Goal: Book appointment/travel/reservation

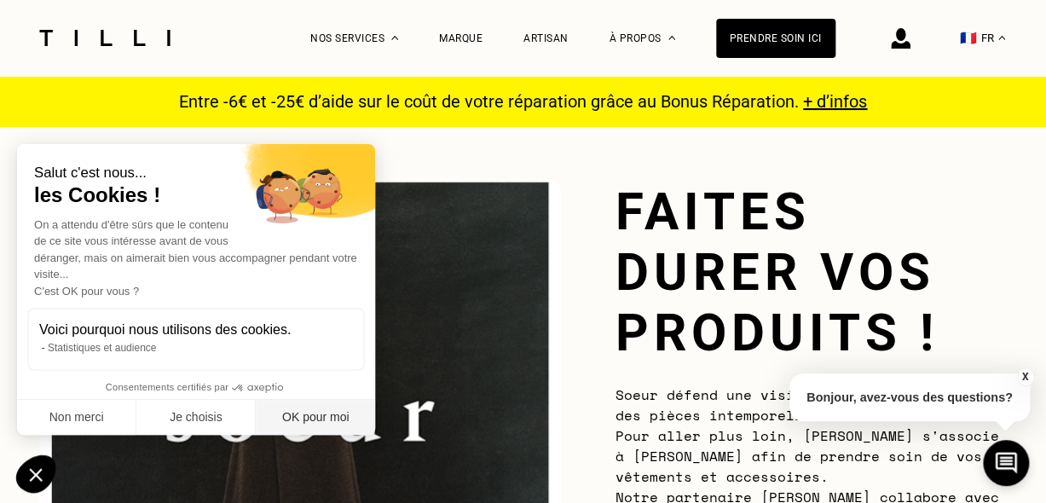
click at [324, 408] on button "OK pour moi" at bounding box center [315, 418] width 119 height 36
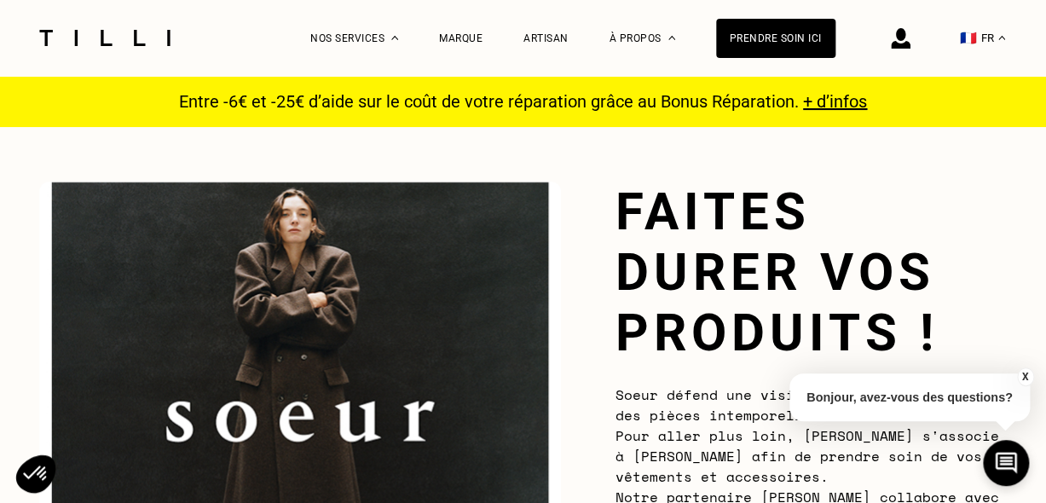
click at [1023, 375] on button "X" at bounding box center [1024, 376] width 17 height 19
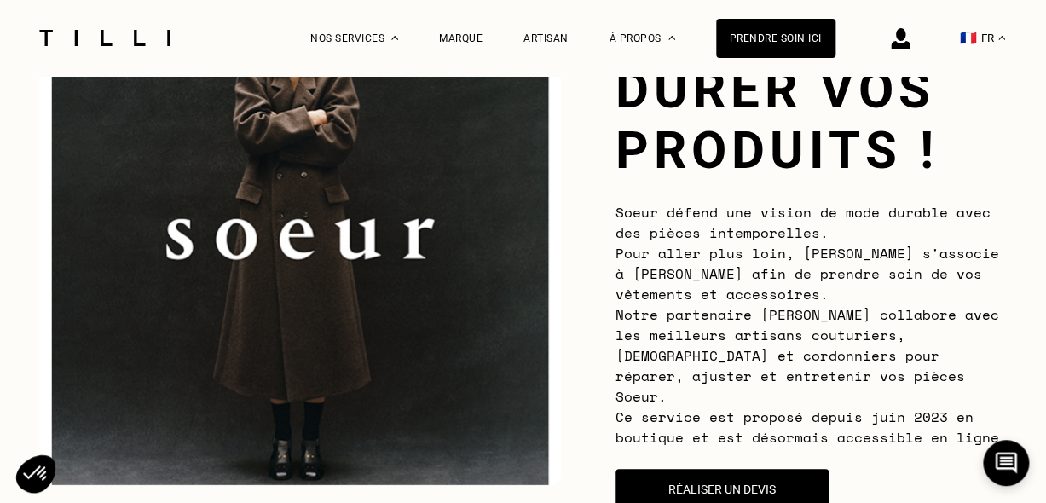
scroll to position [256, 0]
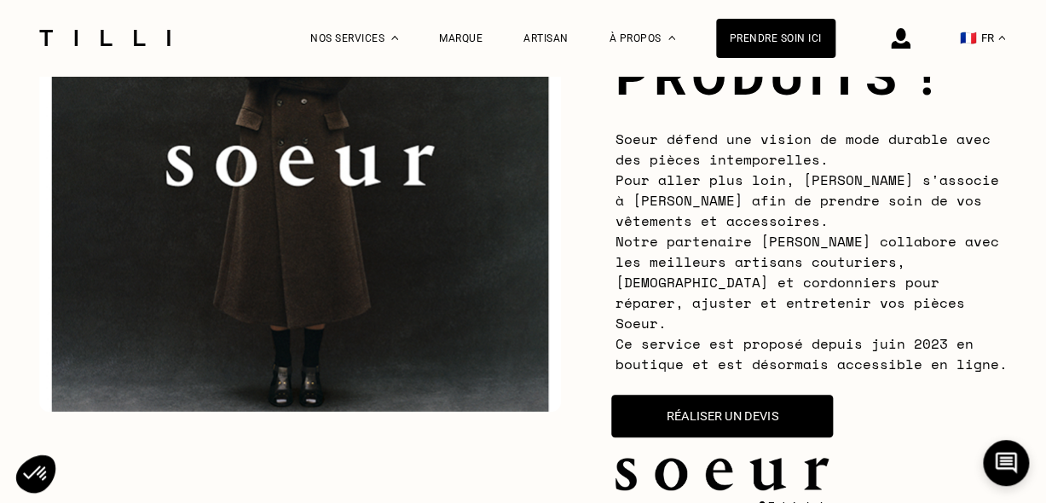
click at [804, 402] on button "Réaliser un devis" at bounding box center [722, 416] width 222 height 43
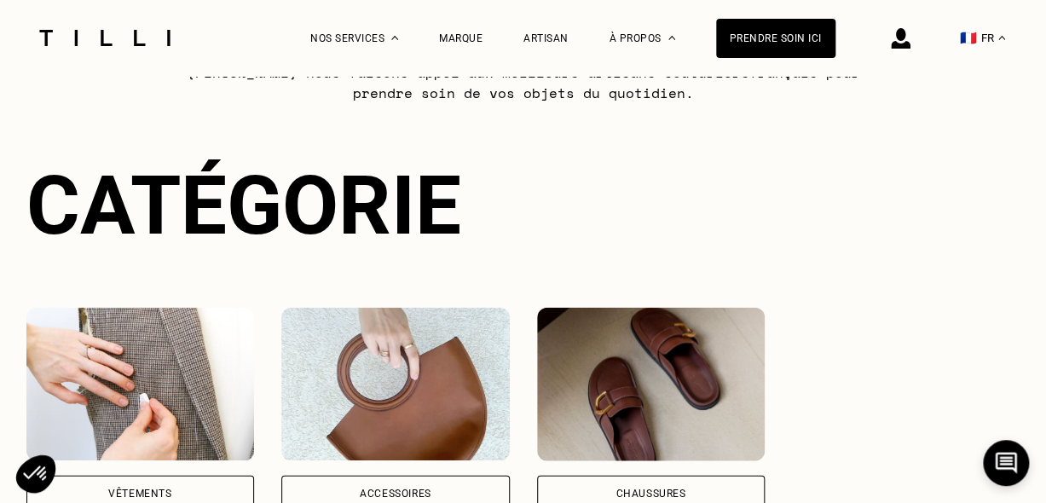
scroll to position [1343, 0]
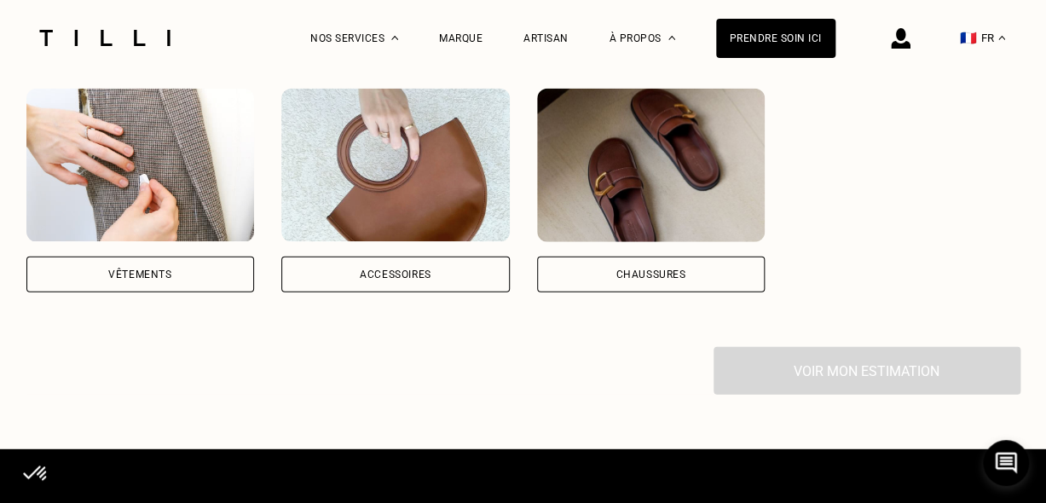
click at [202, 269] on div "Vêtements" at bounding box center [140, 275] width 228 height 36
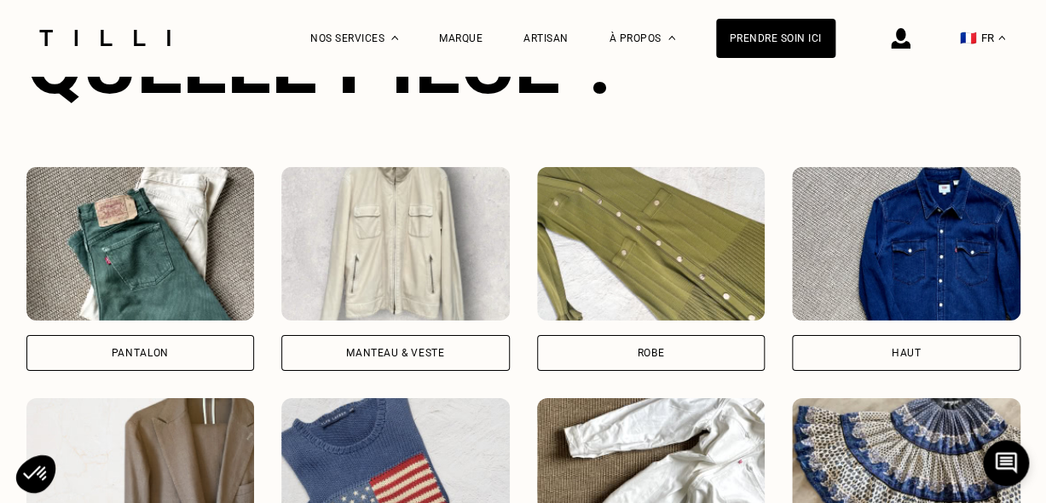
scroll to position [1728, 0]
click at [379, 219] on img at bounding box center [395, 243] width 228 height 153
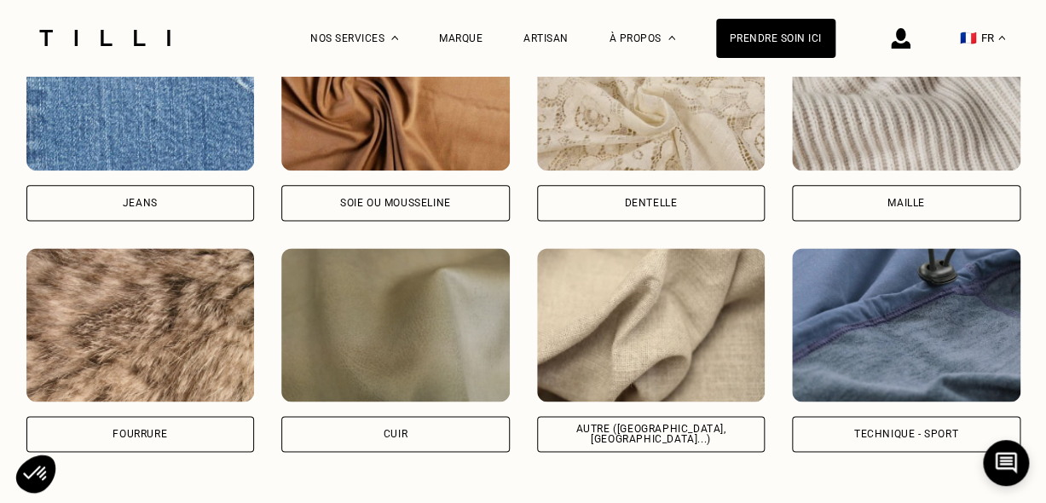
scroll to position [2923, 0]
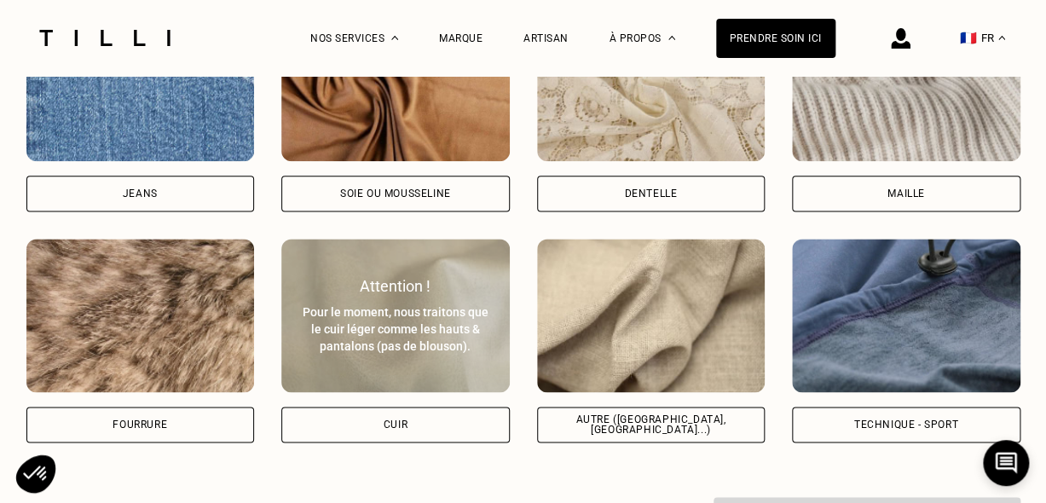
click at [423, 419] on div "Cuir" at bounding box center [395, 425] width 228 height 36
select select "FR"
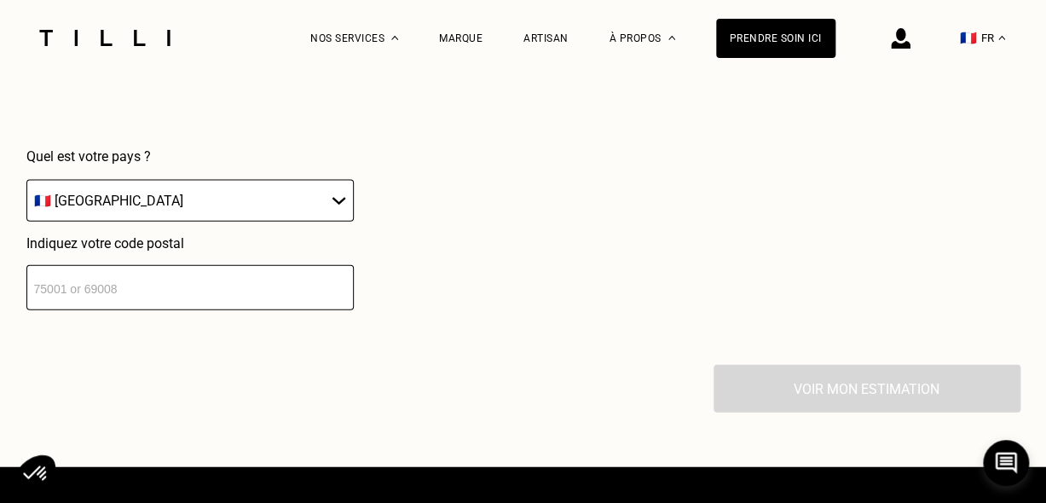
scroll to position [3560, 0]
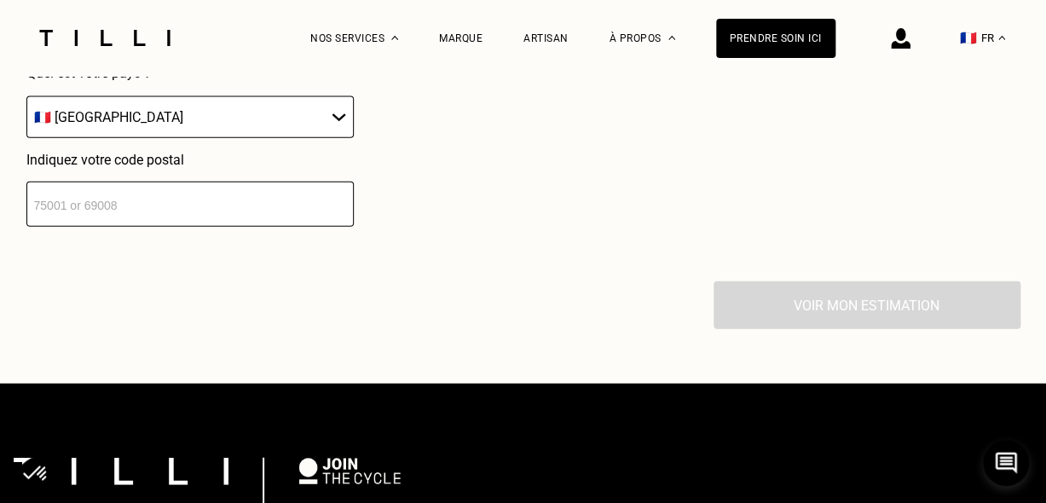
click at [186, 208] on input "number" at bounding box center [189, 204] width 327 height 45
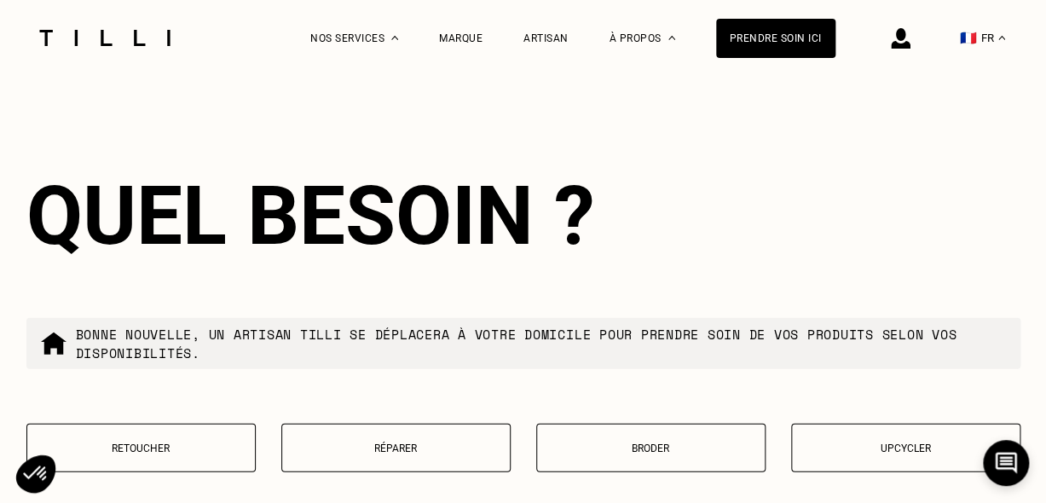
scroll to position [3898, 0]
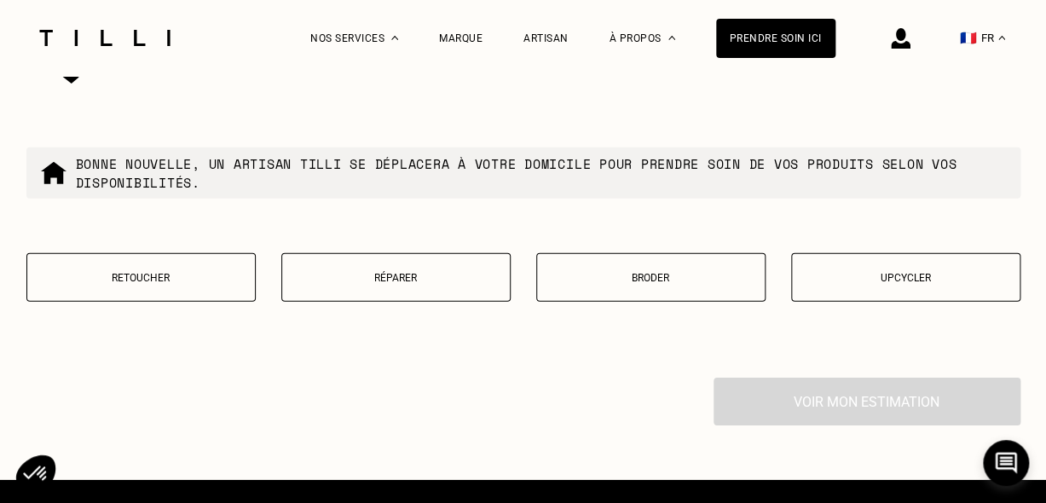
click at [173, 283] on button "Retoucher" at bounding box center [140, 277] width 229 height 49
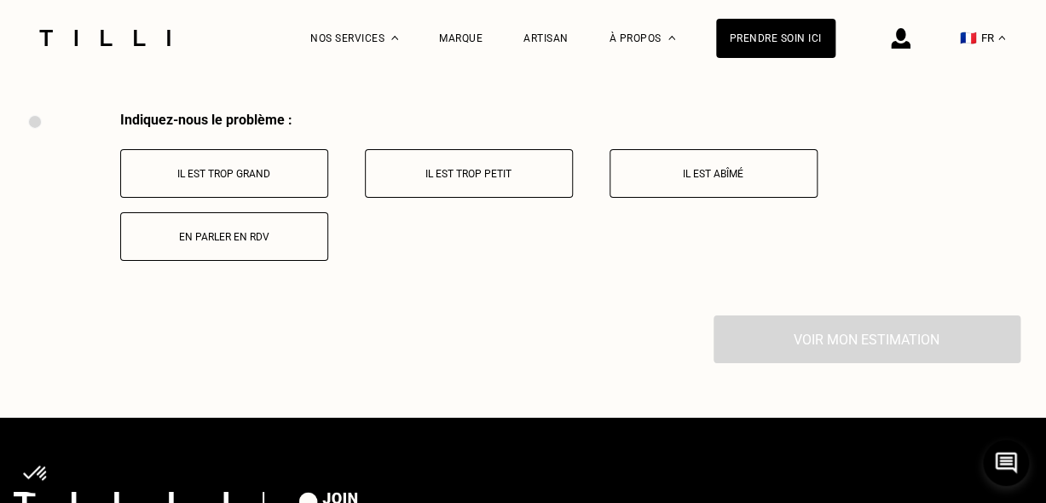
scroll to position [4165, 0]
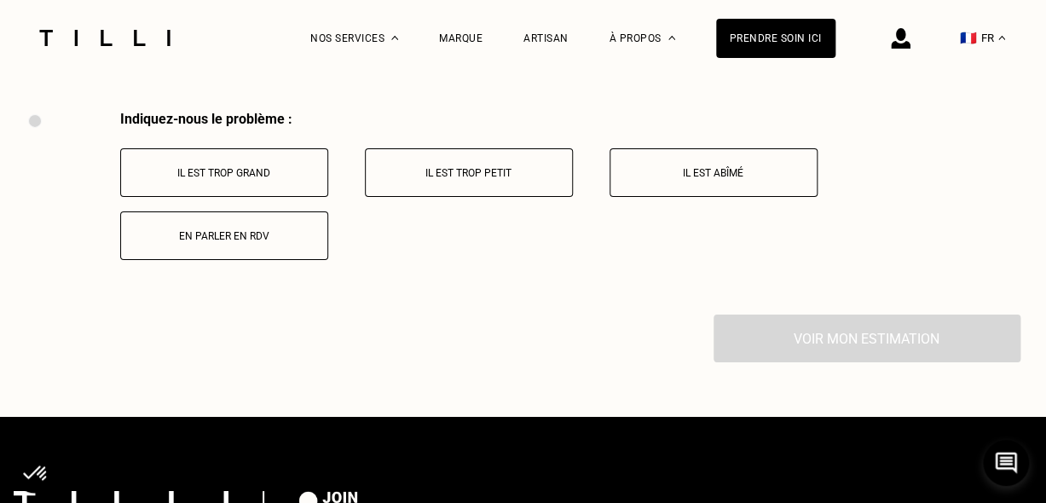
click at [246, 222] on button "En parler en RDV" at bounding box center [224, 235] width 208 height 49
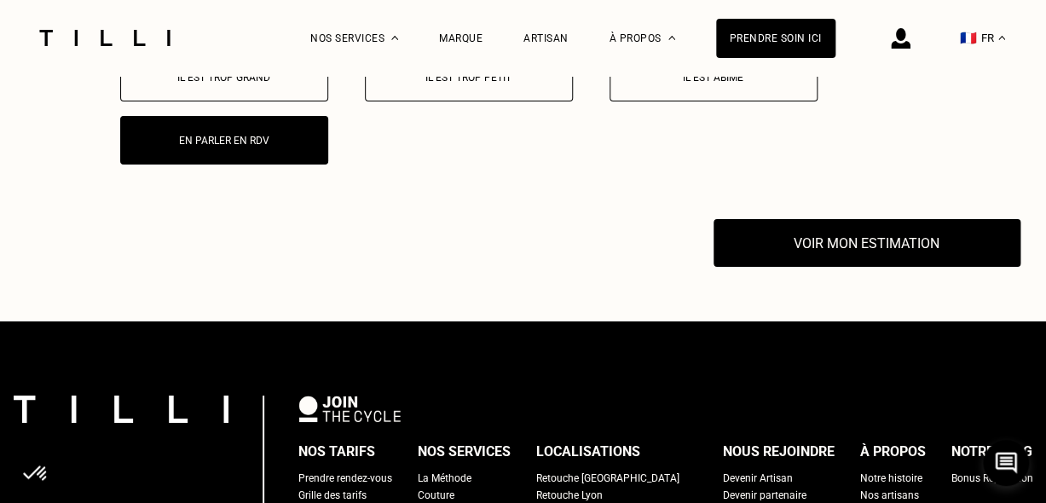
scroll to position [4197, 0]
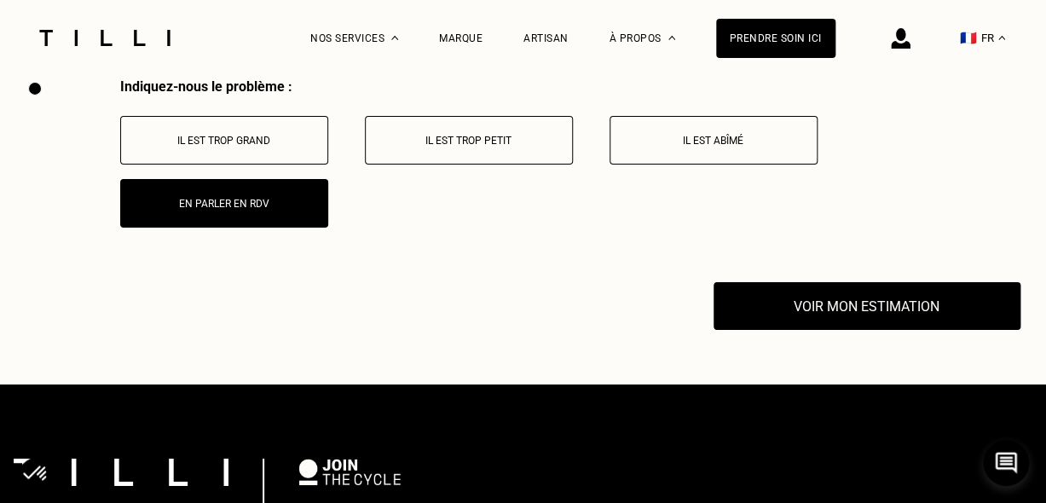
click at [231, 122] on button "Il est trop grand" at bounding box center [224, 140] width 208 height 49
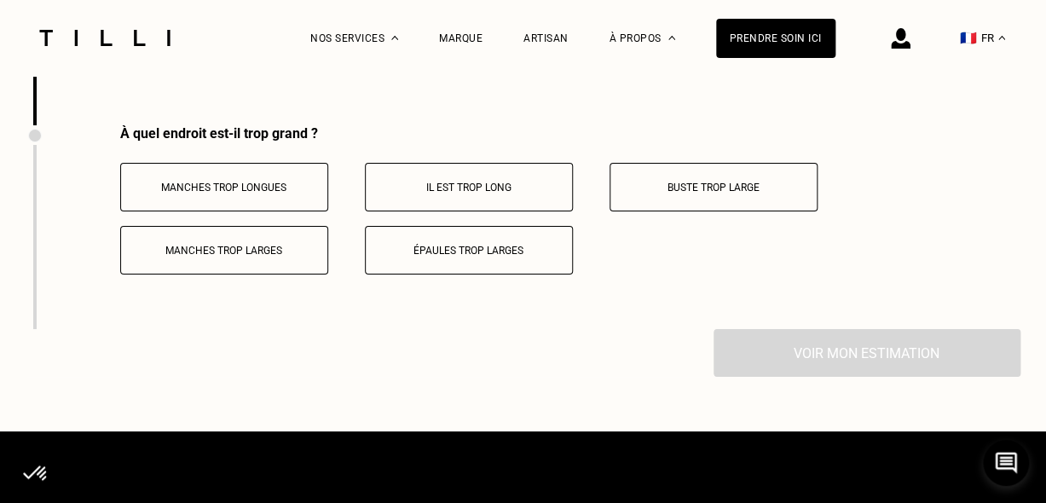
scroll to position [4368, 0]
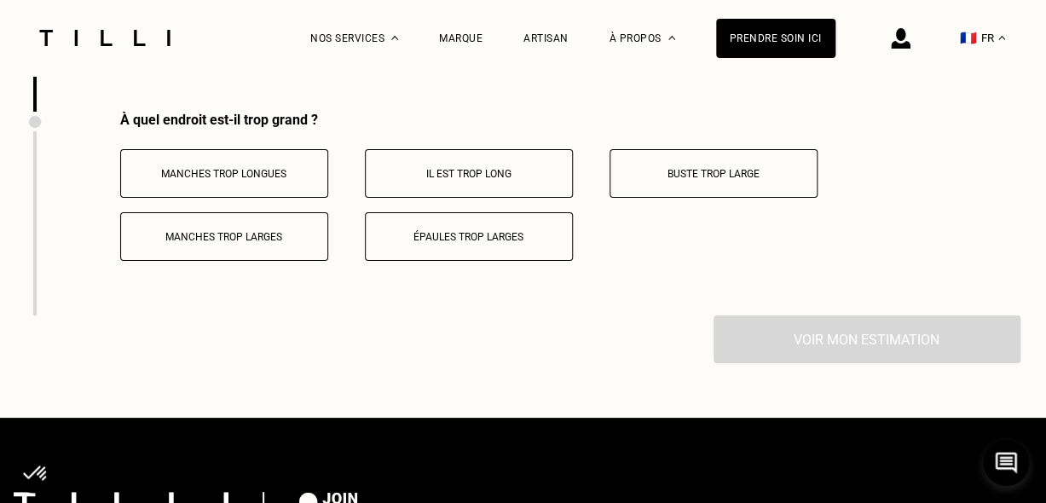
click at [257, 178] on button "Manches trop longues" at bounding box center [224, 173] width 208 height 49
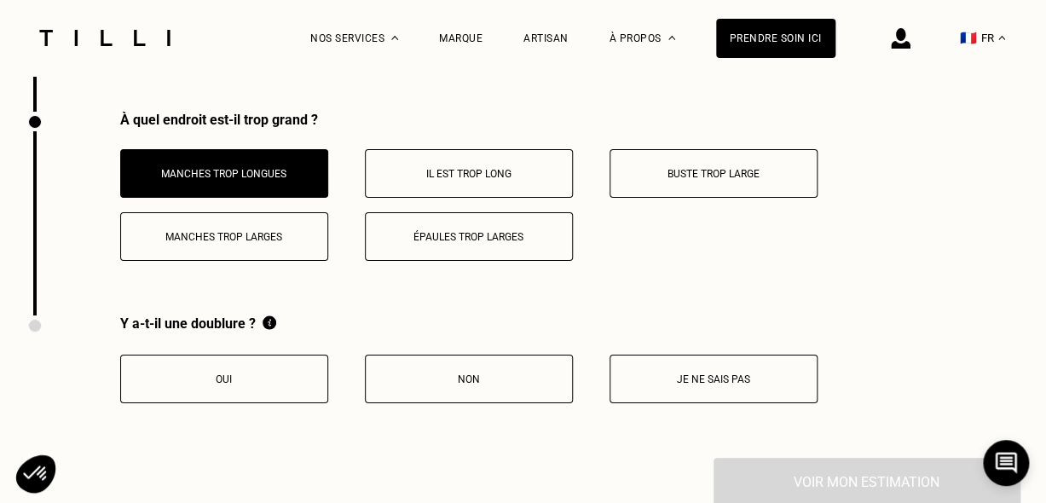
click at [274, 377] on p "Oui" at bounding box center [224, 379] width 189 height 12
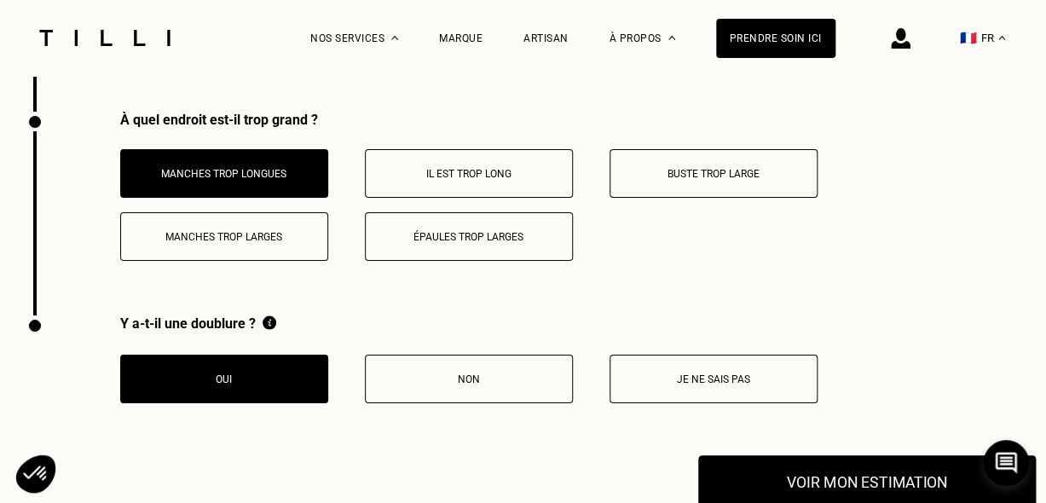
click at [754, 465] on button "Voir mon estimation" at bounding box center [867, 482] width 338 height 53
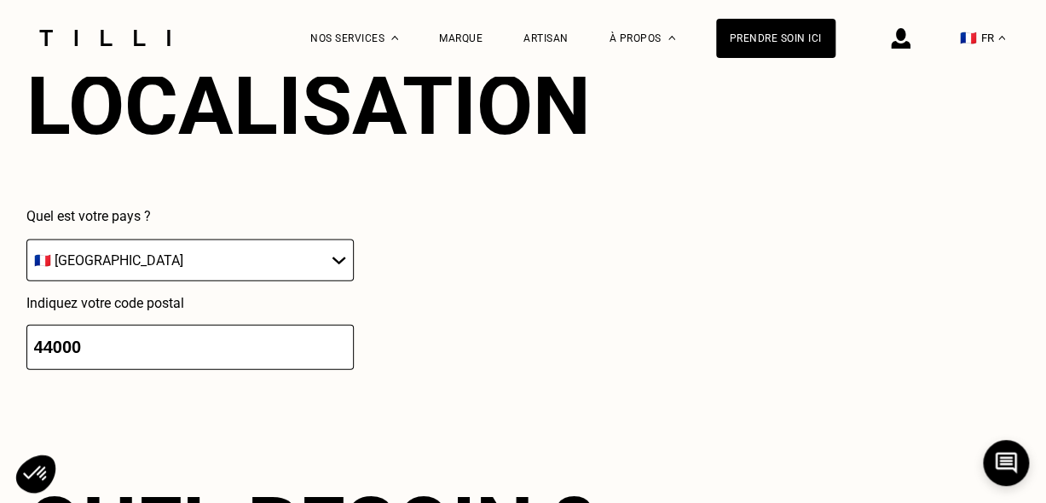
scroll to position [3515, 0]
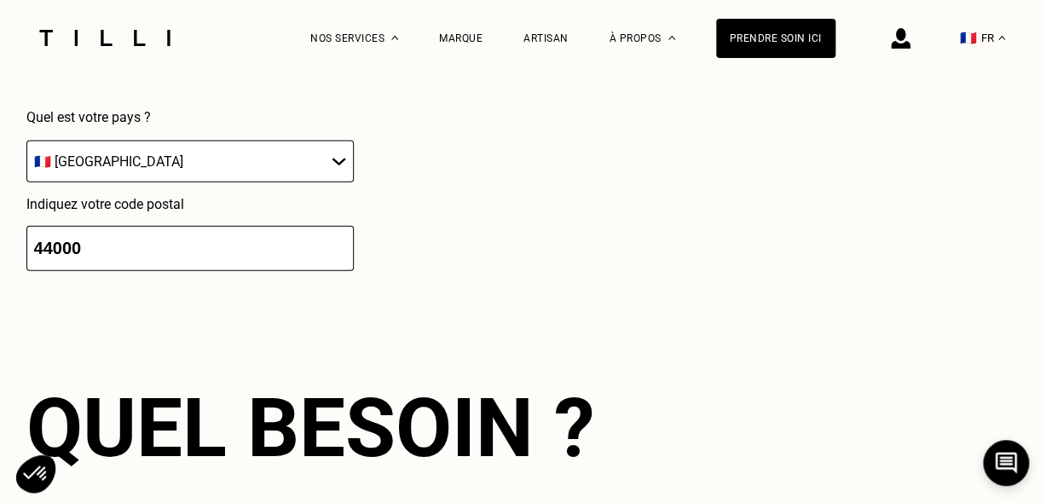
drag, startPoint x: 162, startPoint y: 253, endPoint x: 98, endPoint y: 234, distance: 66.9
click at [159, 249] on input "44000" at bounding box center [189, 248] width 327 height 45
click at [101, 233] on input "44000" at bounding box center [189, 248] width 327 height 45
drag, startPoint x: 136, startPoint y: 242, endPoint x: 0, endPoint y: 206, distance: 140.2
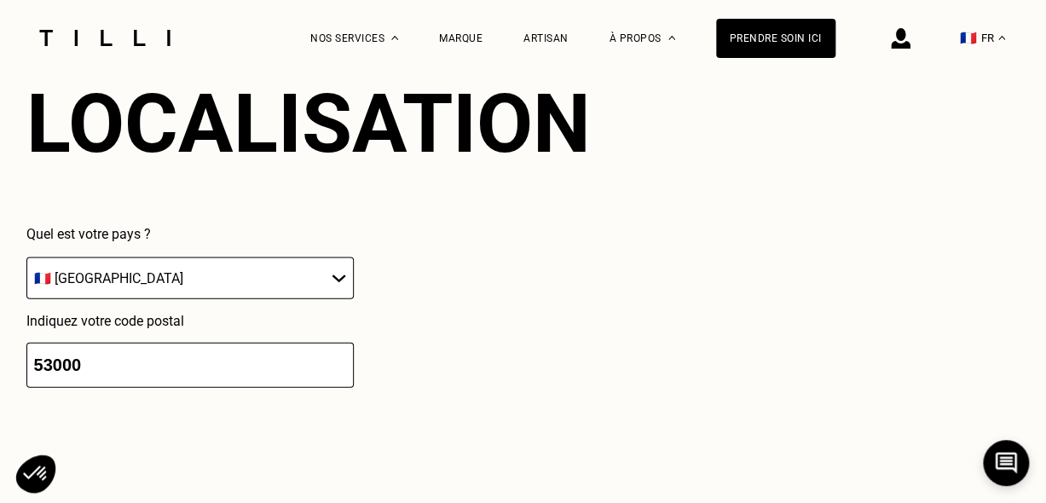
scroll to position [3472, 0]
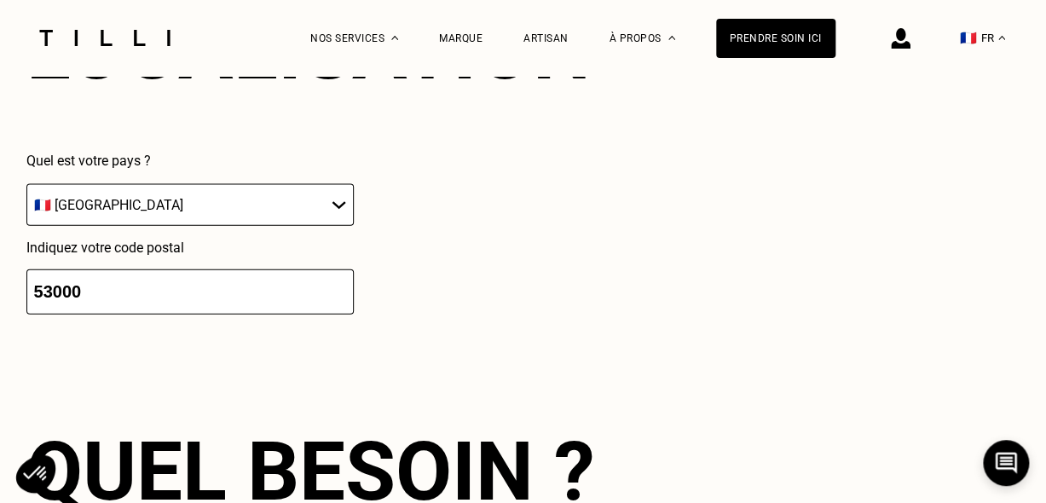
drag, startPoint x: 118, startPoint y: 272, endPoint x: 194, endPoint y: 292, distance: 78.4
click at [194, 292] on input "53000" at bounding box center [189, 291] width 327 height 45
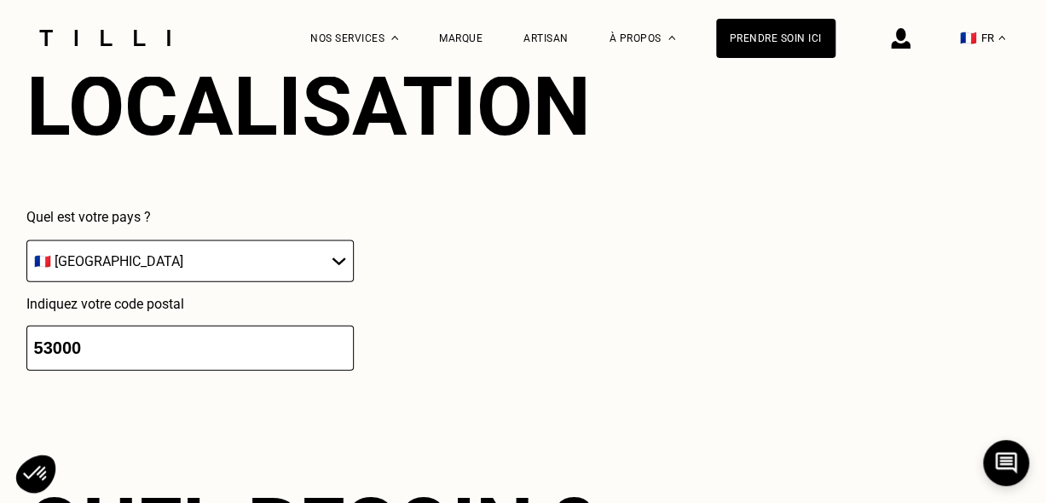
scroll to position [3557, 0]
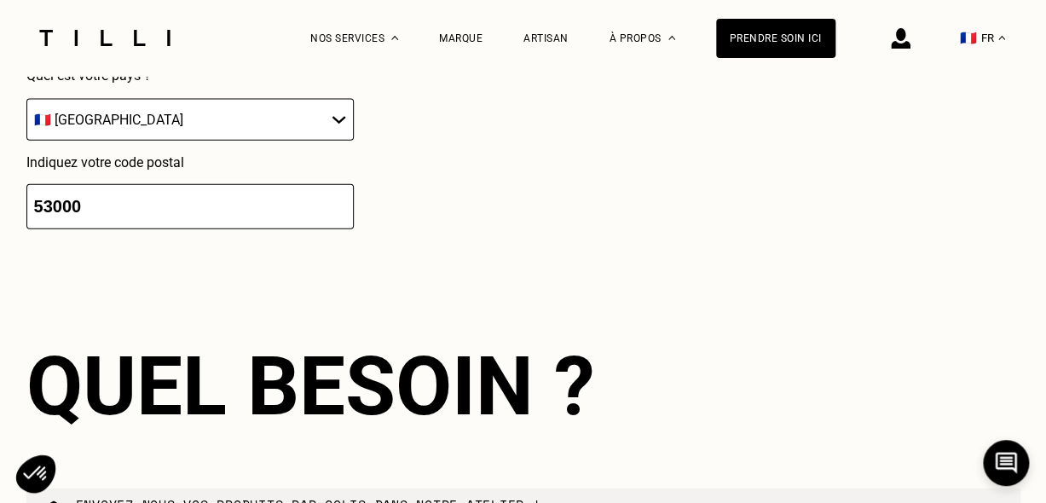
click at [255, 205] on input "53000" at bounding box center [189, 206] width 327 height 45
type input "53000"
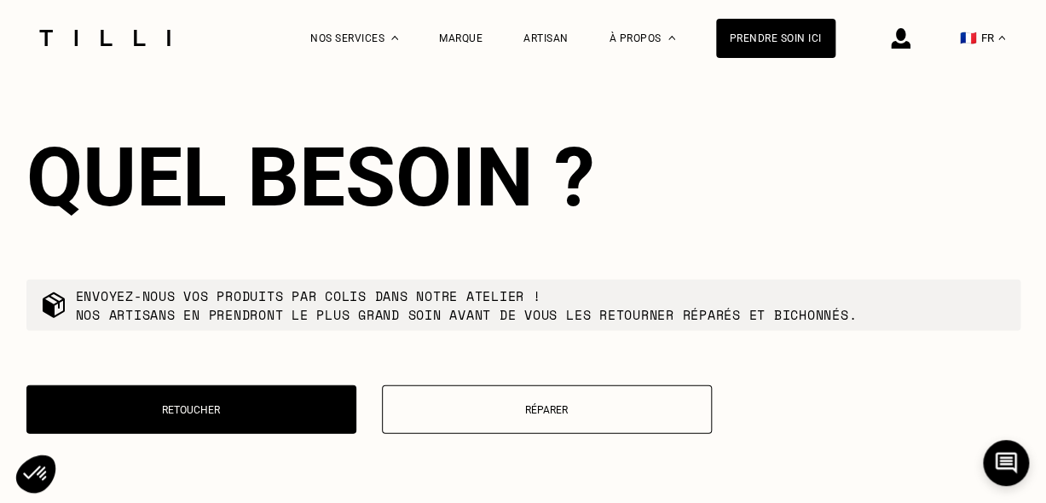
scroll to position [3898, 0]
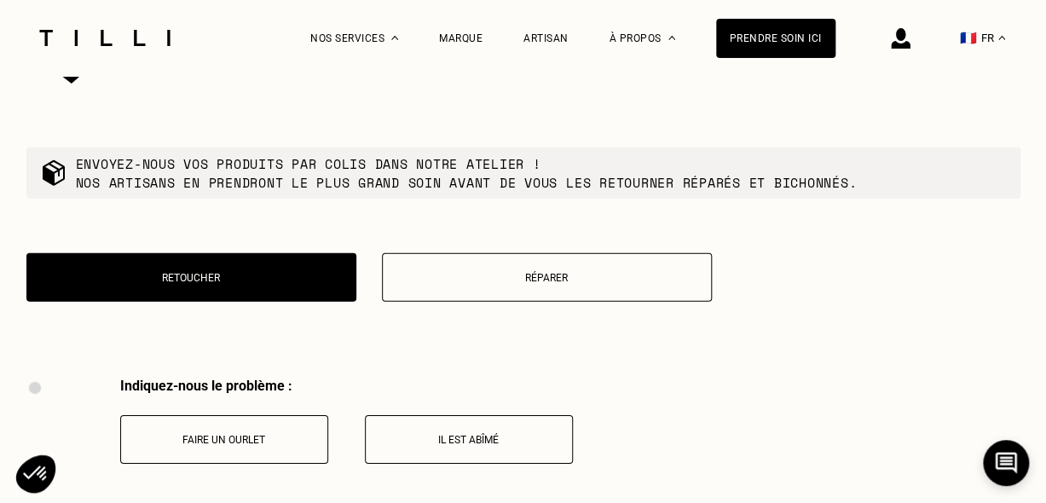
click at [292, 293] on button "Retoucher" at bounding box center [191, 277] width 330 height 49
click at [425, 280] on button "Réparer" at bounding box center [547, 277] width 330 height 49
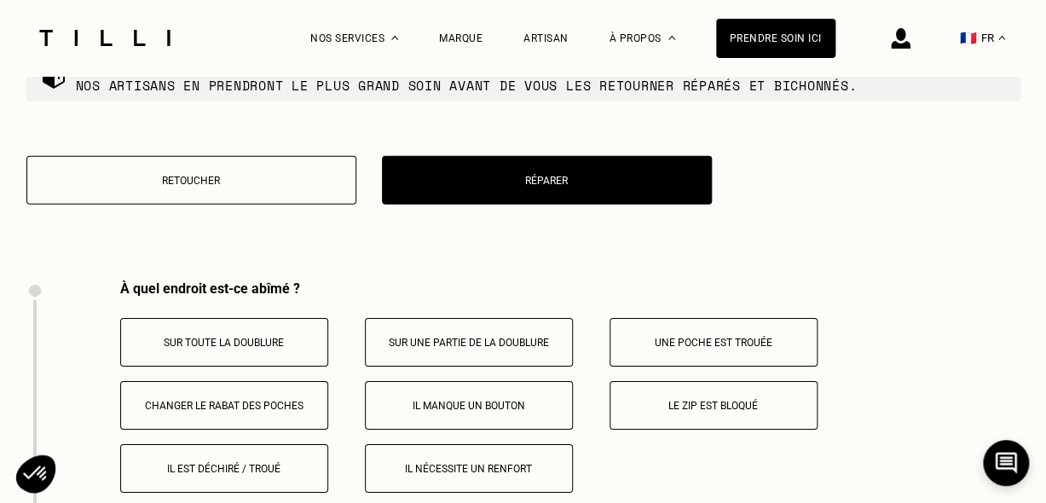
scroll to position [3994, 0]
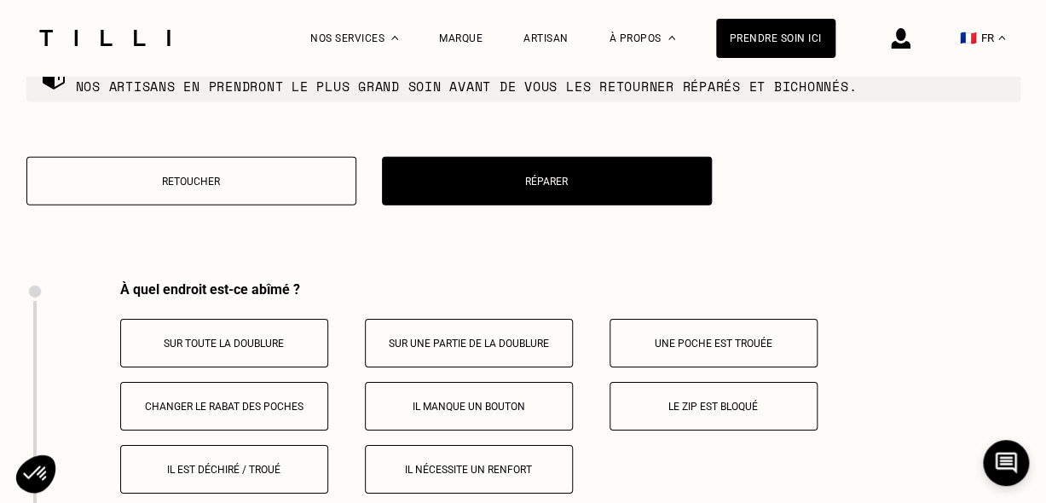
click at [258, 160] on button "Retoucher" at bounding box center [191, 181] width 330 height 49
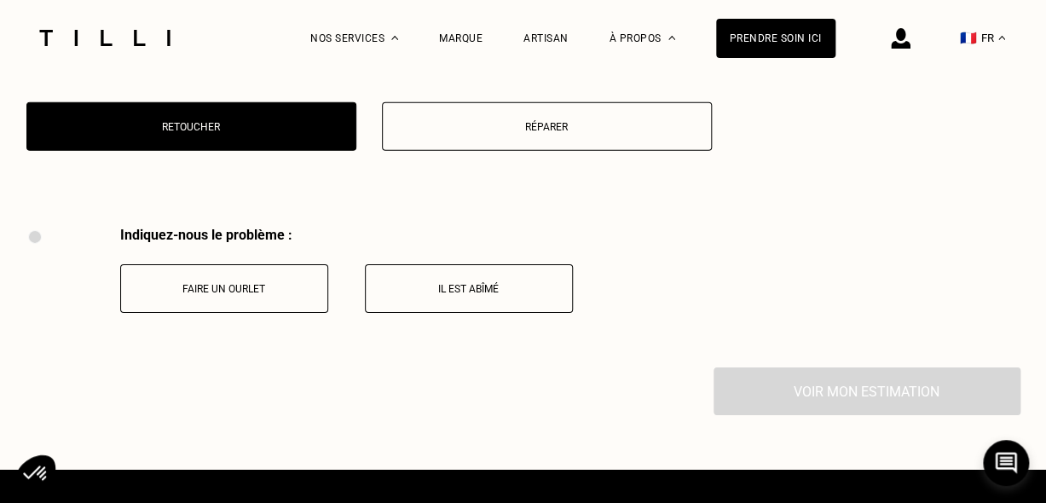
scroll to position [4165, 0]
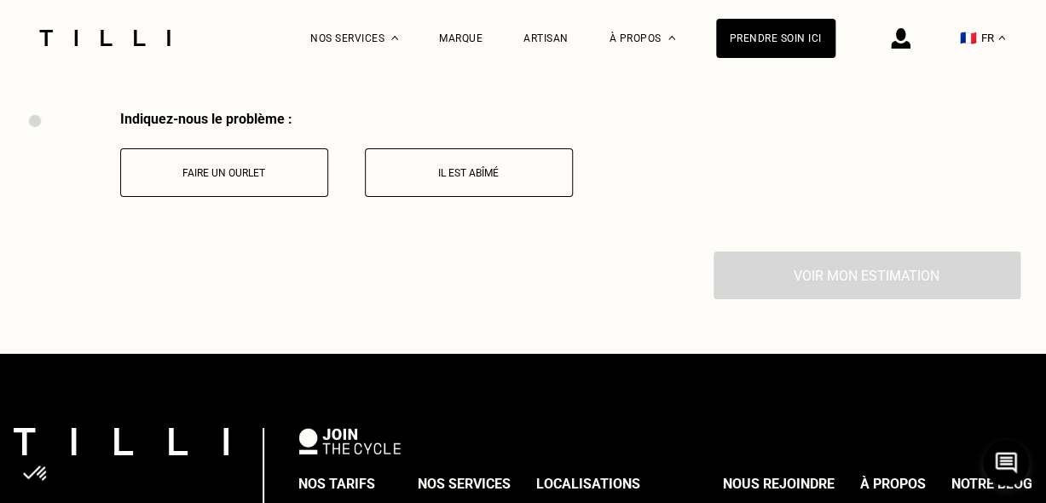
click at [401, 182] on button "Il est abîmé" at bounding box center [469, 172] width 208 height 49
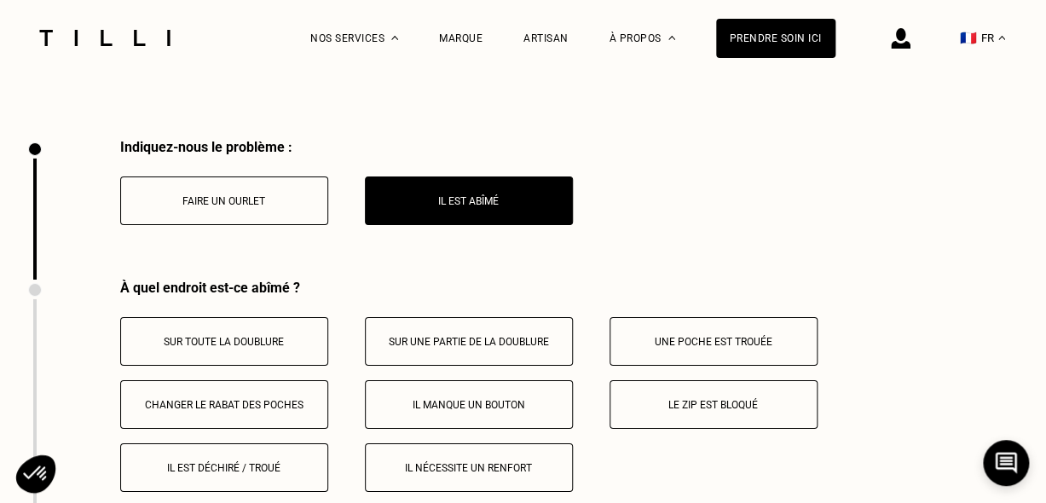
scroll to position [4135, 0]
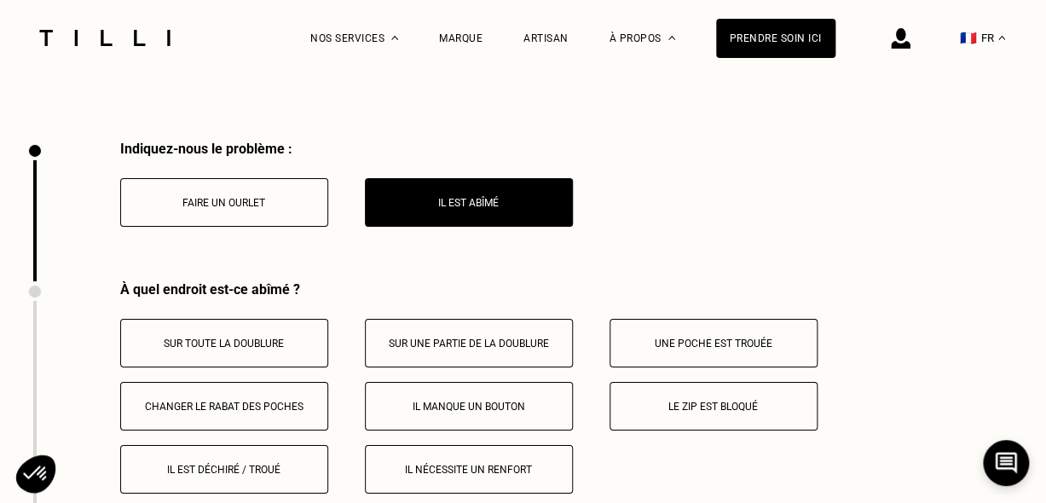
click at [326, 181] on div "Faire un ourlet Il est abîmé" at bounding box center [346, 202] width 453 height 49
click at [293, 199] on p "Faire un ourlet" at bounding box center [224, 203] width 189 height 12
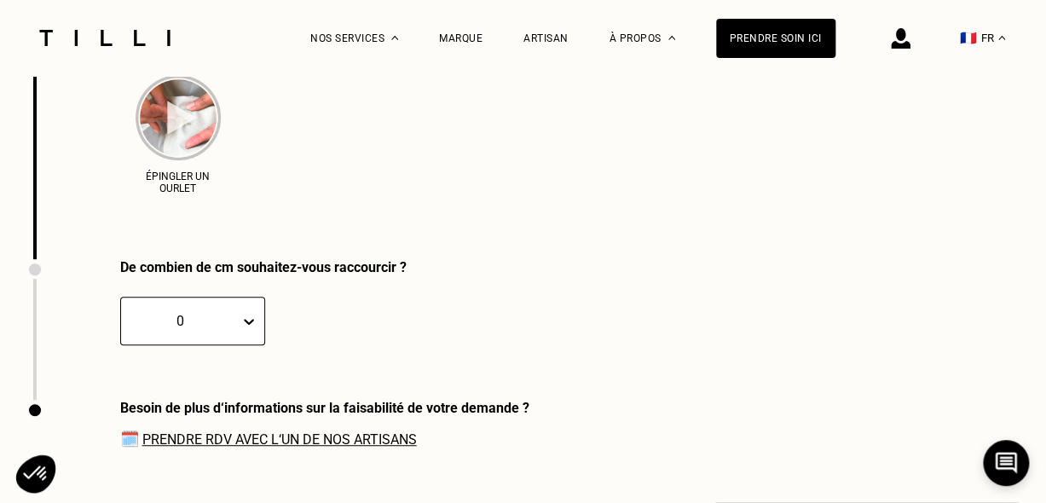
scroll to position [4647, 0]
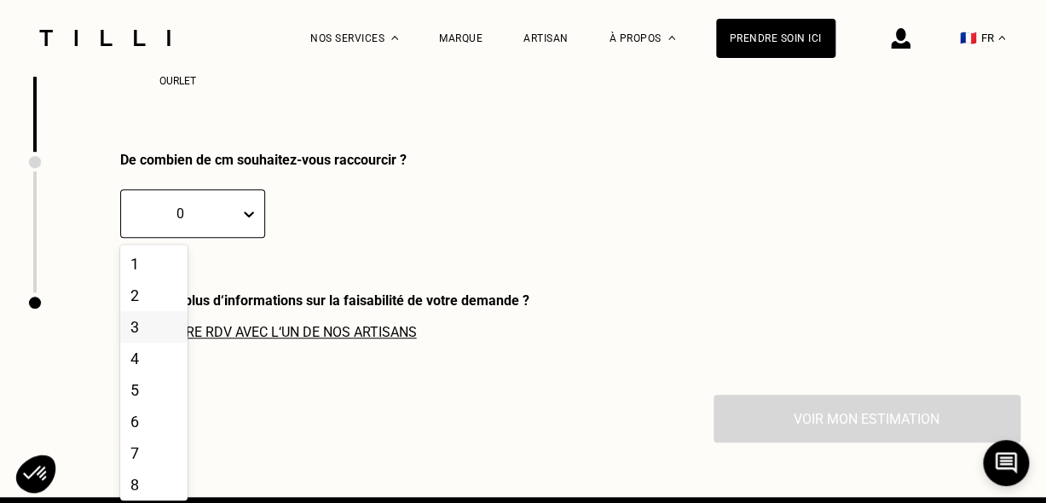
click at [143, 316] on div "3" at bounding box center [153, 327] width 67 height 32
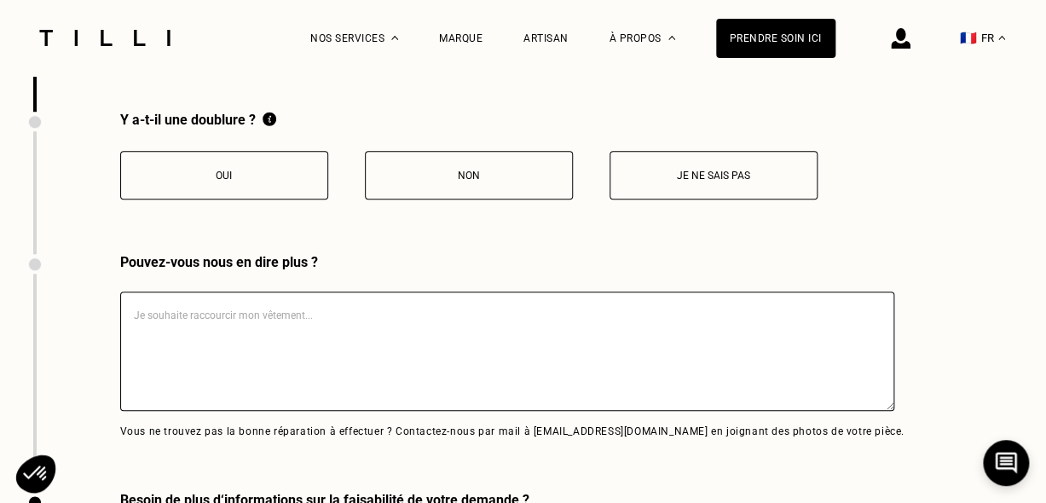
scroll to position [4936, 0]
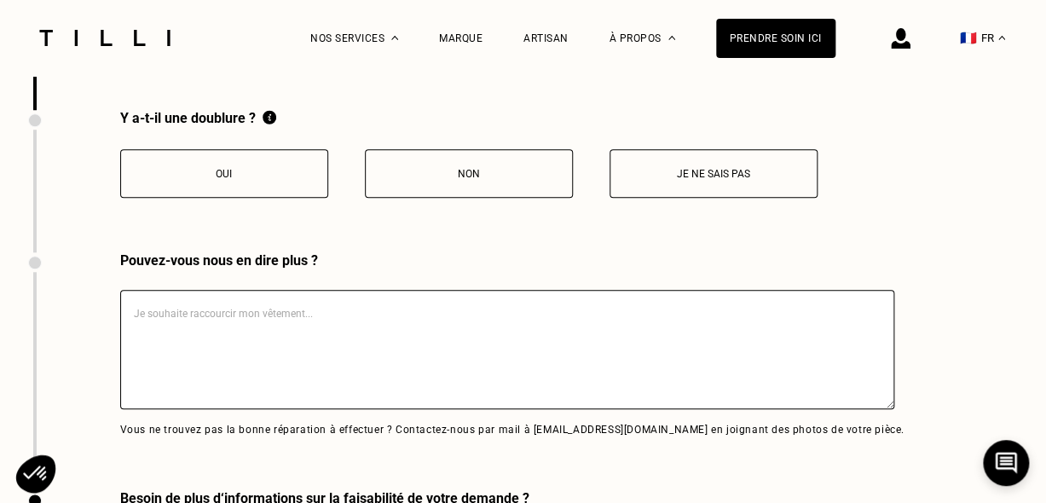
click at [222, 168] on p "Oui" at bounding box center [224, 174] width 189 height 12
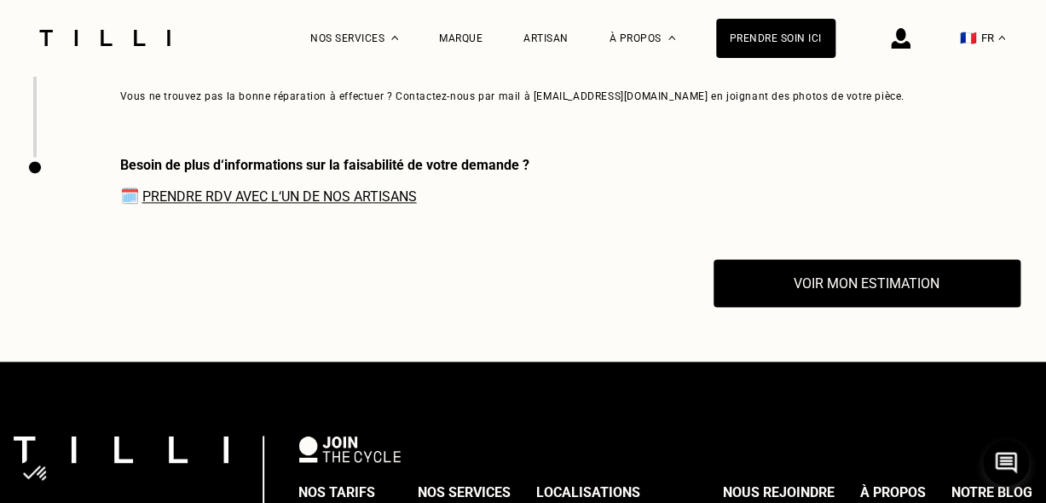
scroll to position [5277, 0]
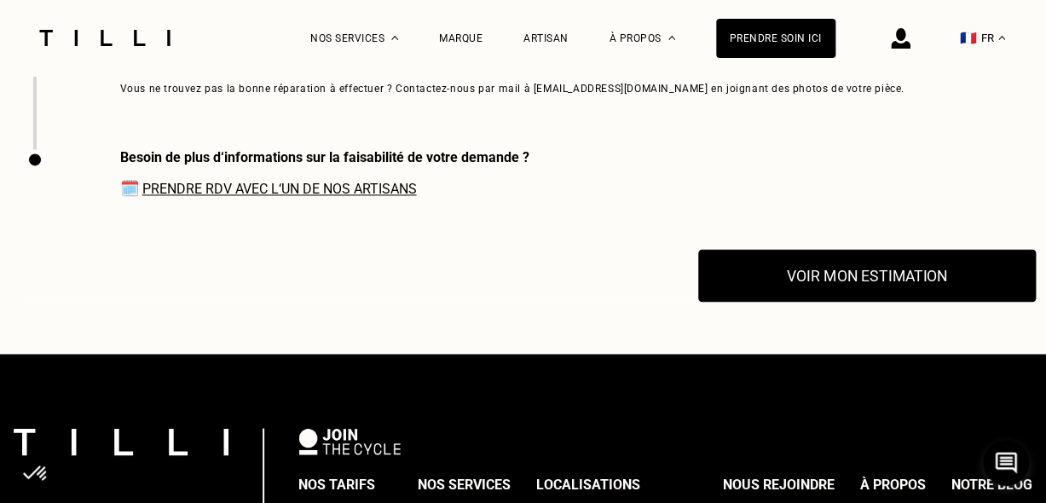
click at [813, 255] on button "Voir mon estimation" at bounding box center [867, 276] width 338 height 53
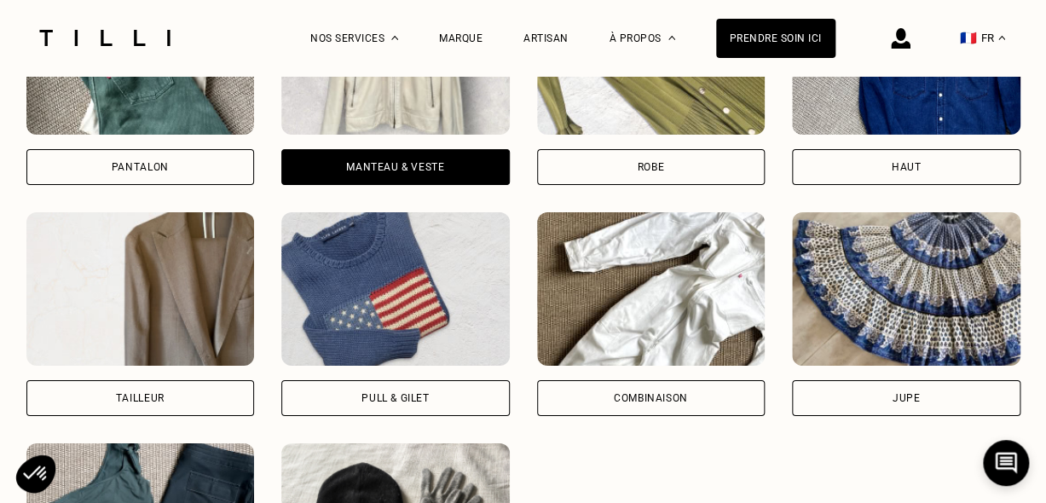
scroll to position [1867, 0]
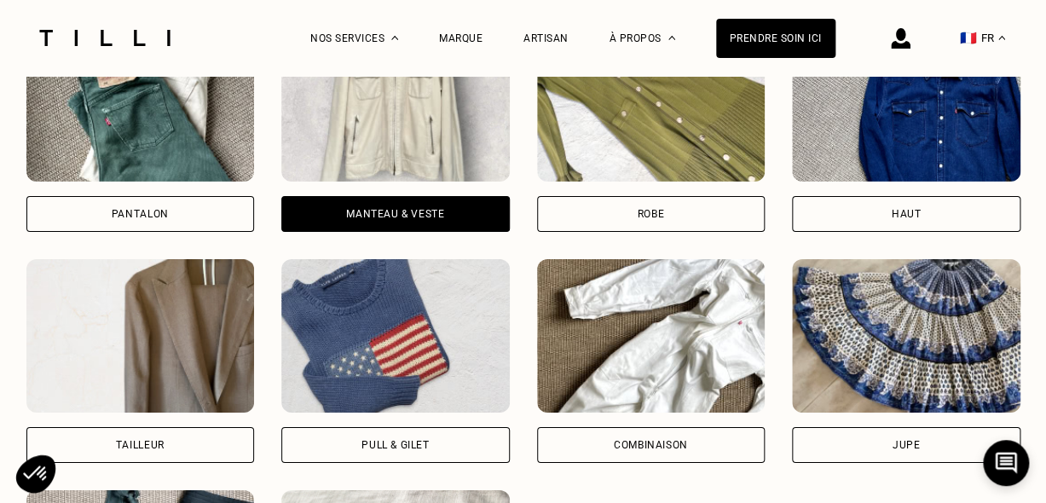
click at [394, 209] on div "Manteau & Veste" at bounding box center [395, 214] width 98 height 10
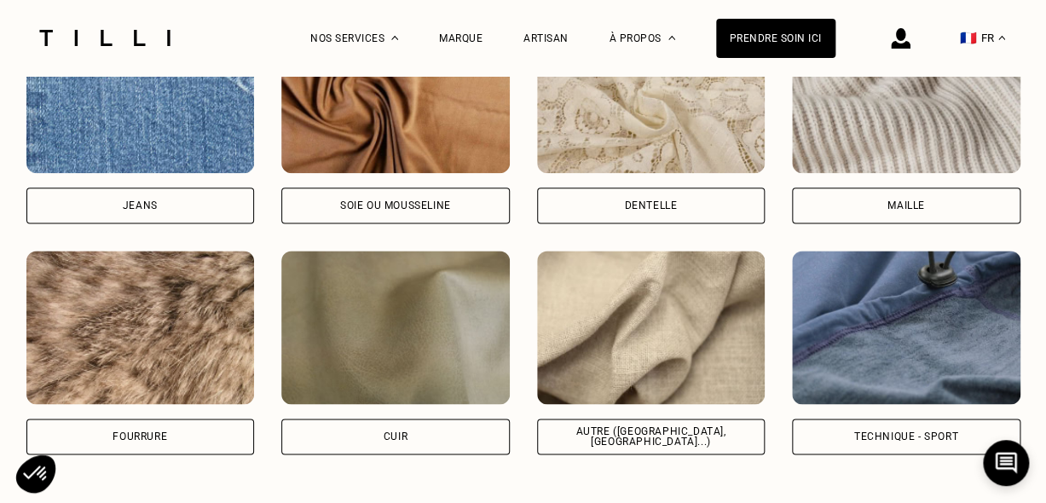
scroll to position [3008, 0]
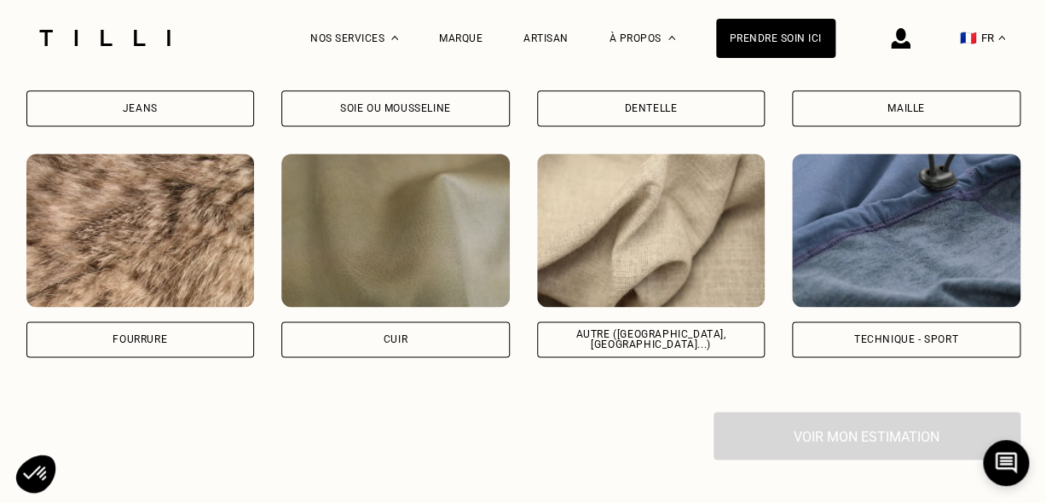
click at [429, 352] on div "Quelle matière ? Certaines matières nécessitent un savoir-faire et des outils s…" at bounding box center [523, 9] width 994 height 805
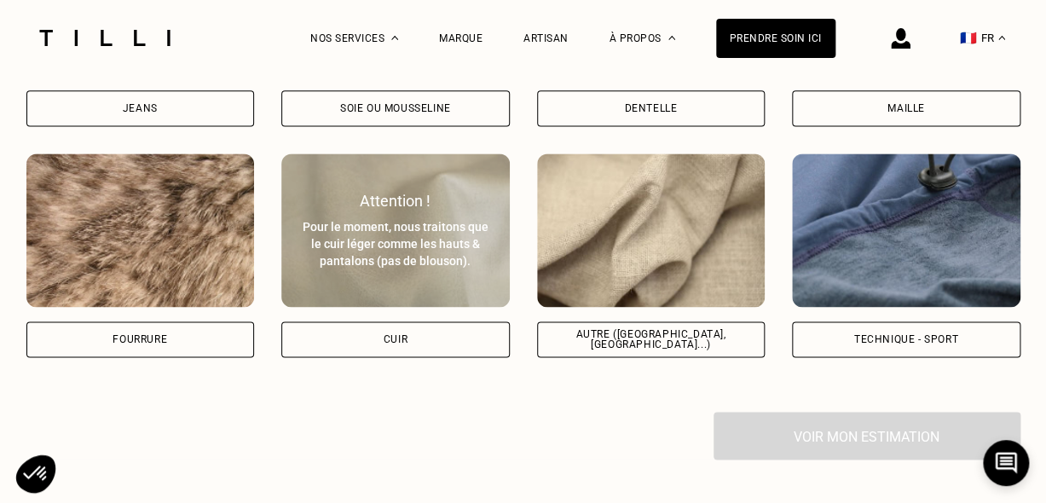
click at [401, 321] on div "Cuir" at bounding box center [395, 339] width 228 height 36
select select "FR"
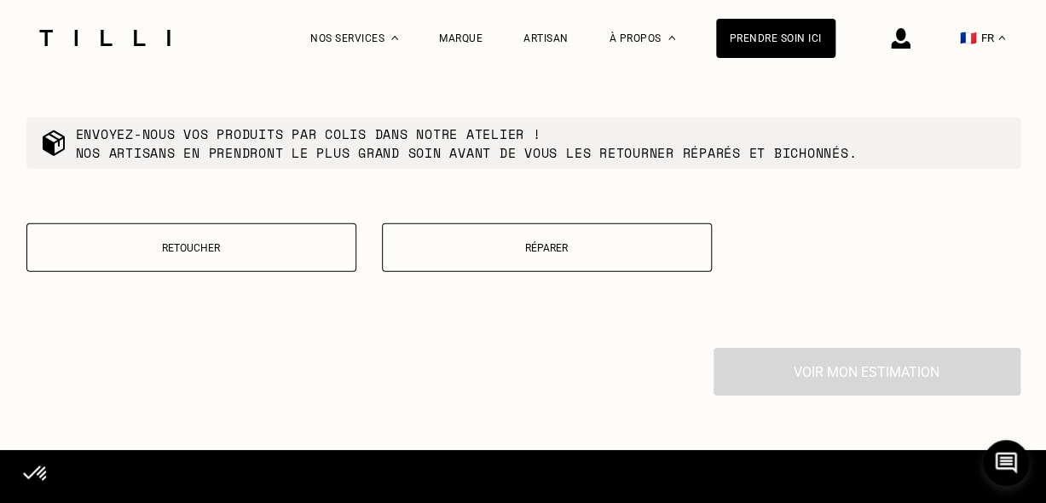
scroll to position [3986, 0]
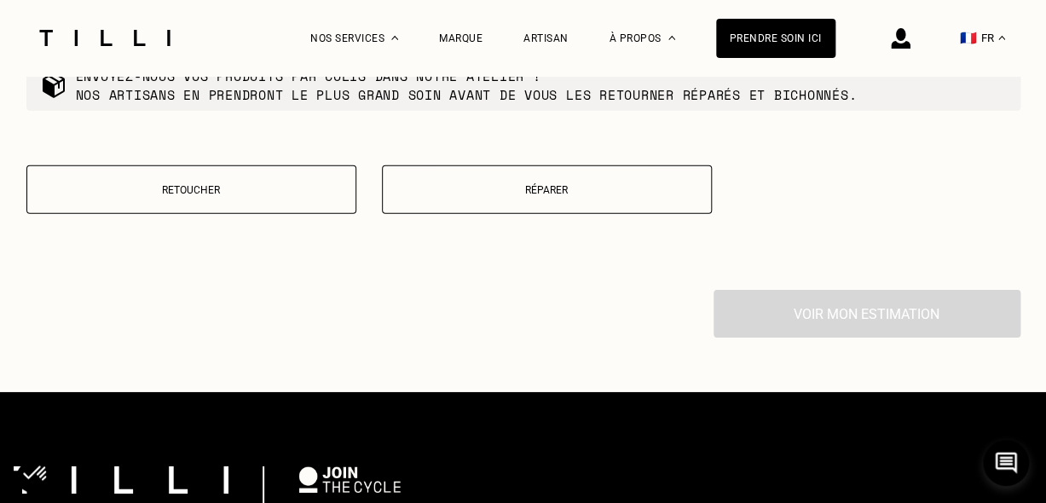
click at [251, 185] on p "Retoucher" at bounding box center [191, 190] width 311 height 12
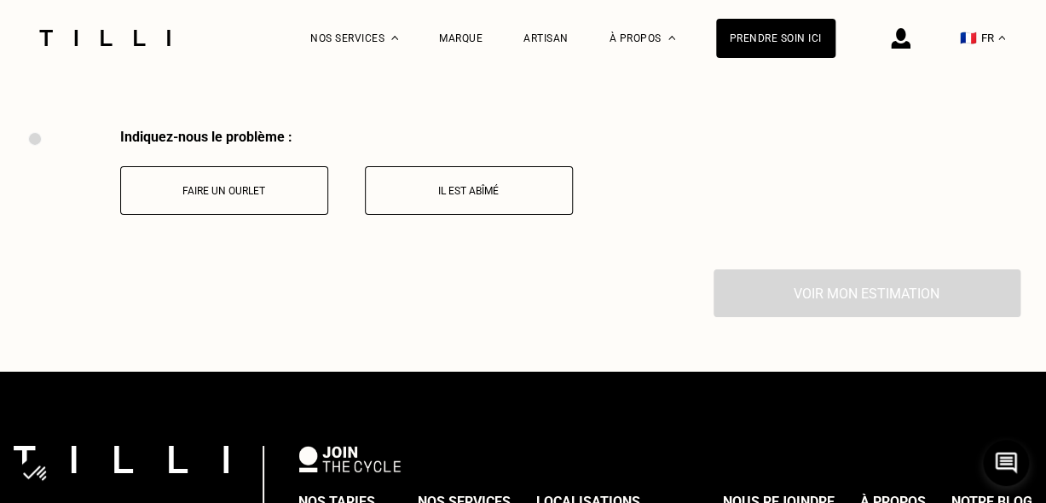
scroll to position [4165, 0]
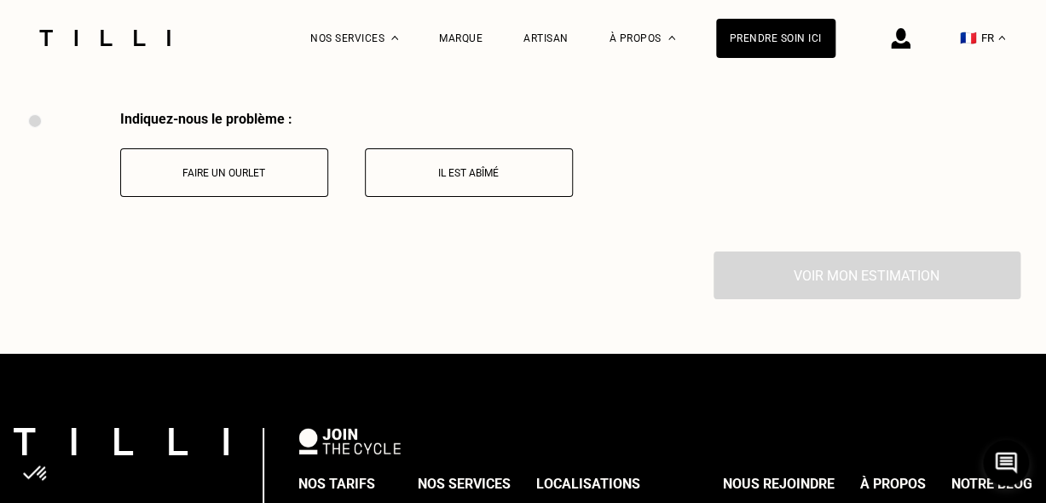
click at [251, 185] on button "Faire un ourlet" at bounding box center [224, 172] width 208 height 49
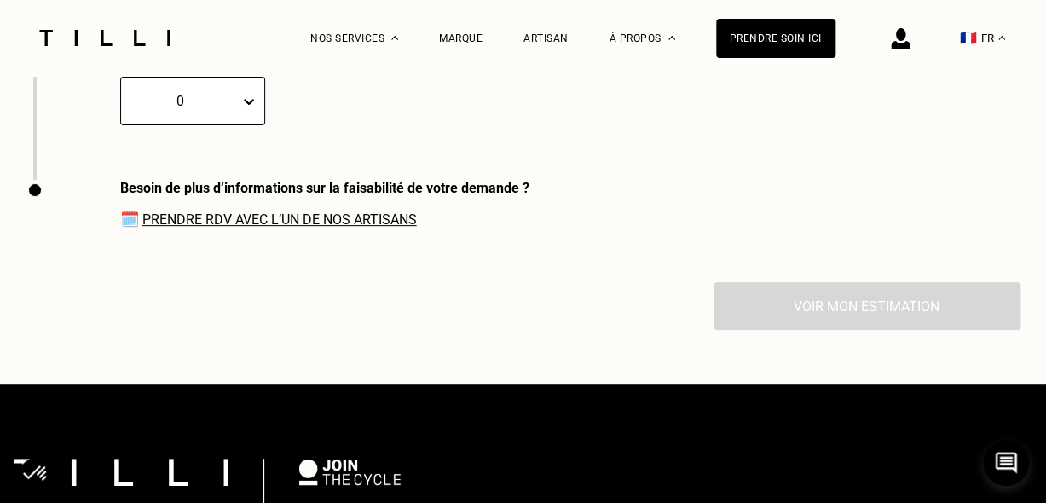
scroll to position [4647, 0]
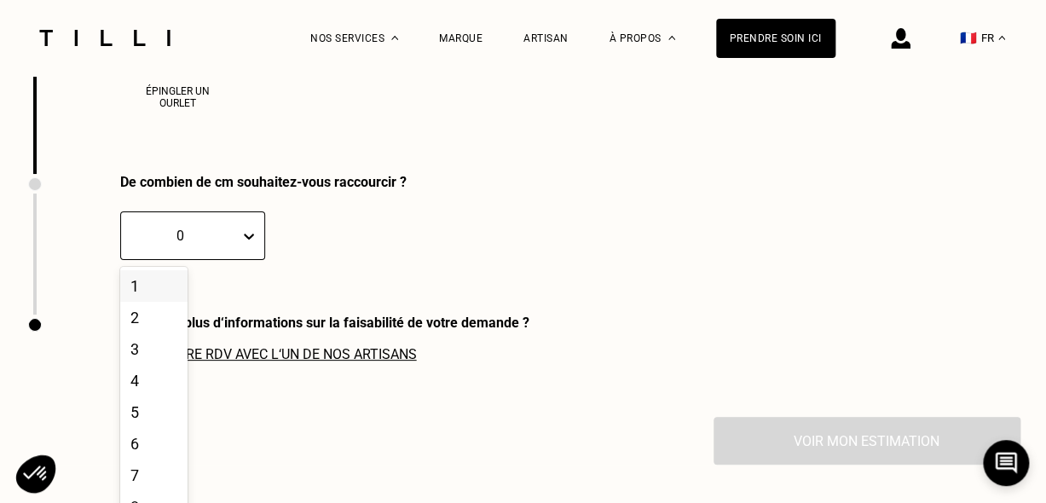
click at [228, 307] on div "De combien de cm souhaitez-vous raccourcir ? 20 results available. Use Up and D…" at bounding box center [216, 244] width 380 height 141
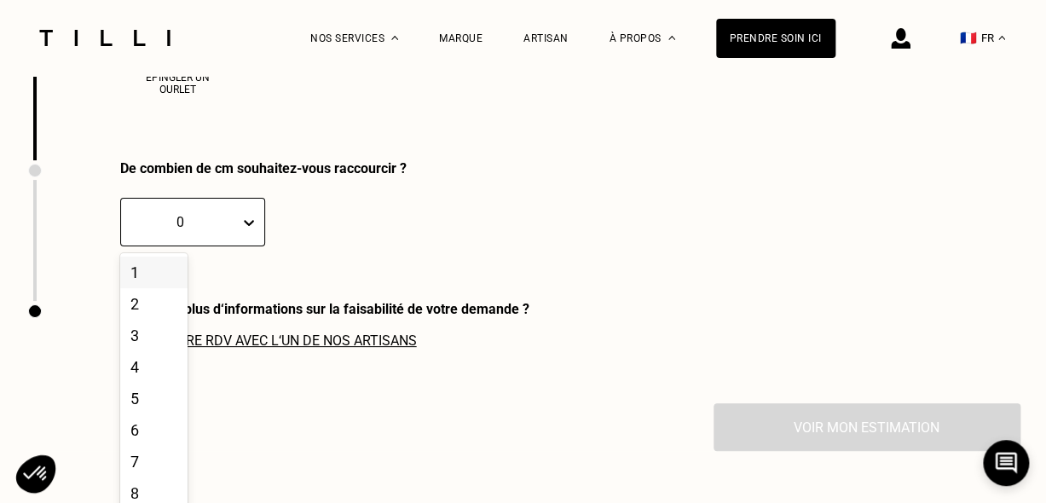
scroll to position [4486, 0]
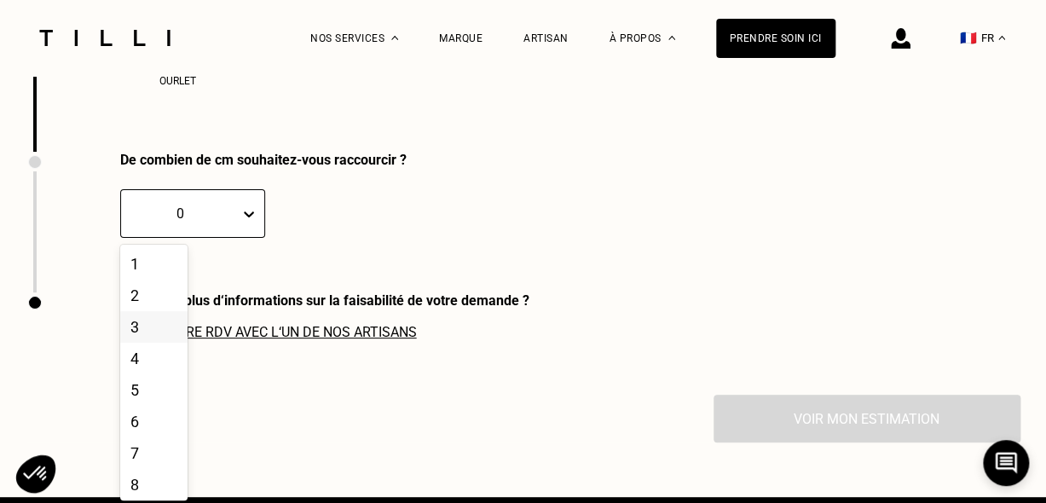
click at [148, 327] on div "3" at bounding box center [153, 327] width 67 height 32
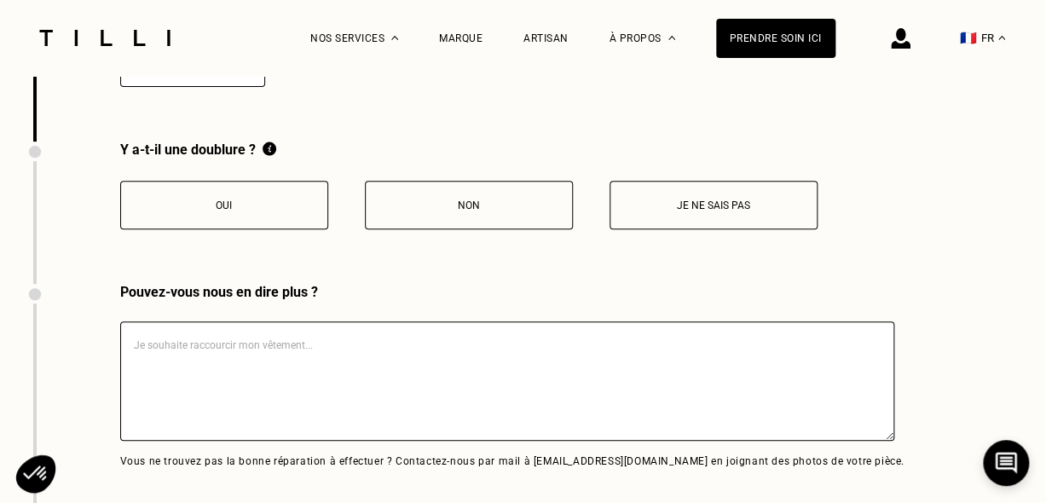
scroll to position [4669, 0]
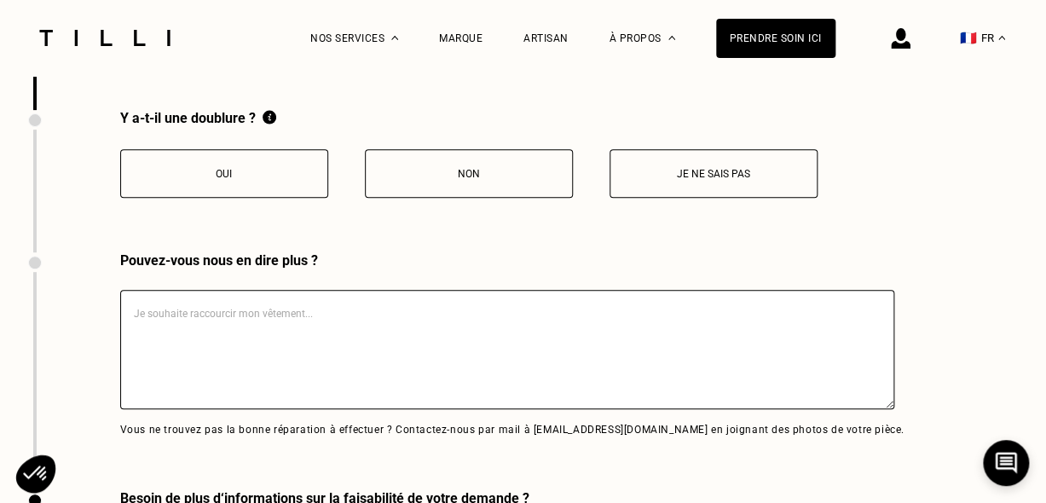
click at [279, 174] on p "Oui" at bounding box center [224, 174] width 189 height 12
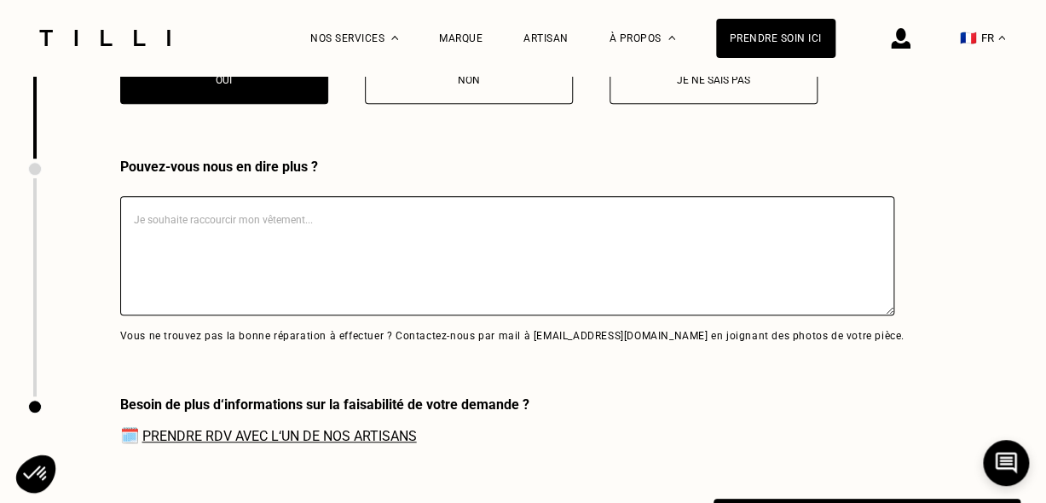
scroll to position [4839, 0]
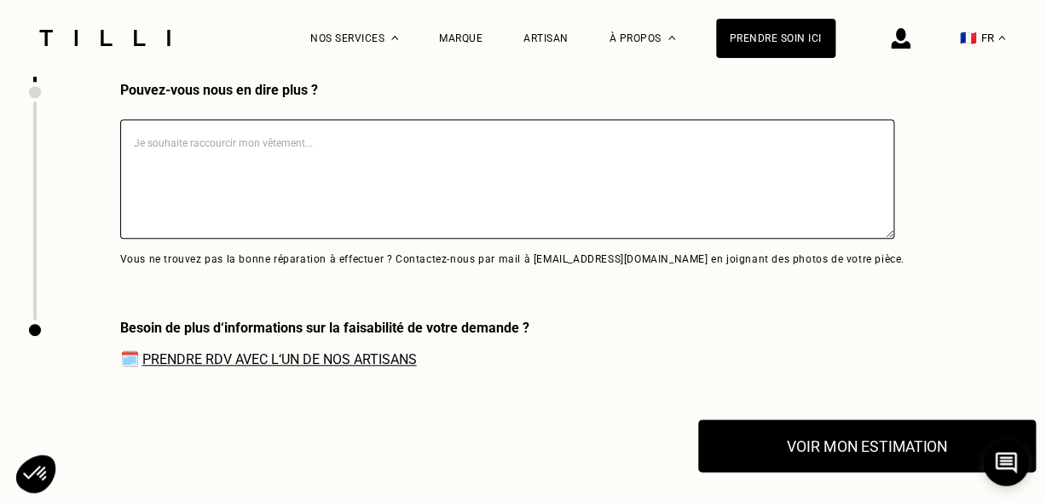
click at [813, 448] on button "Voir mon estimation" at bounding box center [867, 446] width 338 height 53
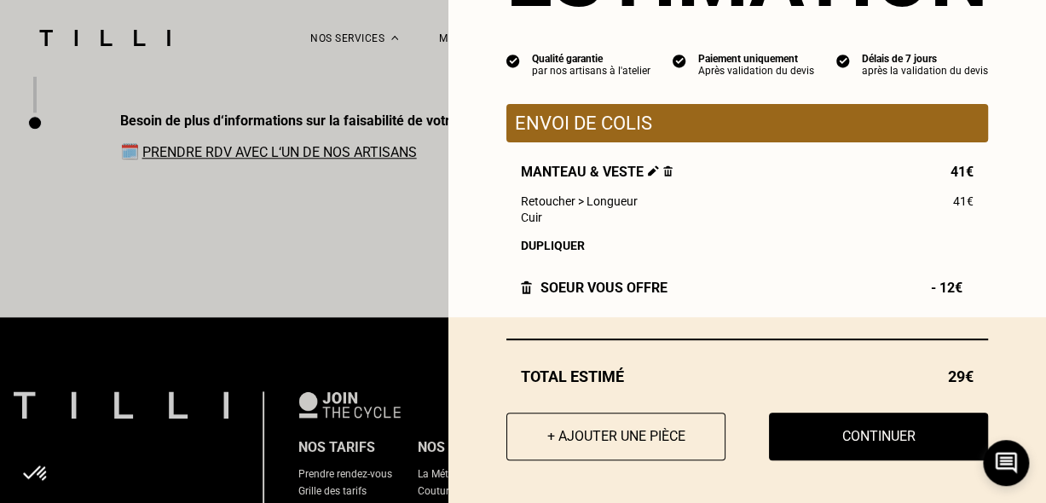
scroll to position [5095, 0]
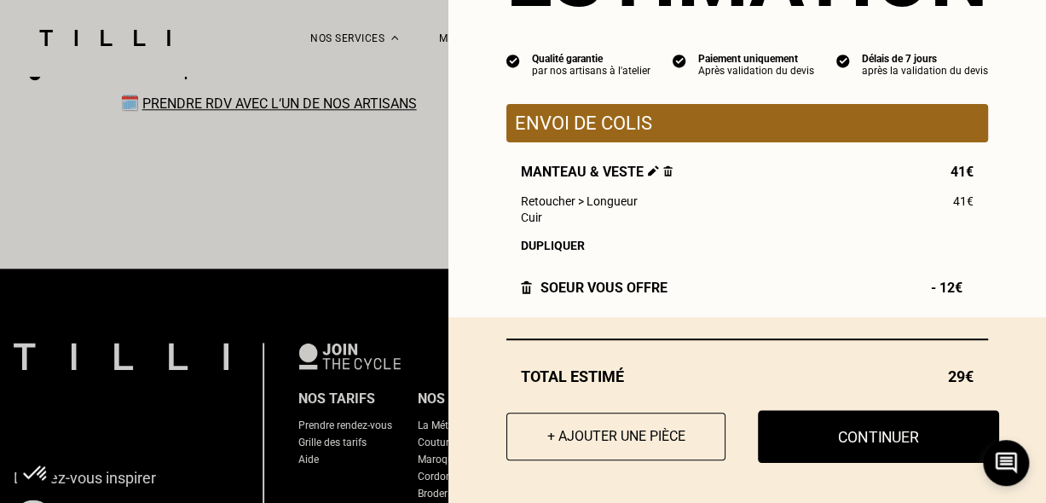
click at [817, 435] on button "Continuer" at bounding box center [878, 436] width 241 height 53
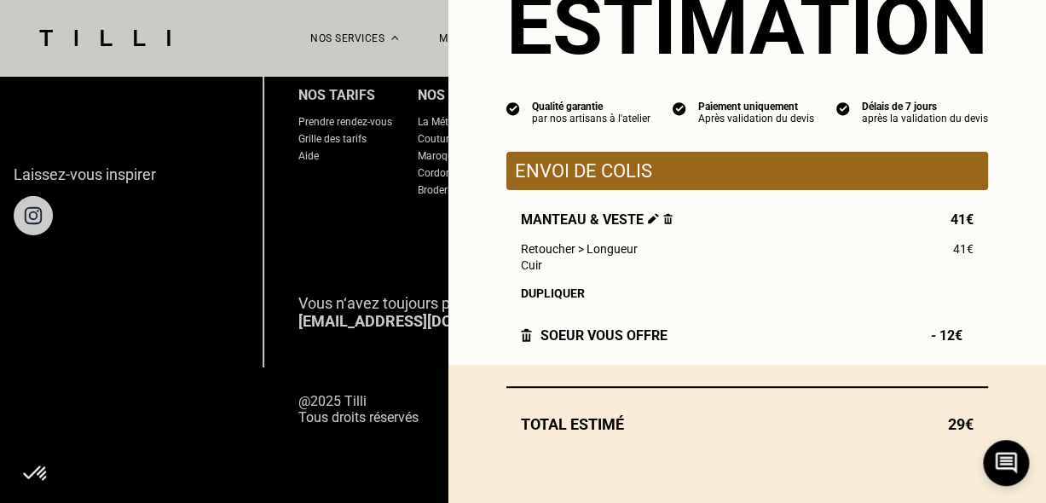
scroll to position [82, 0]
select select "FR"
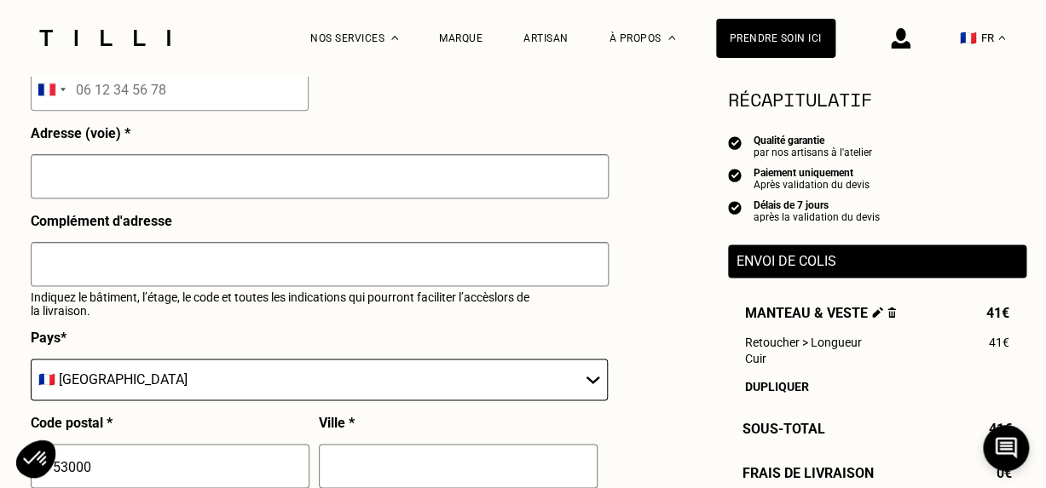
scroll to position [682, 0]
click at [261, 185] on input "text" at bounding box center [320, 176] width 578 height 44
type input "Boutique Soeur - [GEOGRAPHIC_DATA]"
type input "[PERSON_NAME]"
type input "Barathon"
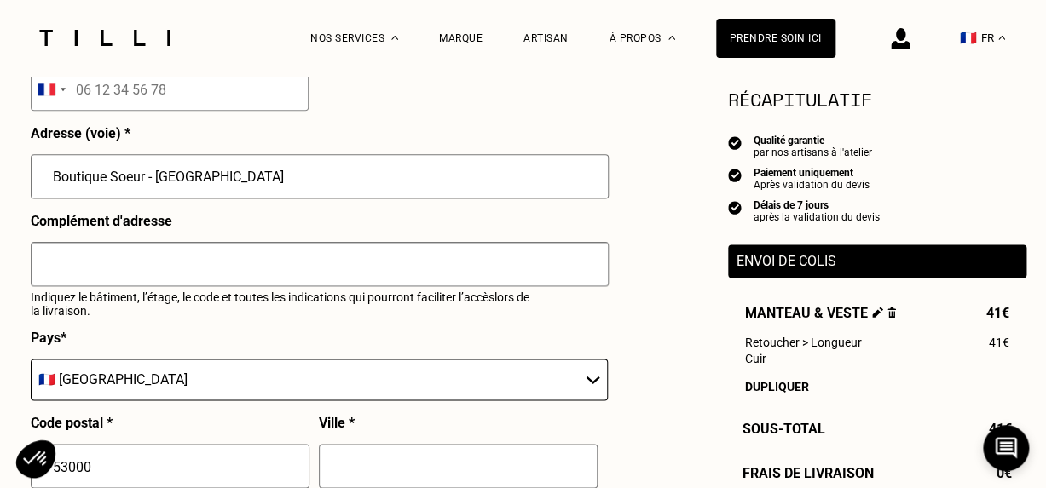
type input "06 89 12 91 00"
type input "[STREET_ADDRESS]"
type input "44000"
type input "[GEOGRAPHIC_DATA]"
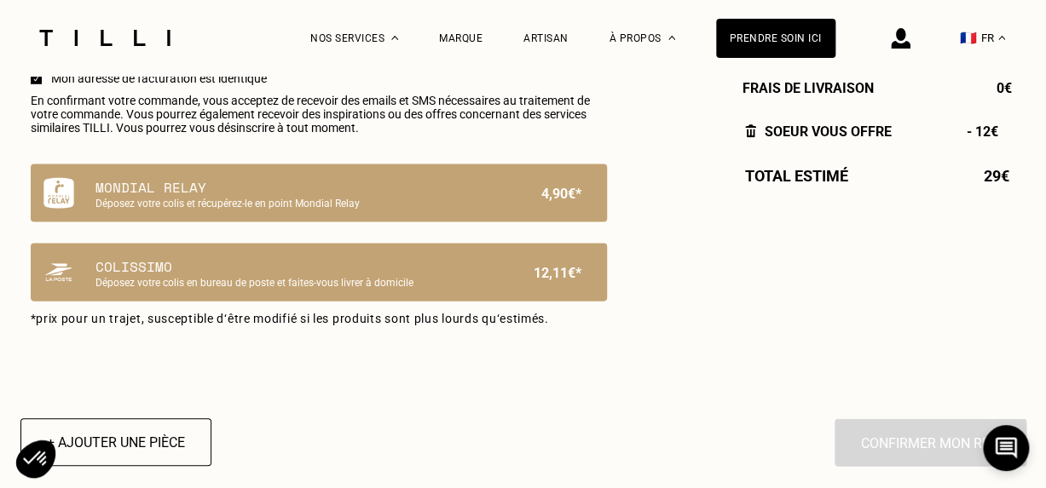
scroll to position [1193, 0]
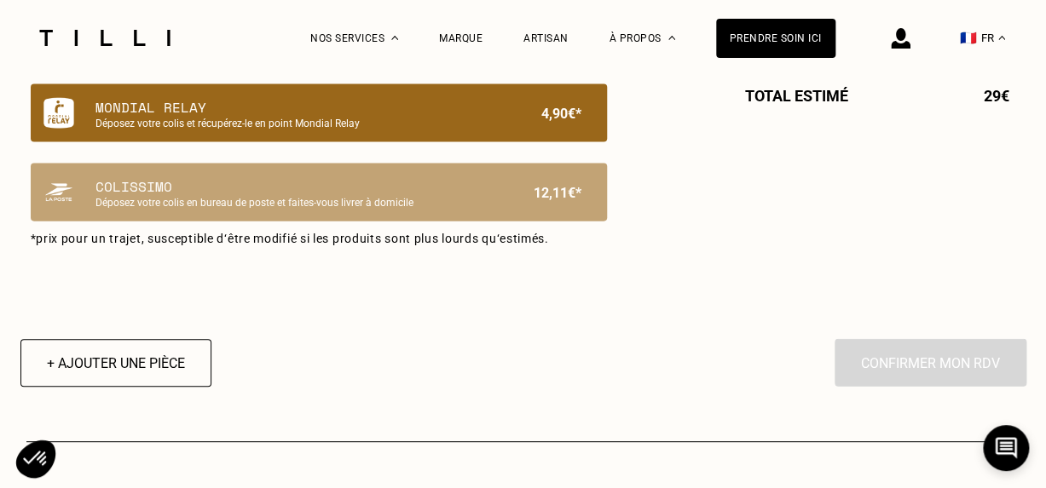
click at [504, 127] on div "Mondial Relay Déposez votre colis et récupérez-le en point Mondial Relay 4,90€*" at bounding box center [338, 113] width 486 height 32
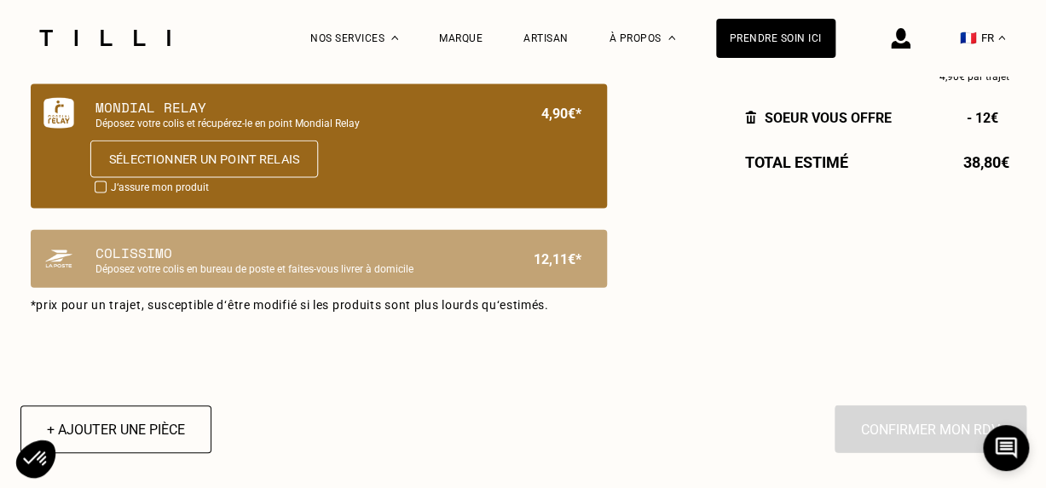
click at [128, 158] on button "Sélectionner un point relais" at bounding box center [204, 160] width 228 height 38
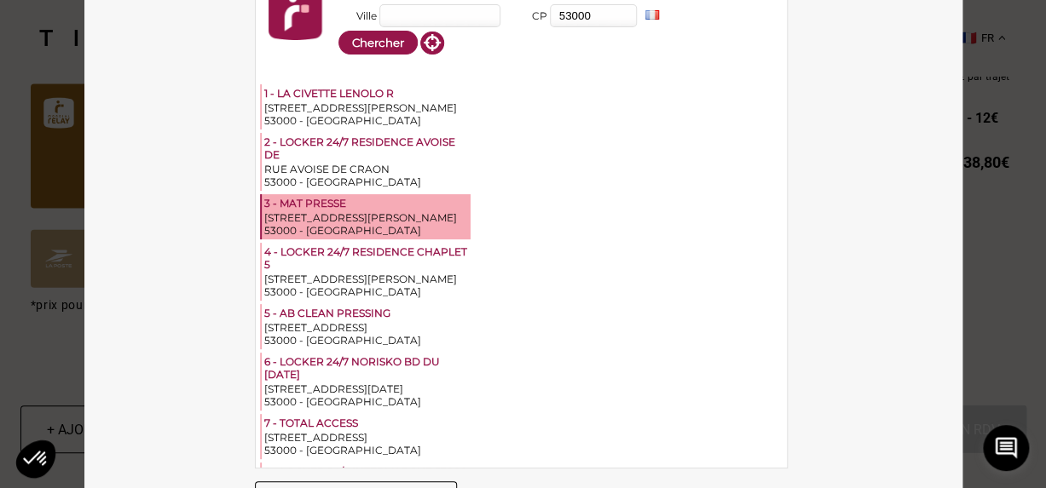
click at [326, 224] on div "53000 - [GEOGRAPHIC_DATA]" at bounding box center [366, 230] width 204 height 13
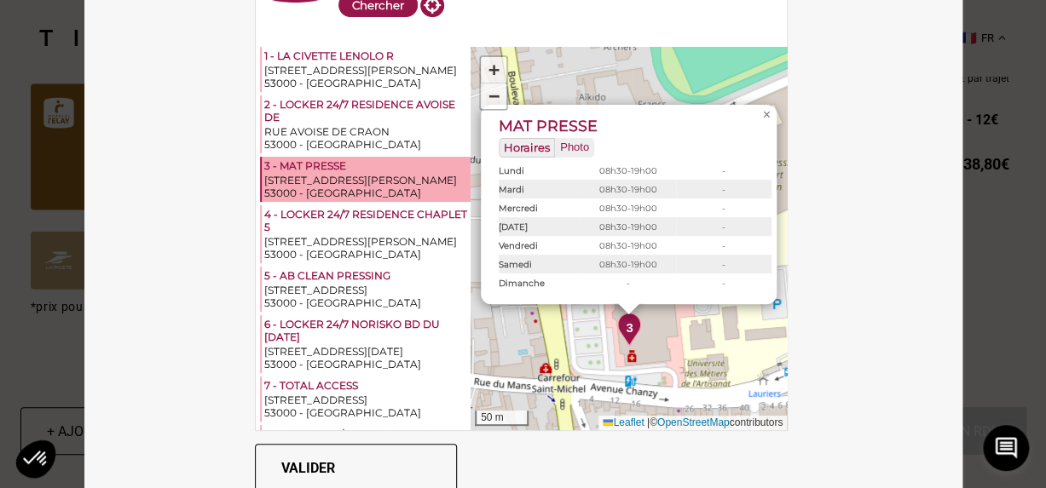
scroll to position [57, 0]
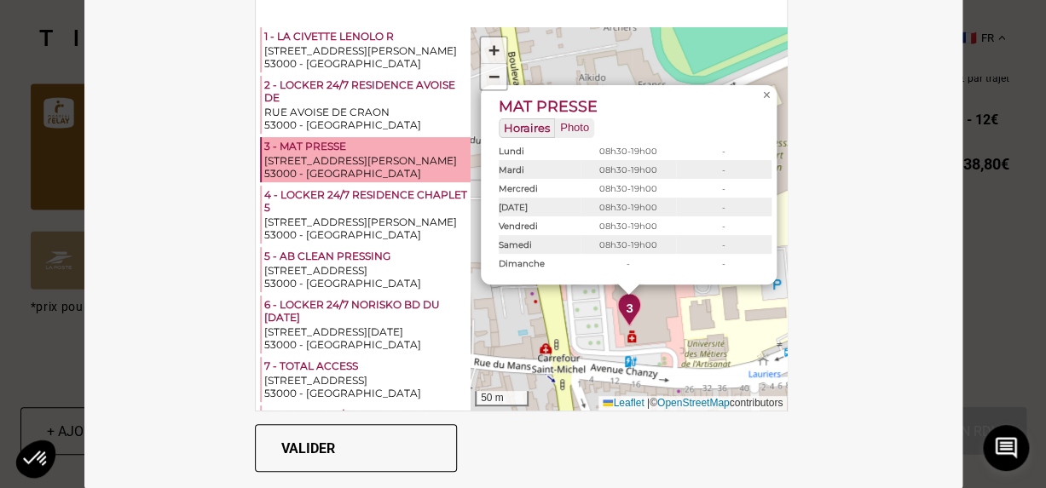
click at [321, 437] on button "Valider" at bounding box center [356, 449] width 202 height 48
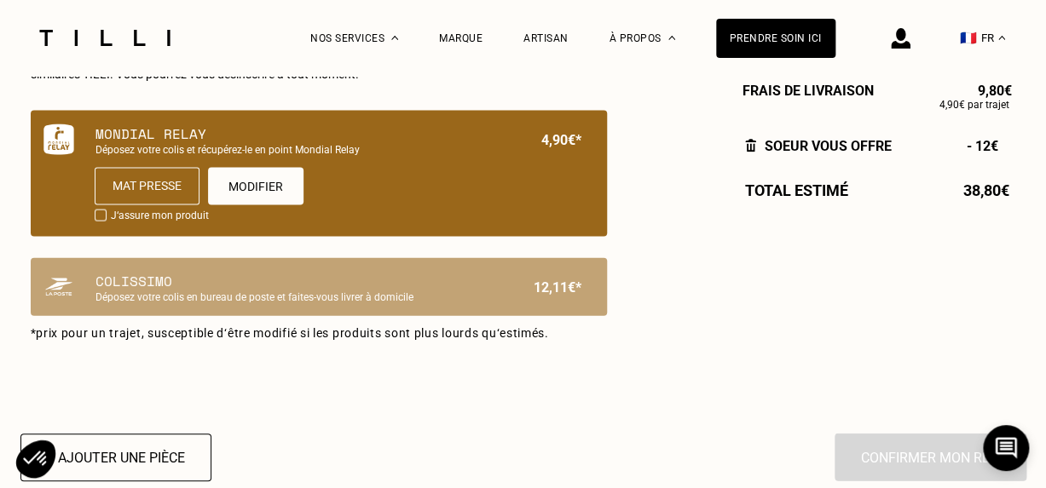
scroll to position [1193, 0]
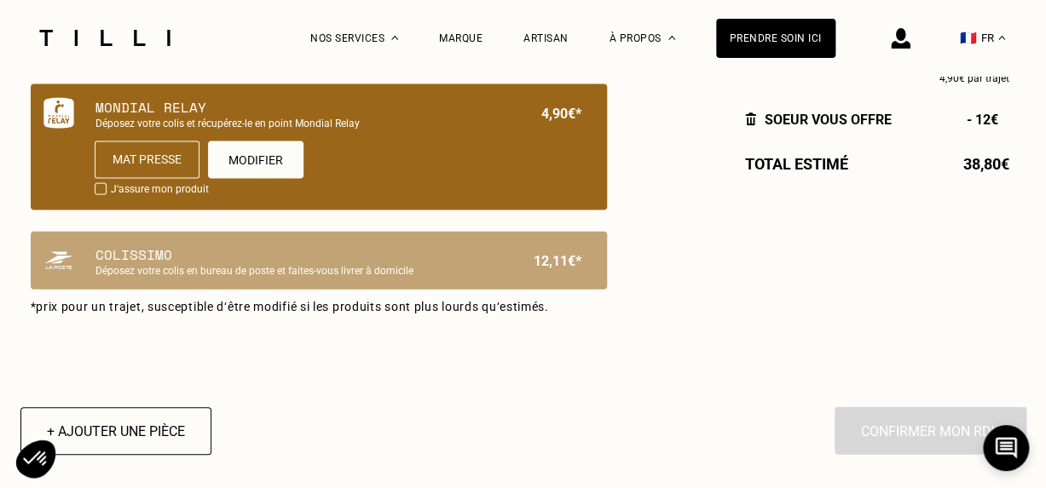
click at [142, 197] on p "J‘assure mon produit" at bounding box center [160, 190] width 98 height 14
click at [105, 195] on div at bounding box center [101, 189] width 12 height 12
checkbox input "true"
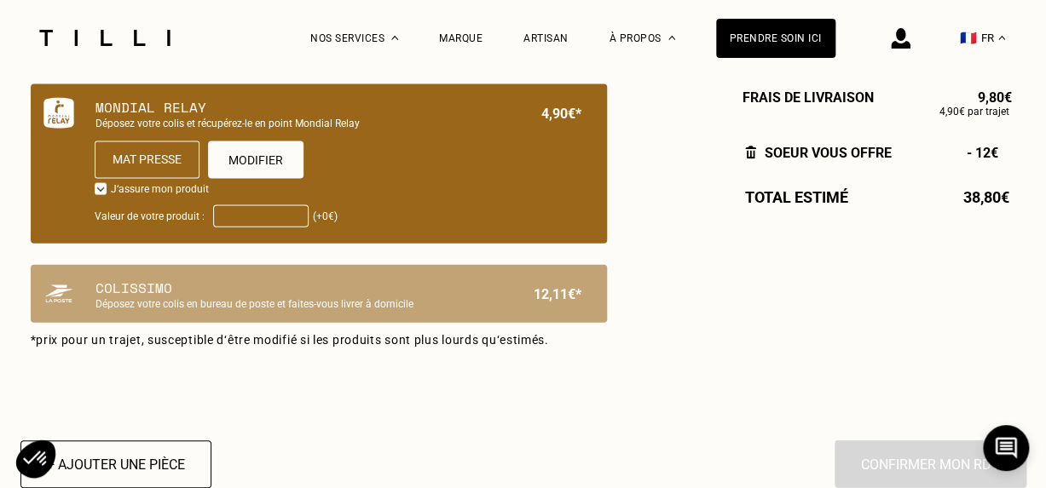
click at [254, 216] on input "Valeur de votre produit :" at bounding box center [260, 216] width 95 height 22
type input "695"
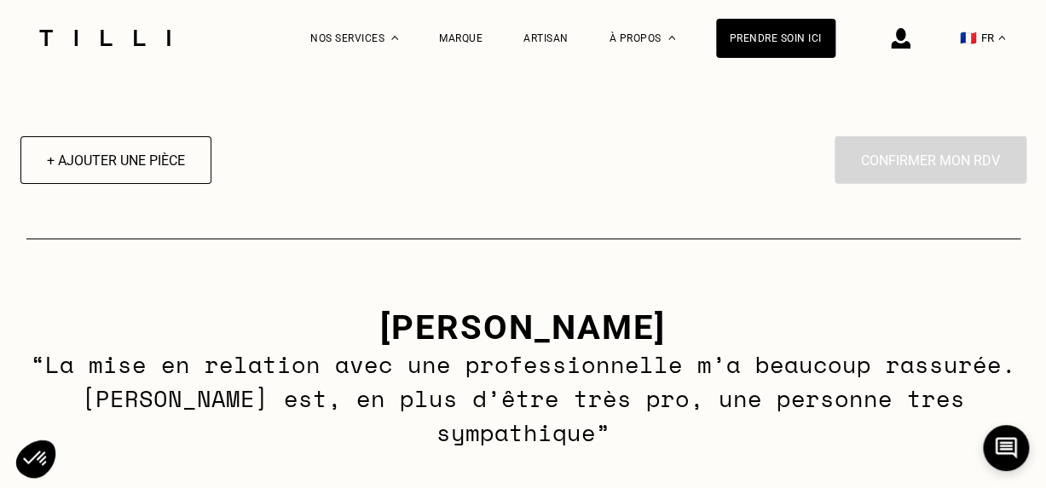
scroll to position [1364, 0]
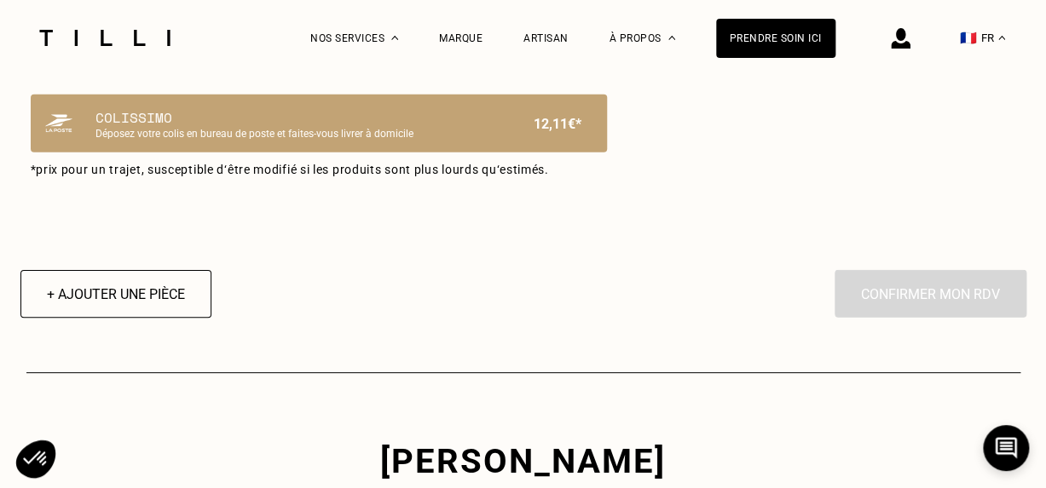
click at [928, 294] on div "En cliquant sur “Confirmer”, vous déclenchez l’intervention de l’un des nos art…" at bounding box center [931, 294] width 192 height 48
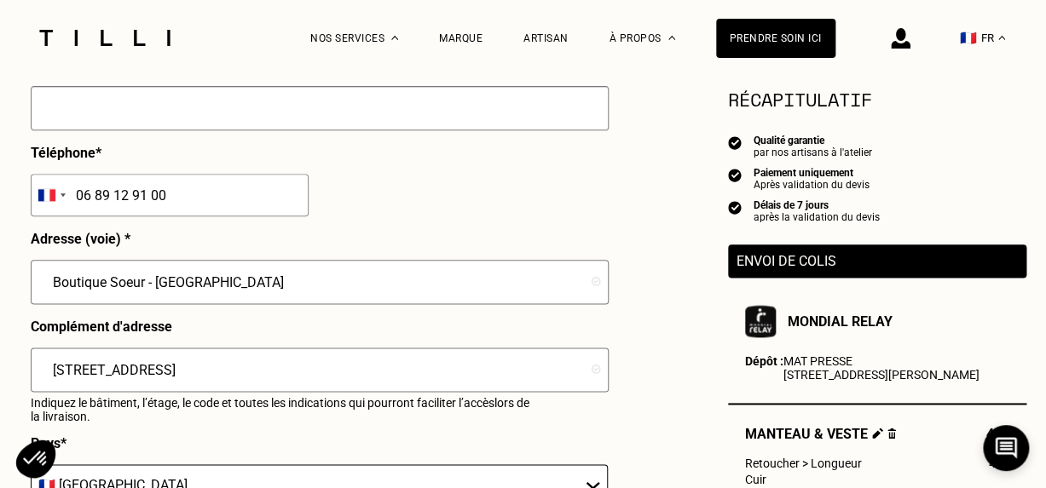
scroll to position [426, 0]
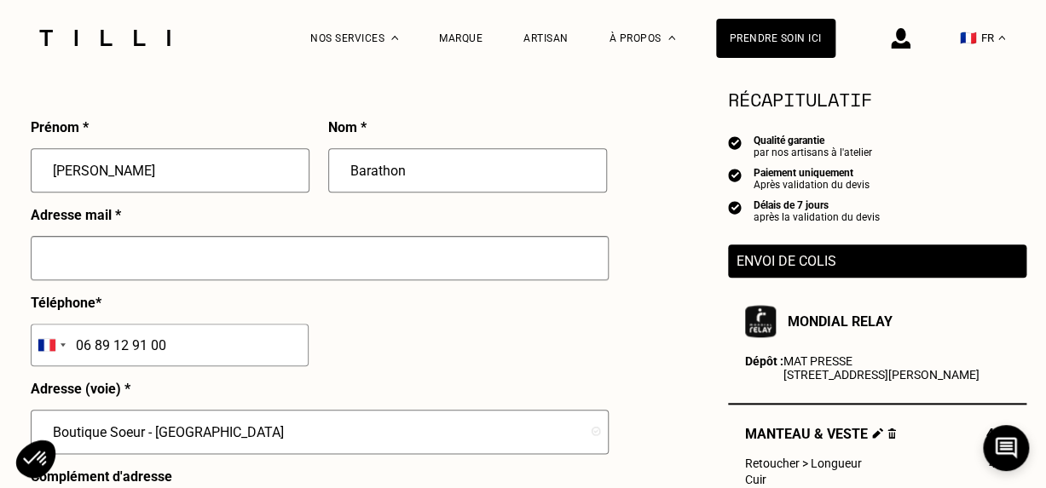
click at [349, 269] on input "text" at bounding box center [320, 258] width 578 height 44
type input "[EMAIL_ADDRESS][DOMAIN_NAME]"
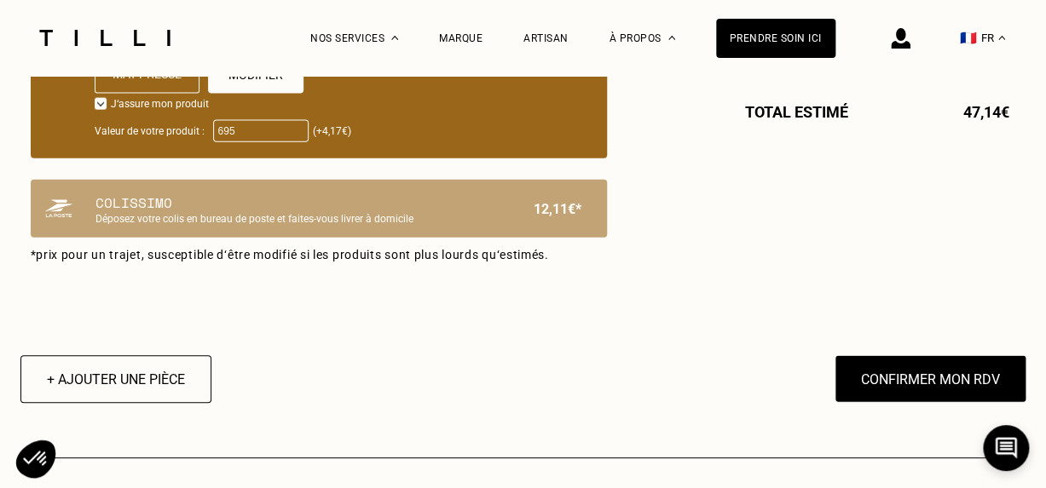
scroll to position [1449, 0]
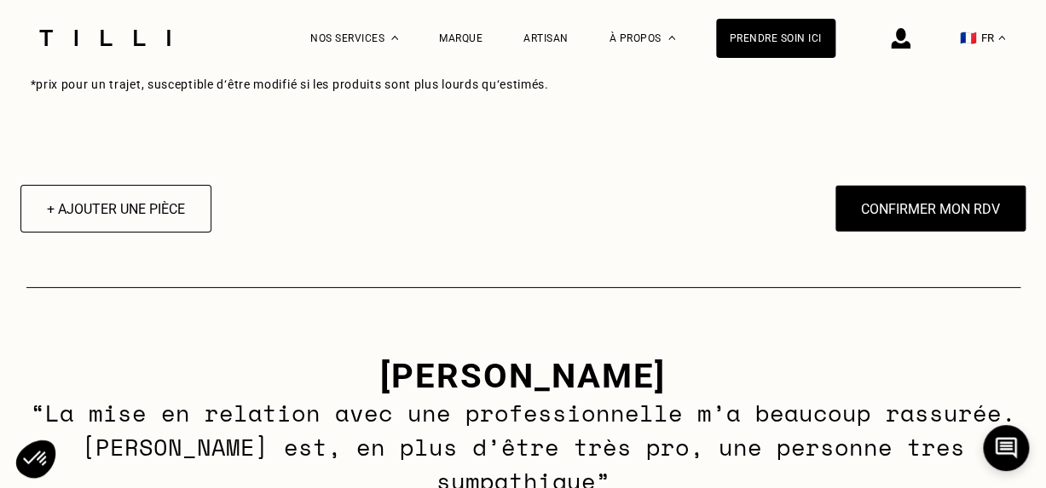
drag, startPoint x: 884, startPoint y: 254, endPoint x: 866, endPoint y: 263, distance: 19.8
drag, startPoint x: 866, startPoint y: 263, endPoint x: 744, endPoint y: 257, distance: 122.0
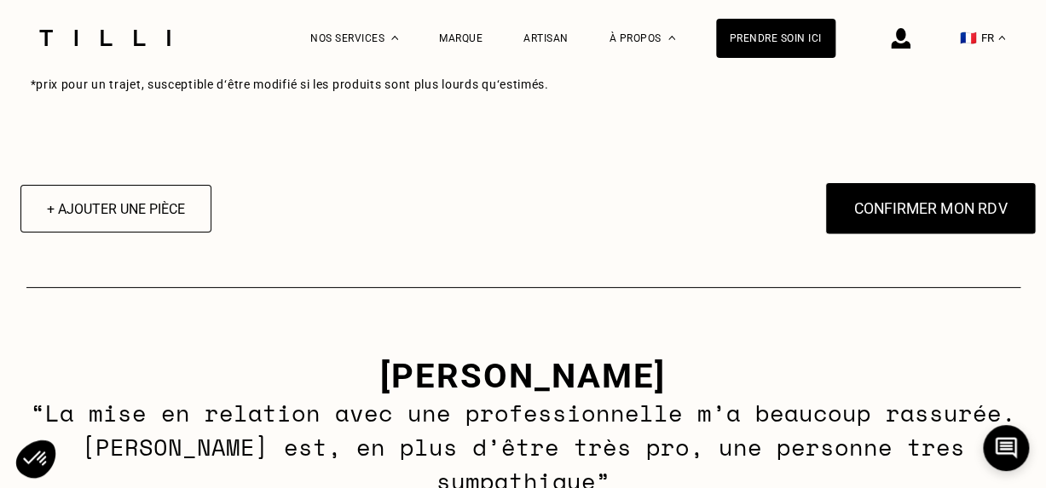
click at [879, 228] on button "Confirmer mon RDV" at bounding box center [929, 208] width 211 height 53
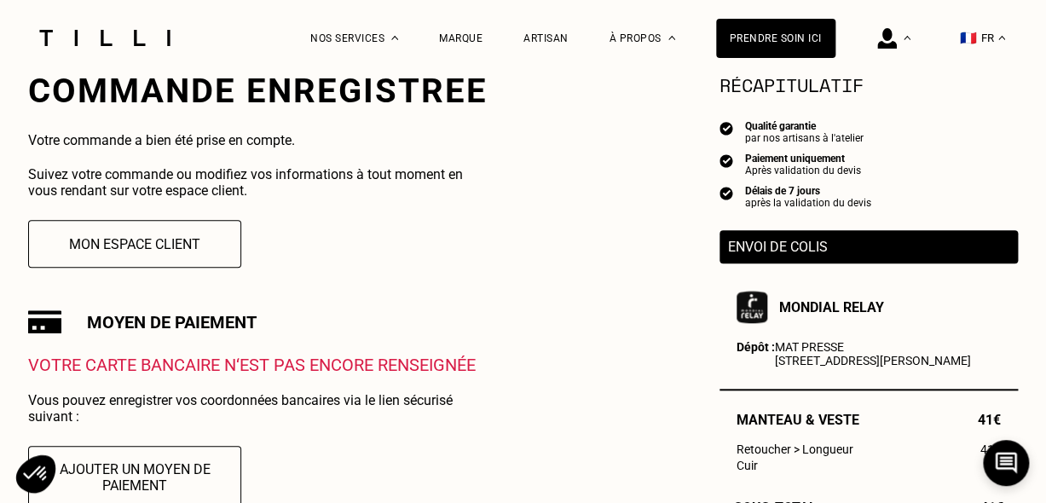
scroll to position [341, 0]
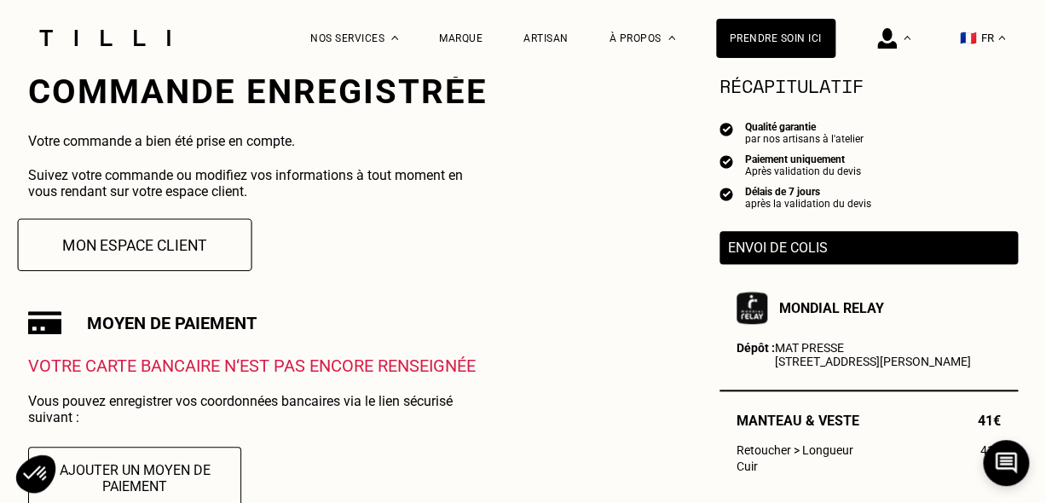
click at [213, 257] on button "Mon espace client" at bounding box center [135, 244] width 234 height 53
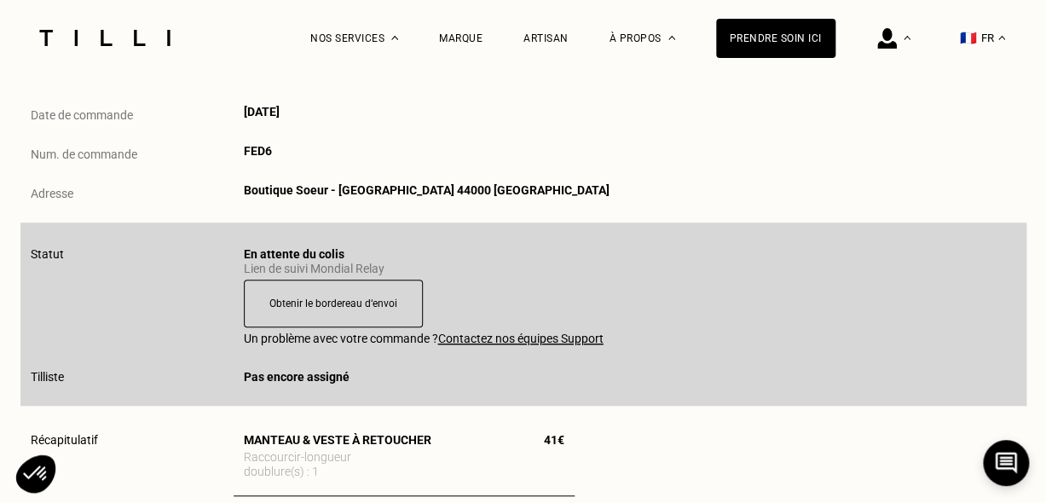
scroll to position [85, 0]
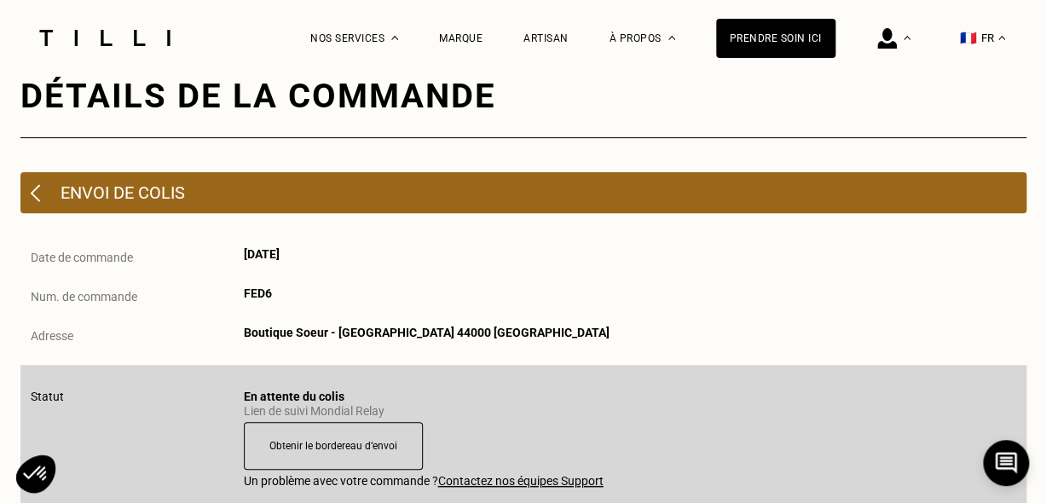
click at [42, 198] on div "Envoi de colis" at bounding box center [523, 192] width 1006 height 41
click at [32, 195] on img at bounding box center [35, 193] width 9 height 18
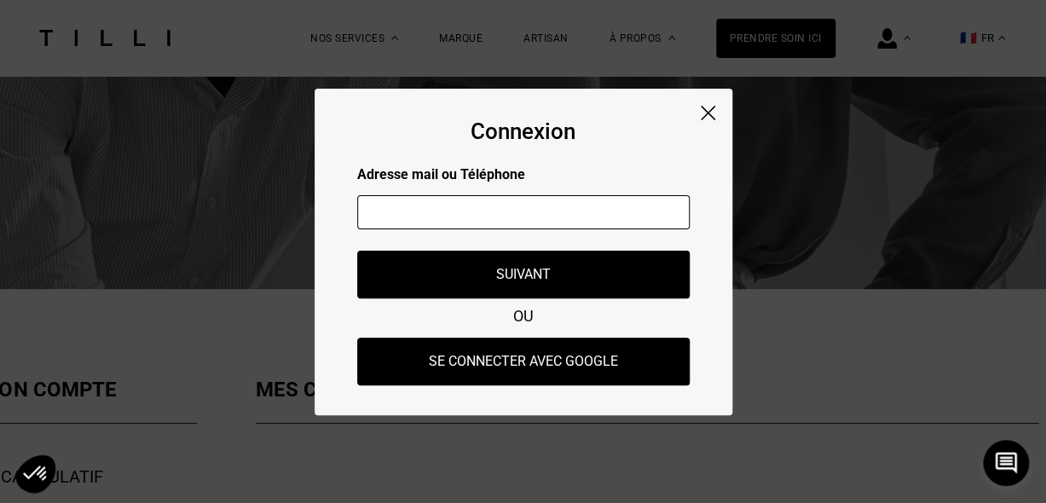
click at [707, 111] on img at bounding box center [708, 113] width 14 height 14
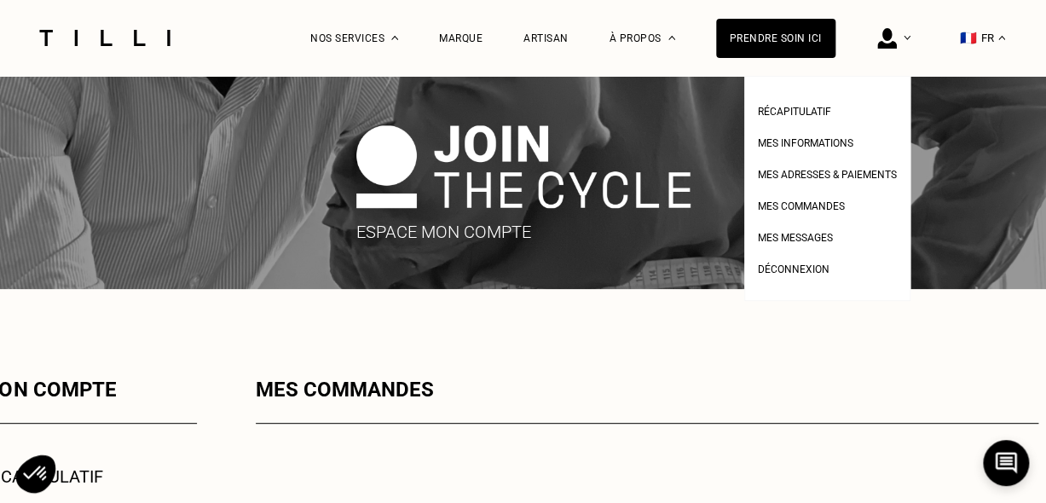
click at [897, 40] on img at bounding box center [887, 38] width 20 height 20
click at [803, 204] on span "Mes commandes" at bounding box center [801, 206] width 87 height 12
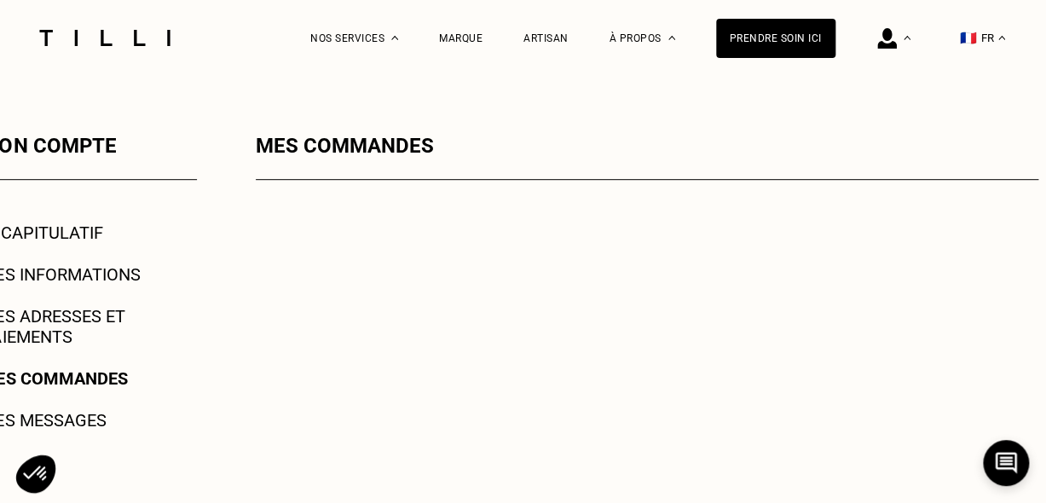
scroll to position [341, 0]
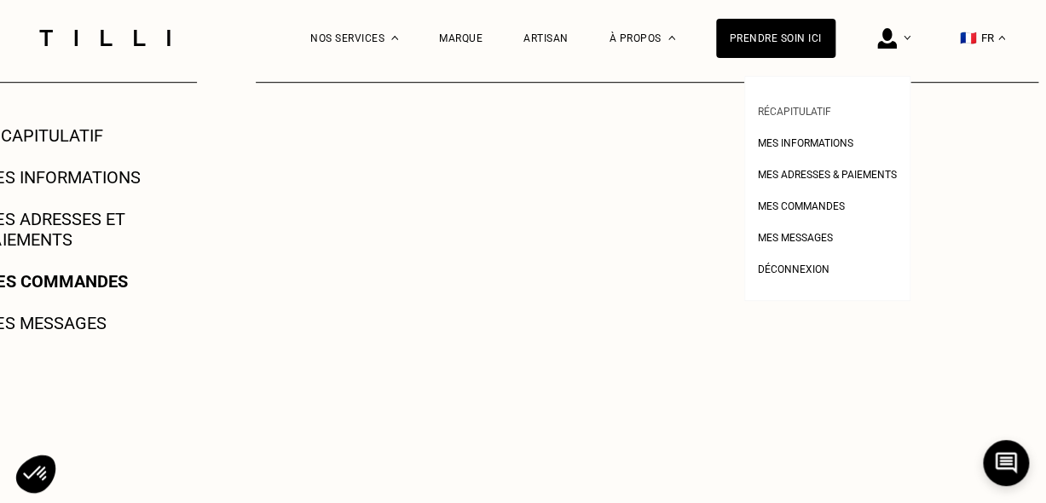
click at [830, 118] on span "Récapitulatif" at bounding box center [794, 112] width 73 height 12
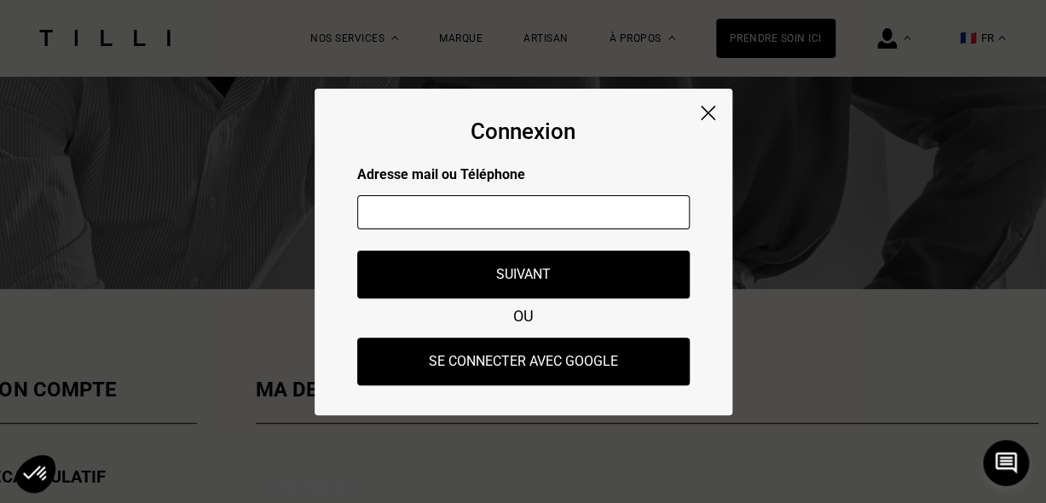
click at [565, 220] on input "text" at bounding box center [523, 212] width 332 height 34
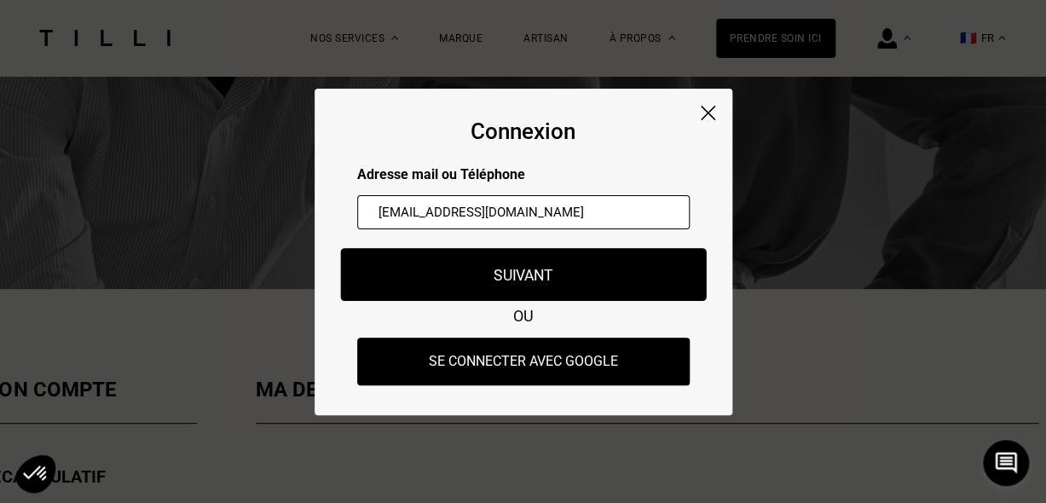
type input "[EMAIL_ADDRESS][DOMAIN_NAME]"
click at [555, 268] on button "Suivant" at bounding box center [523, 274] width 366 height 53
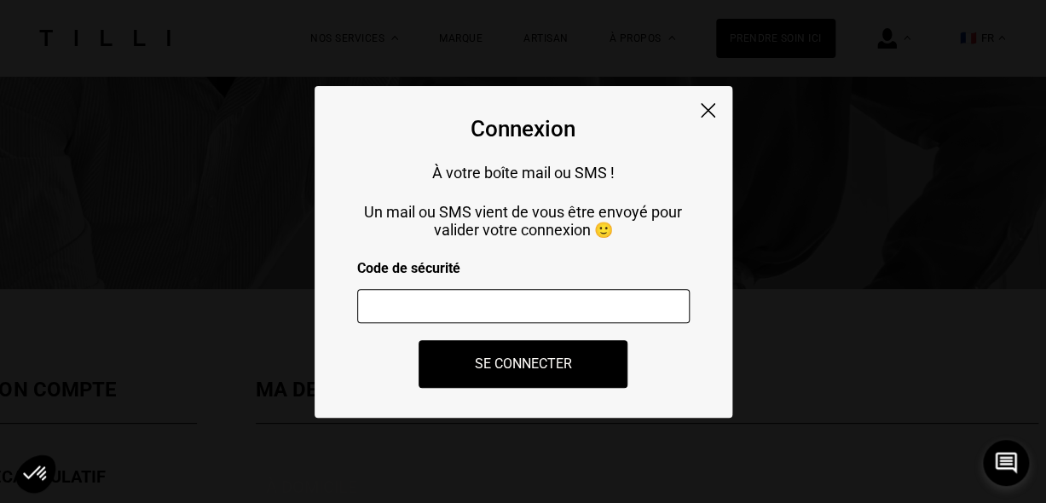
click at [564, 309] on input "number" at bounding box center [523, 306] width 332 height 34
click at [557, 242] on div "Connexion À votre boîte mail ou SMS ! Un mail ou SMS vient de vous être envoyé …" at bounding box center [524, 252] width 418 height 332
click at [545, 299] on input "number" at bounding box center [523, 306] width 332 height 34
click at [716, 116] on div "Connexion À votre boîte mail ou SMS ! Un mail ou SMS vient de vous être envoyé …" at bounding box center [524, 252] width 418 height 332
click at [705, 107] on img at bounding box center [708, 110] width 14 height 14
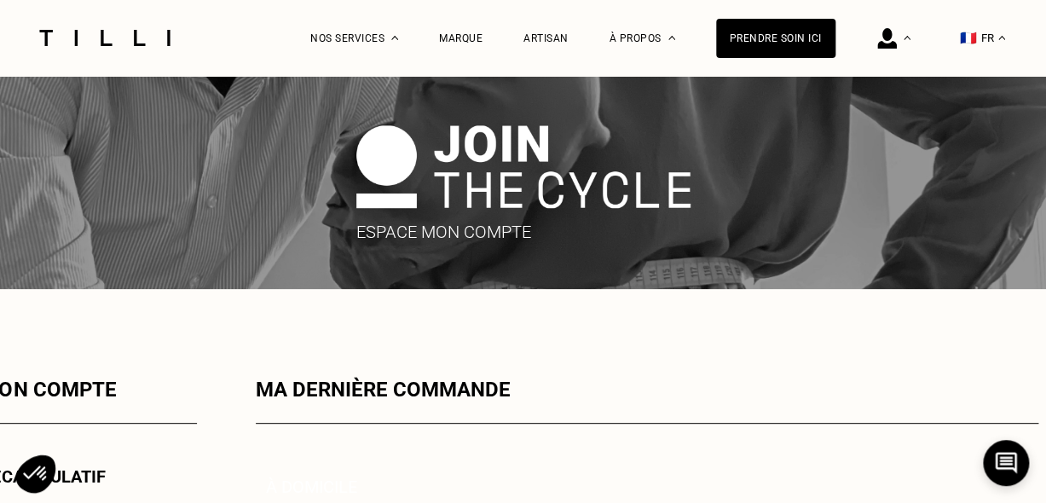
click at [142, 38] on img at bounding box center [104, 38] width 143 height 16
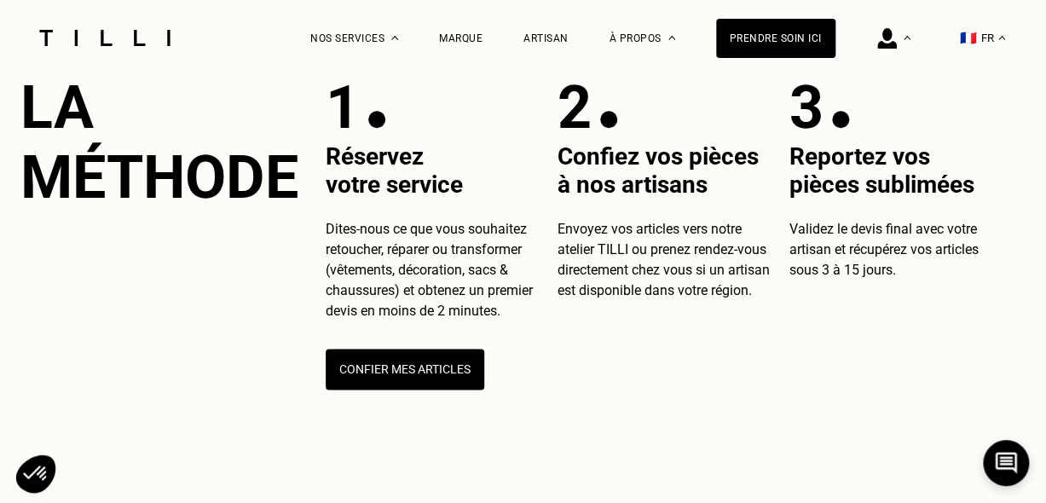
scroll to position [597, 0]
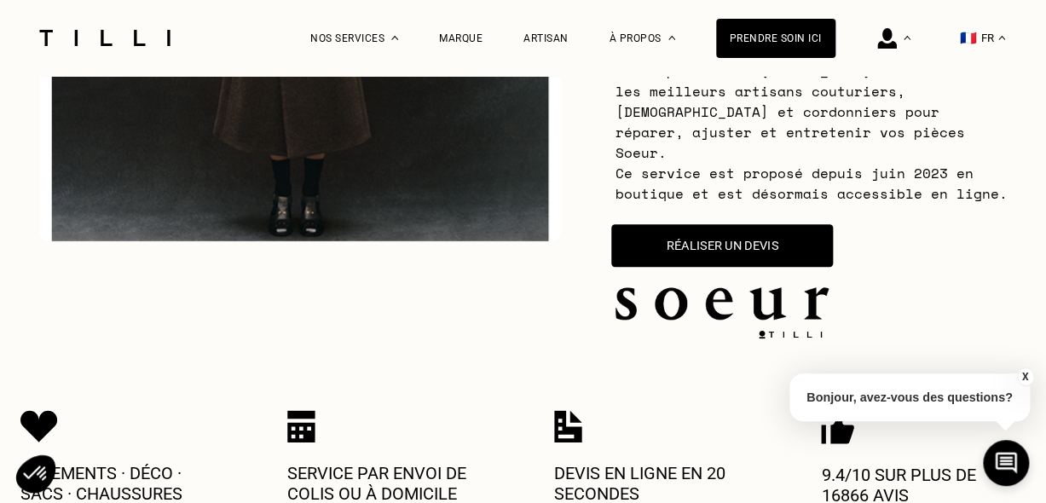
click at [718, 244] on button "Réaliser un devis" at bounding box center [722, 245] width 222 height 43
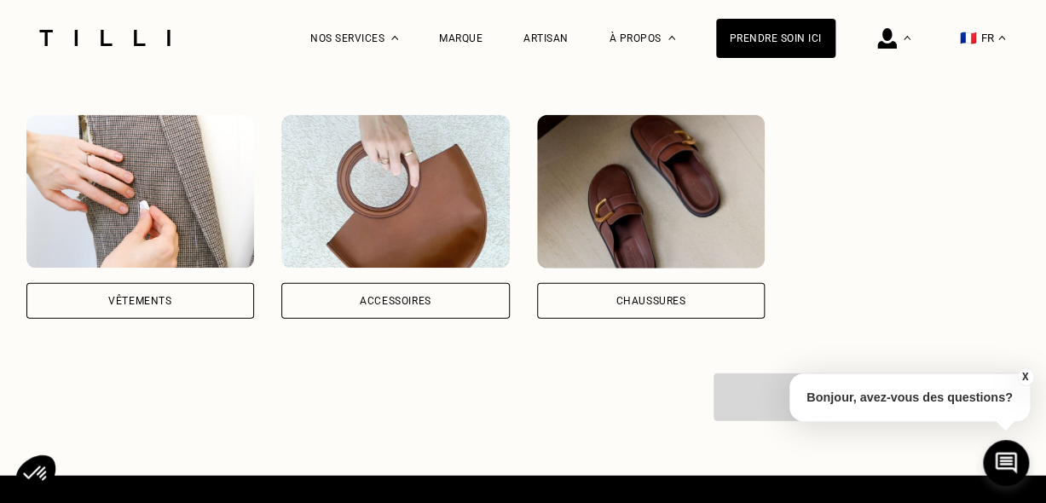
scroll to position [1343, 0]
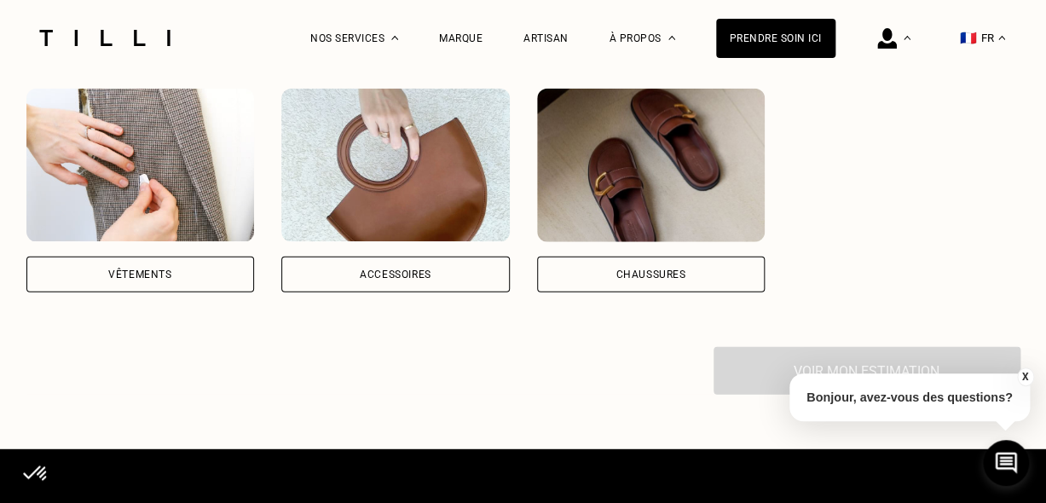
click at [120, 240] on div "Vêtements" at bounding box center [140, 191] width 228 height 204
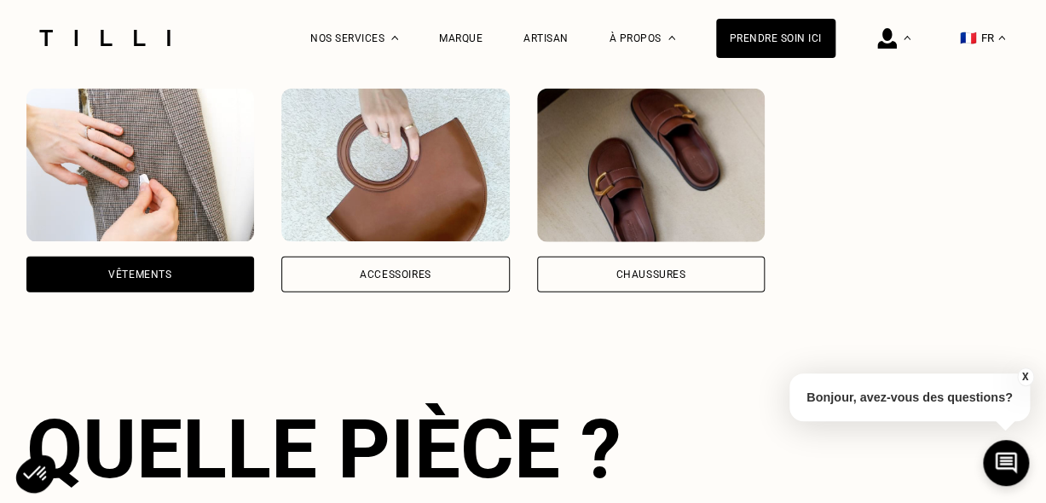
click at [121, 240] on div "Vêtements" at bounding box center [140, 191] width 228 height 204
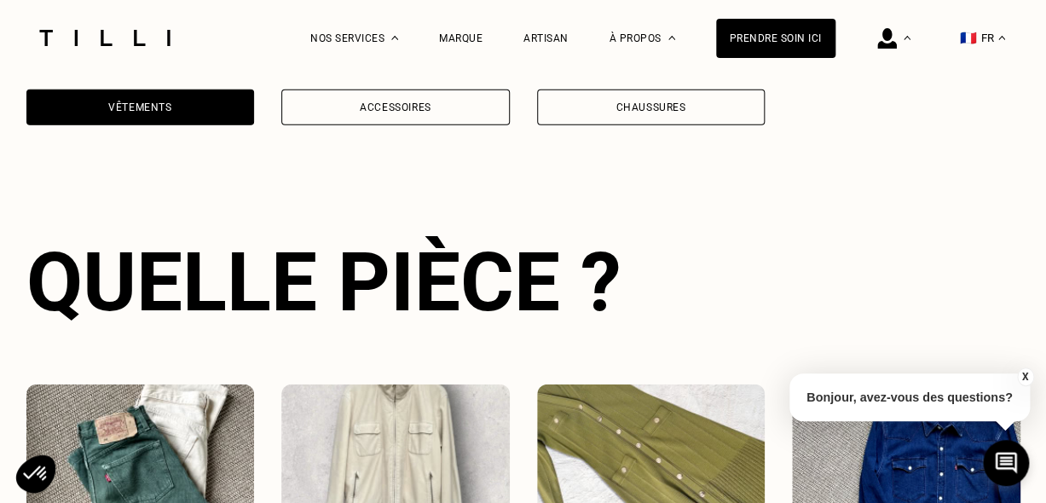
scroll to position [1484, 0]
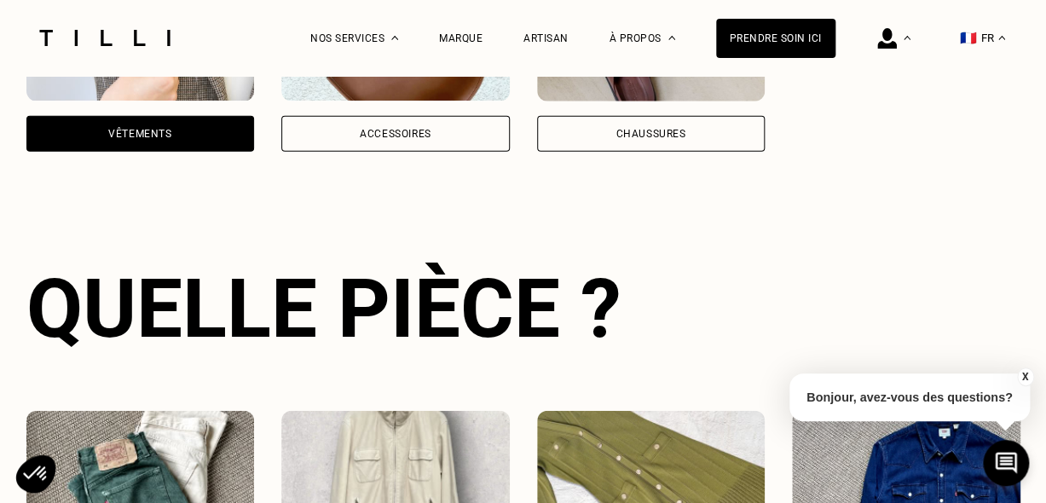
click at [413, 127] on div "Accessoires" at bounding box center [395, 134] width 228 height 36
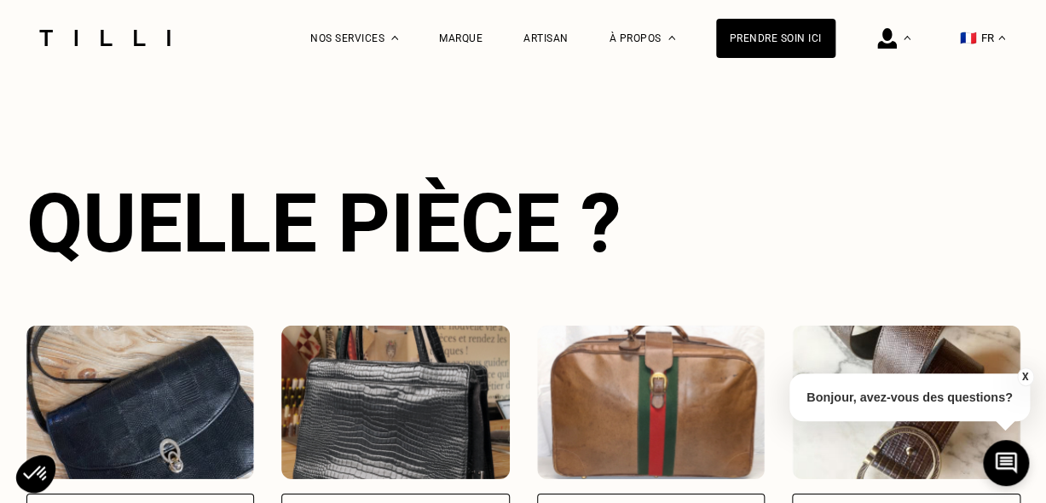
scroll to position [1228, 0]
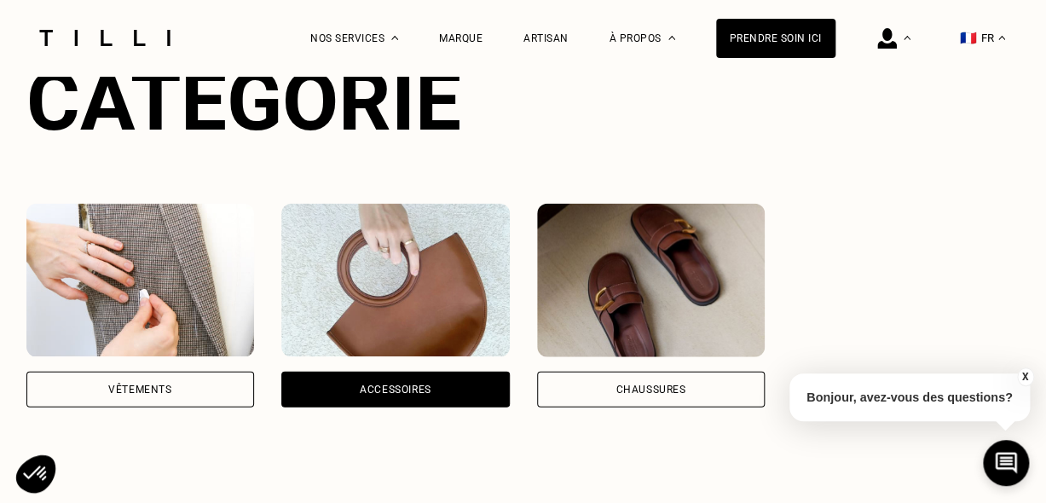
click at [576, 389] on div "Chaussures" at bounding box center [651, 390] width 228 height 36
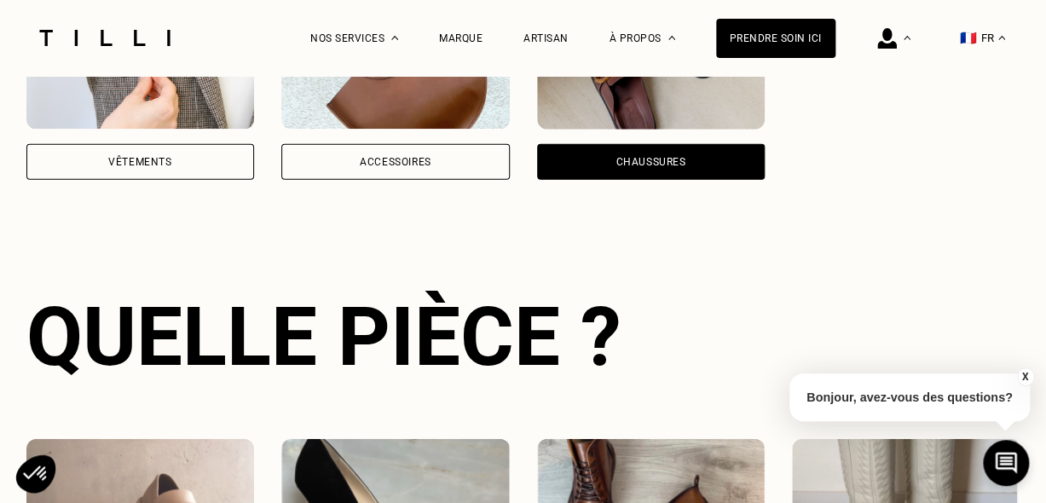
scroll to position [1314, 0]
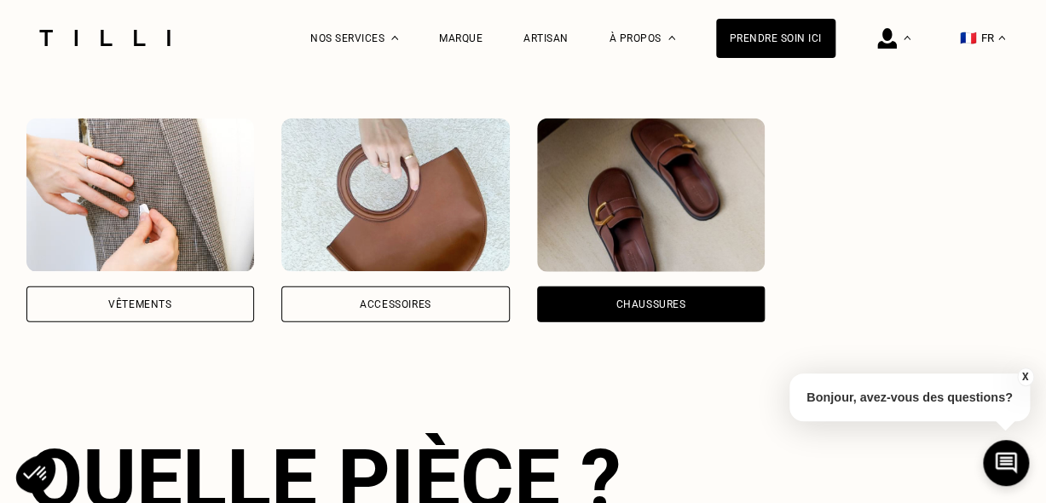
click at [136, 299] on div "Vêtements" at bounding box center [139, 304] width 63 height 10
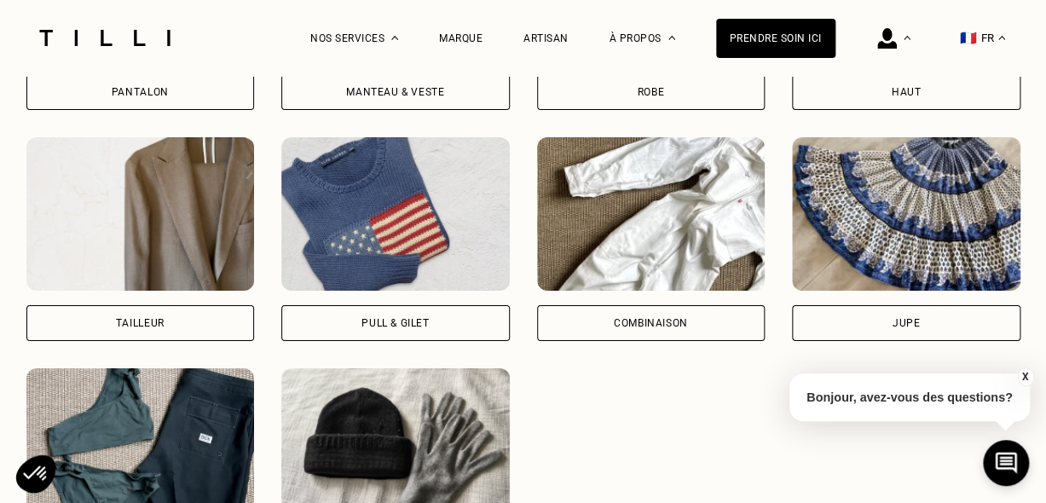
scroll to position [1825, 0]
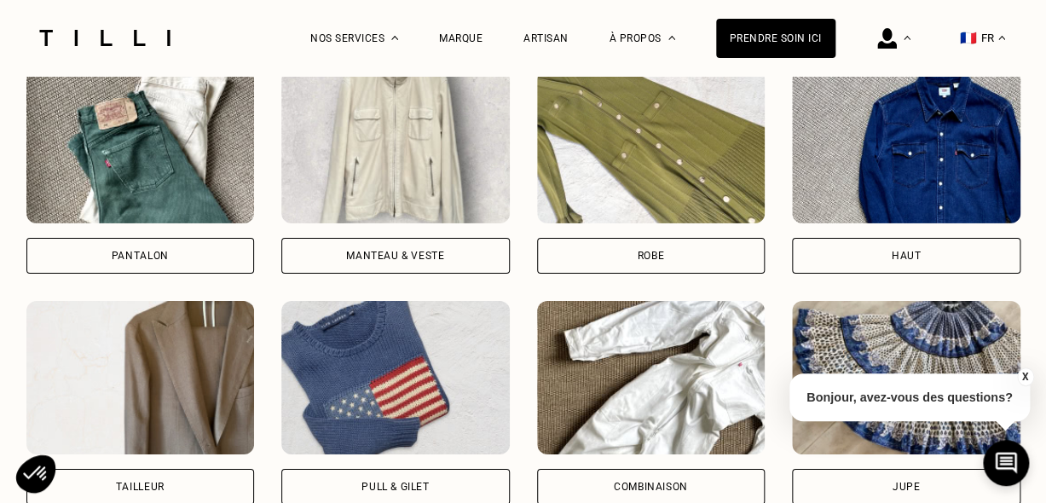
click at [325, 252] on div "Manteau & Veste" at bounding box center [395, 256] width 228 height 36
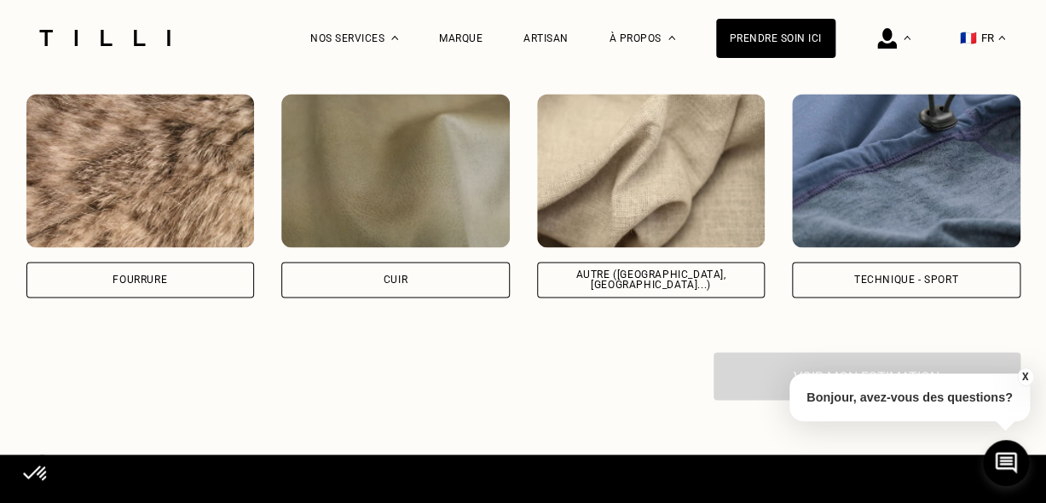
scroll to position [3093, 0]
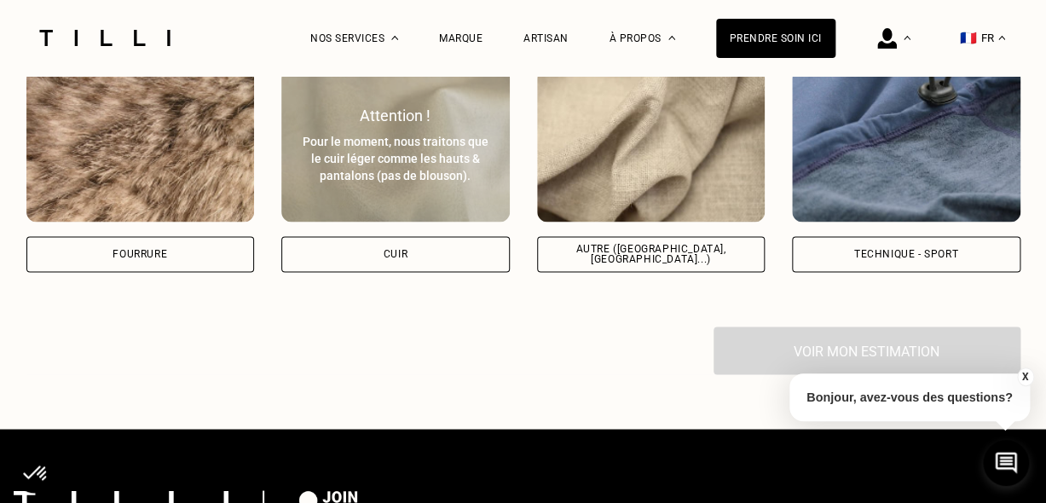
click at [331, 254] on div "Cuir" at bounding box center [395, 254] width 228 height 36
select select "FR"
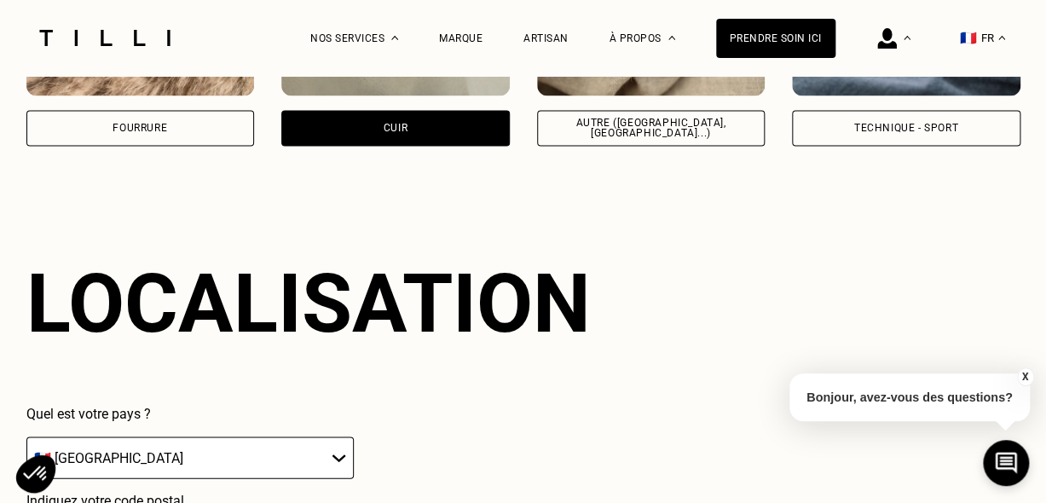
scroll to position [3048, 0]
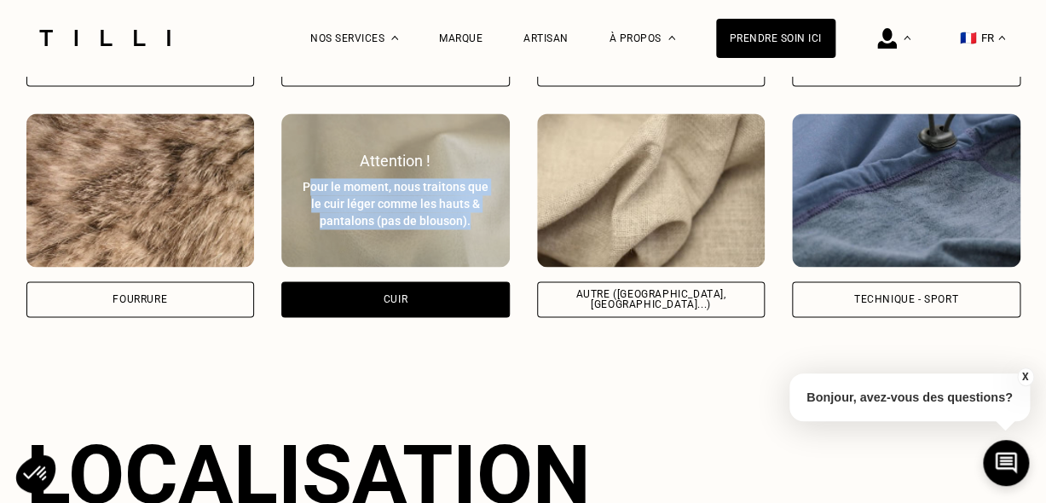
drag, startPoint x: 300, startPoint y: 172, endPoint x: 479, endPoint y: 214, distance: 183.8
click at [479, 214] on div "Pour le moment, nous traitons que le cuir léger comme les hauts & pantalons (pa…" at bounding box center [395, 203] width 191 height 51
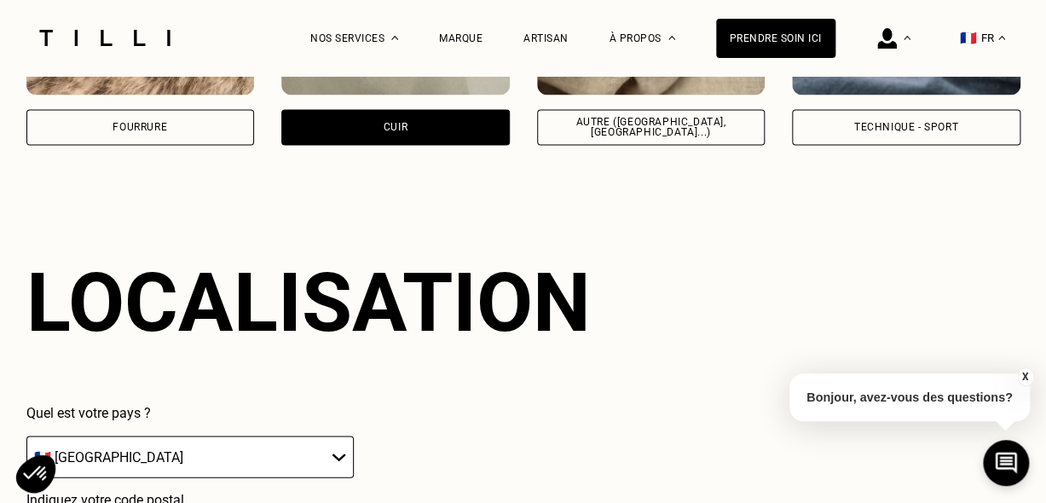
copy div "our le moment, nous traitons que le cuir léger comme les hauts & pantalons (pas…"
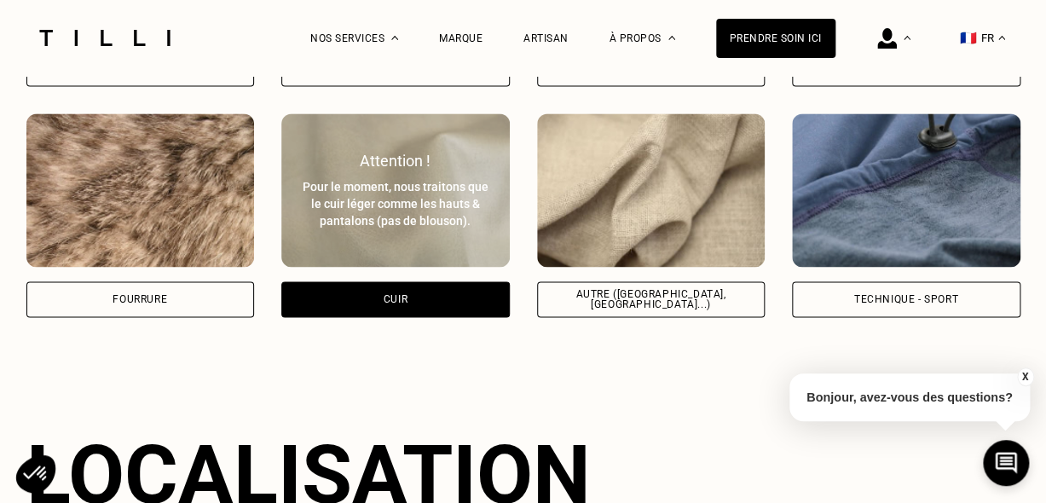
click at [321, 281] on div "Cuir" at bounding box center [395, 299] width 228 height 36
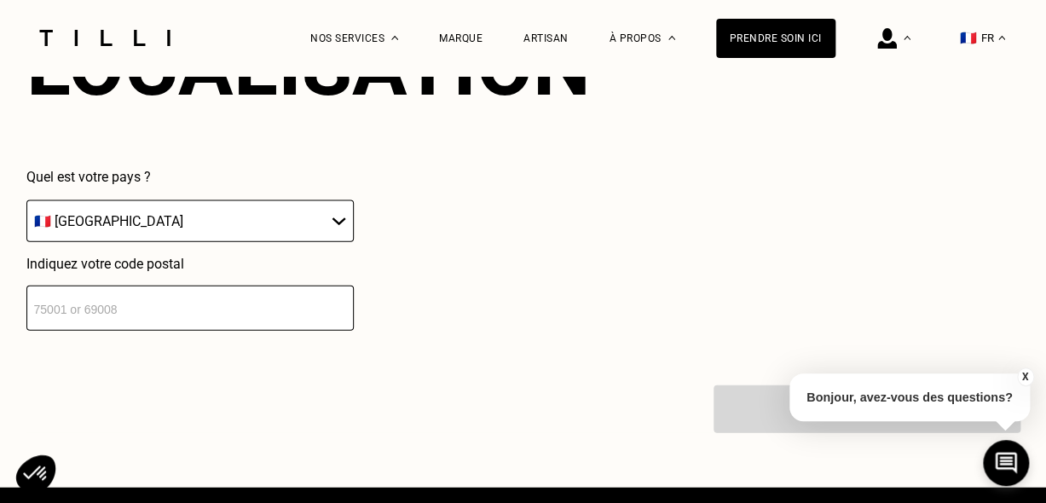
scroll to position [3560, 0]
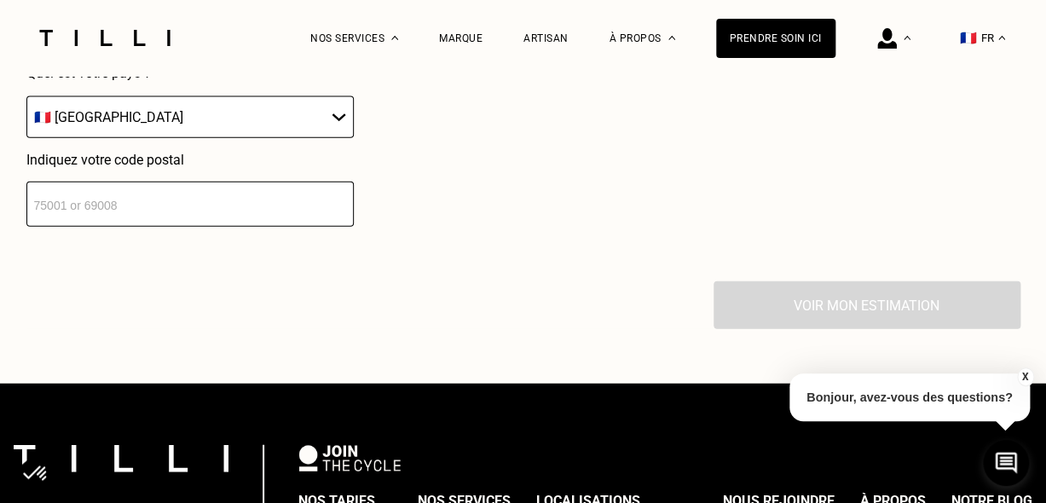
click at [225, 192] on input "number" at bounding box center [189, 204] width 327 height 45
type input "44000"
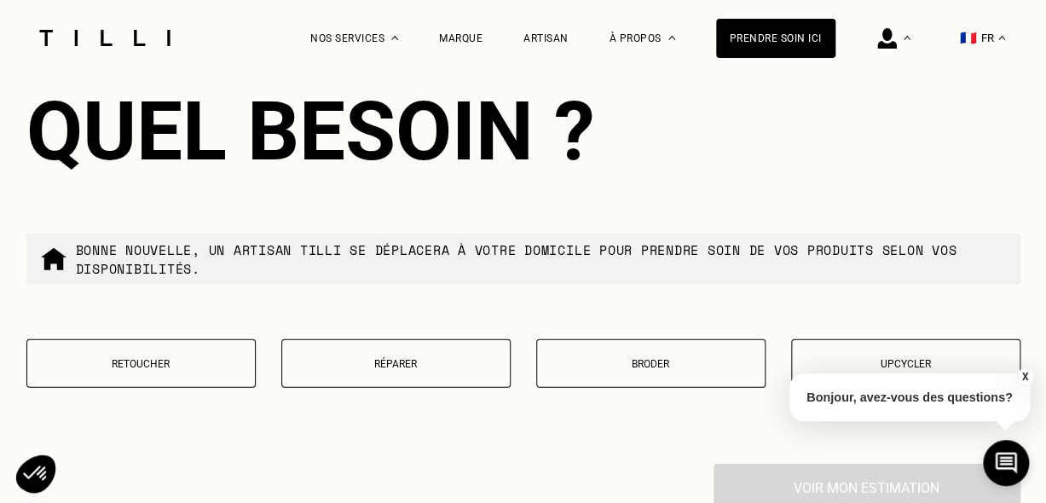
scroll to position [3898, 0]
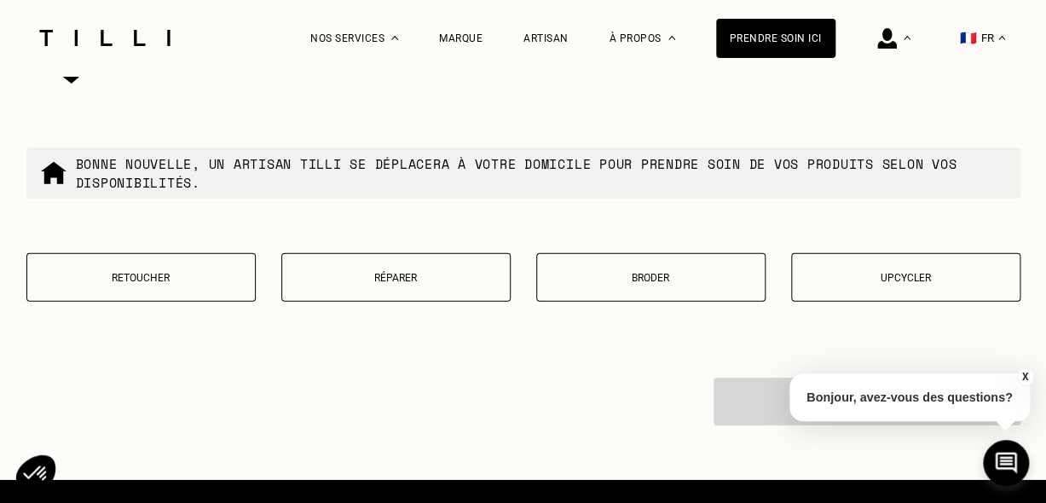
click at [146, 297] on div "Retoucher Réparer Broder Upcycler" at bounding box center [523, 288] width 994 height 70
click at [146, 280] on button "Retoucher" at bounding box center [140, 277] width 229 height 49
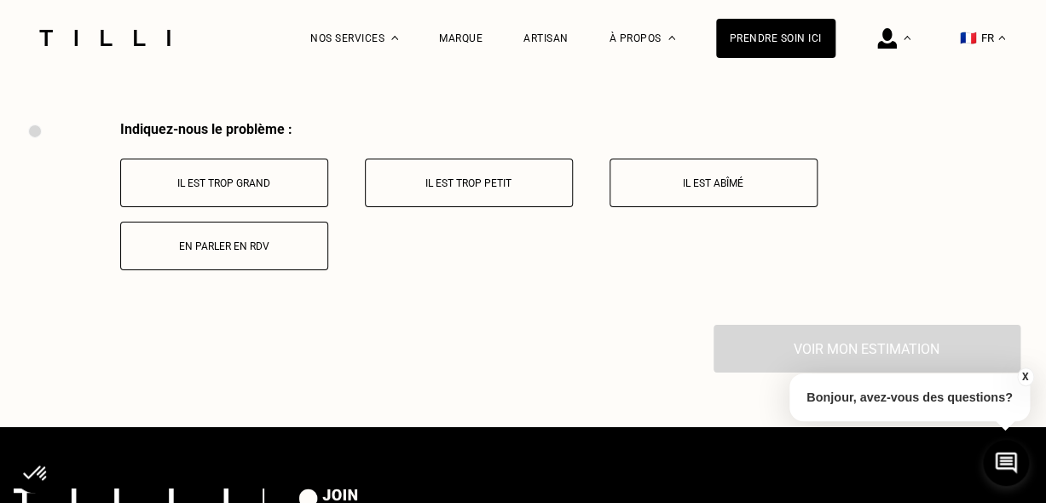
scroll to position [4165, 0]
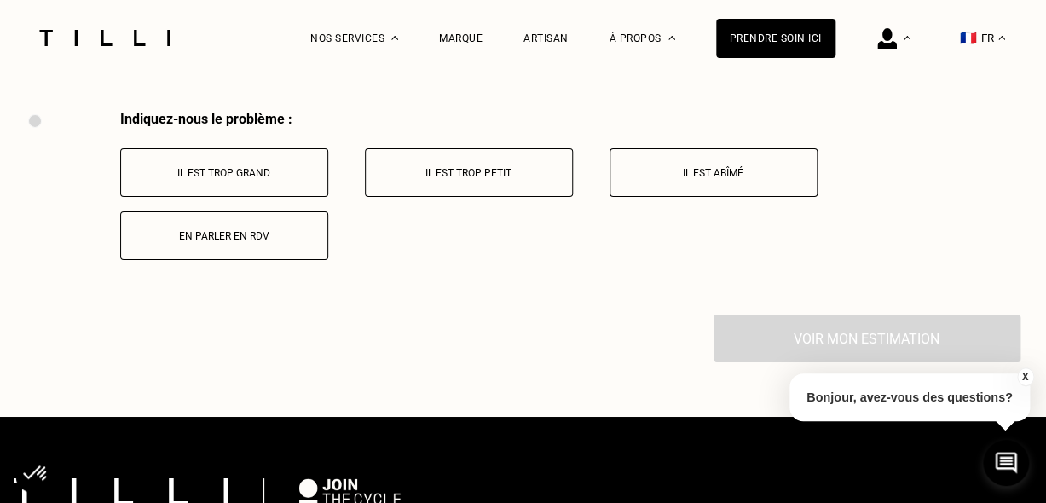
click at [239, 189] on button "Il est trop grand" at bounding box center [224, 172] width 208 height 49
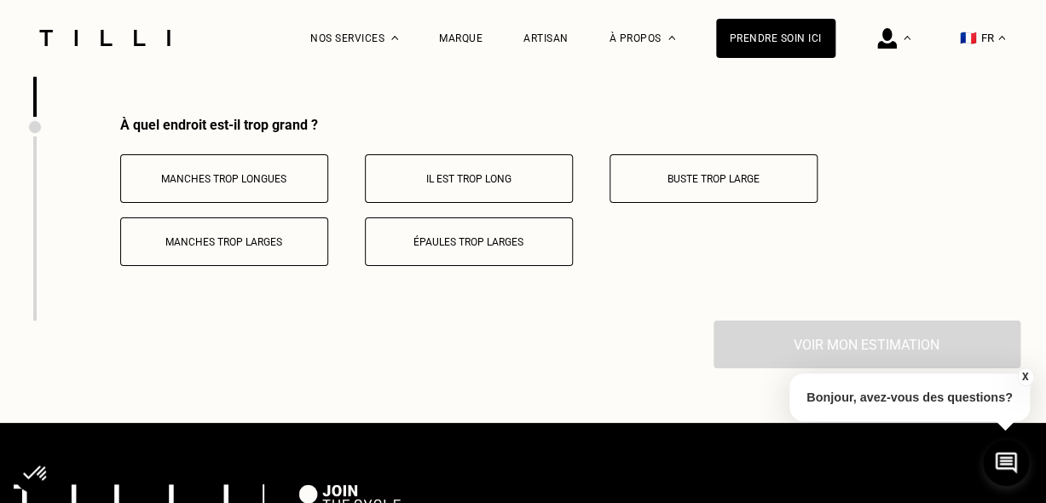
scroll to position [4368, 0]
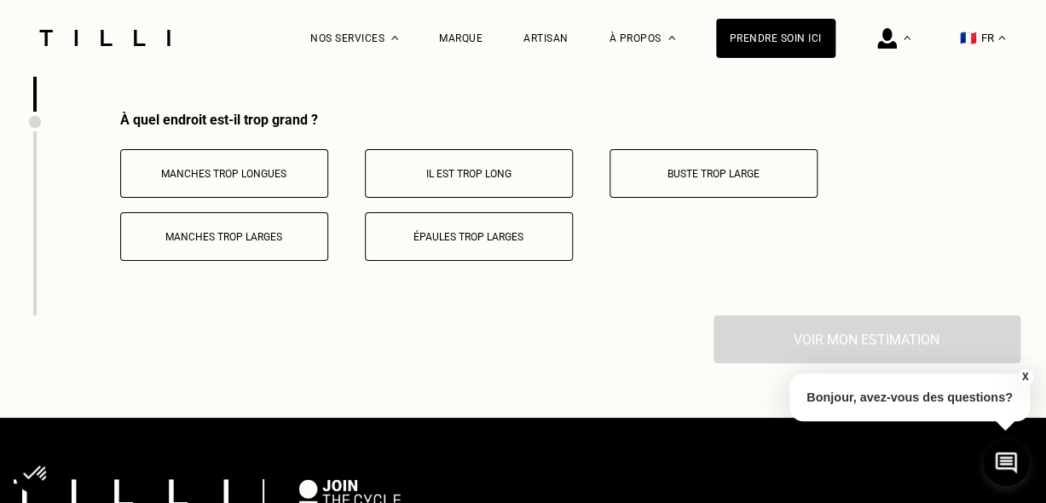
click at [220, 150] on button "Manches trop longues" at bounding box center [224, 173] width 208 height 49
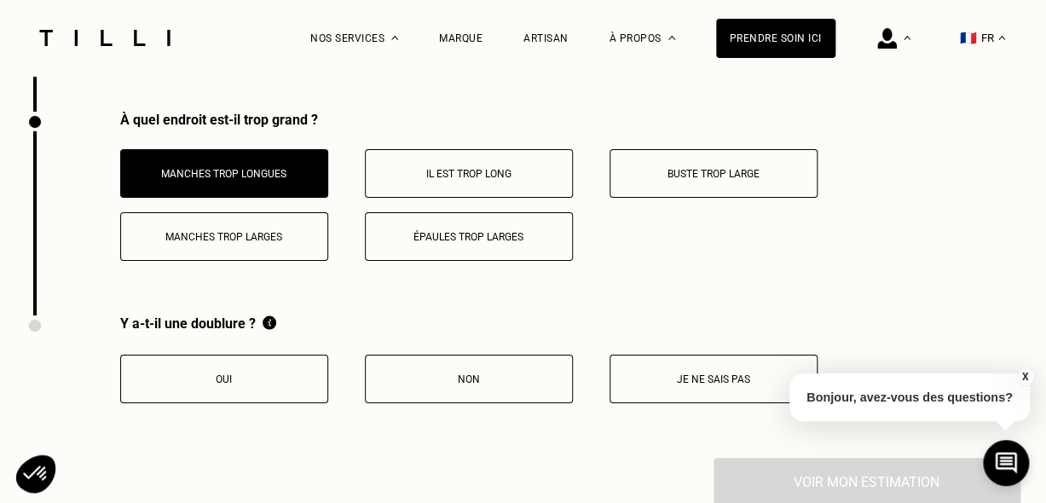
click at [264, 373] on p "Oui" at bounding box center [224, 379] width 189 height 12
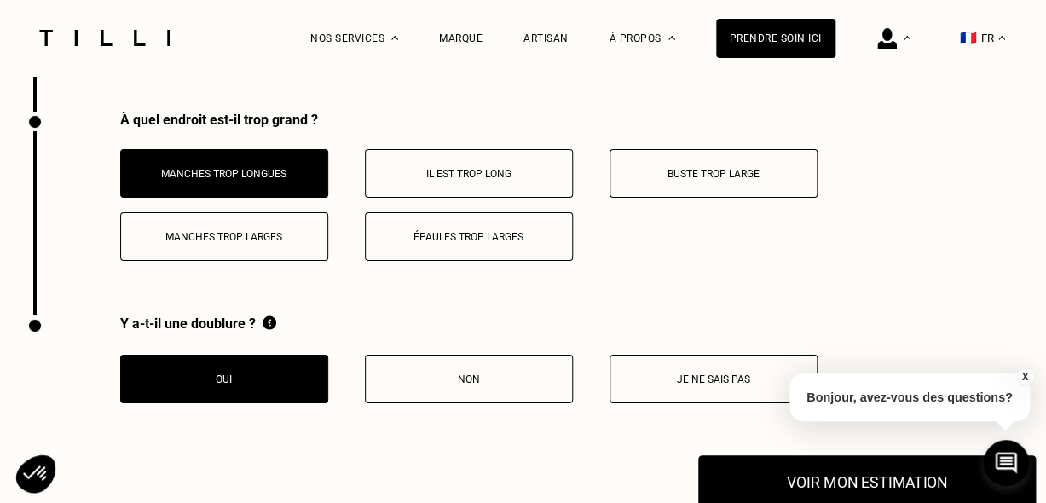
click at [748, 488] on button "Voir mon estimation" at bounding box center [867, 482] width 338 height 53
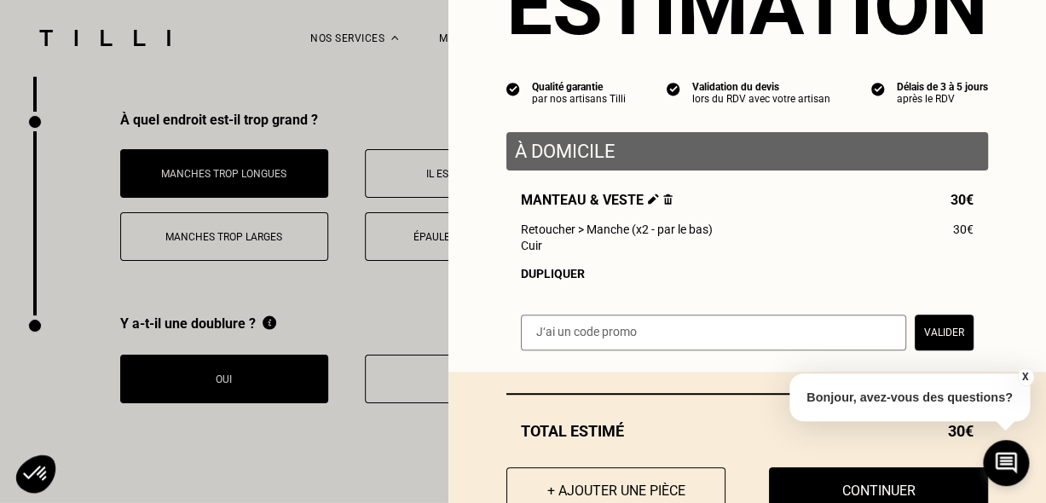
scroll to position [156, 0]
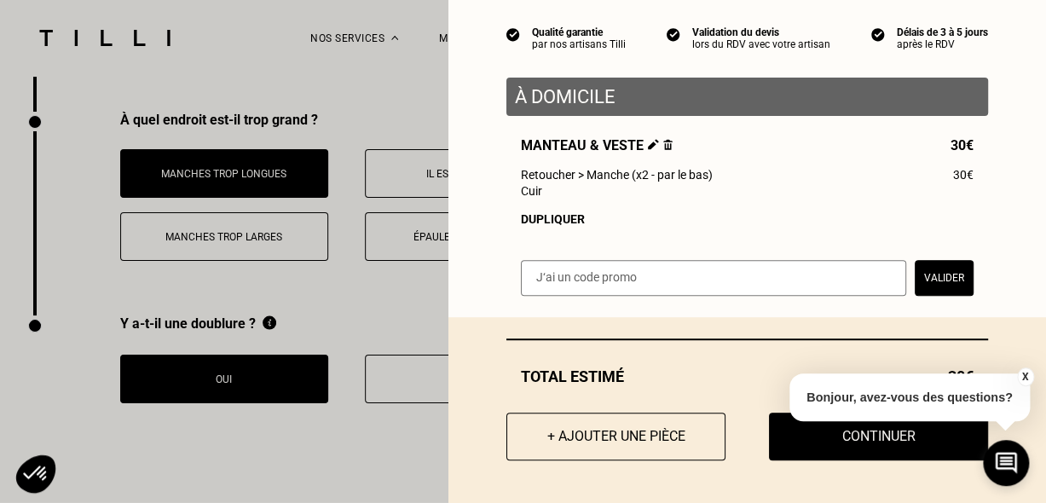
click at [677, 270] on input "text" at bounding box center [713, 278] width 385 height 36
type input "soeurrepare100"
click at [929, 291] on button "Valider" at bounding box center [944, 278] width 59 height 36
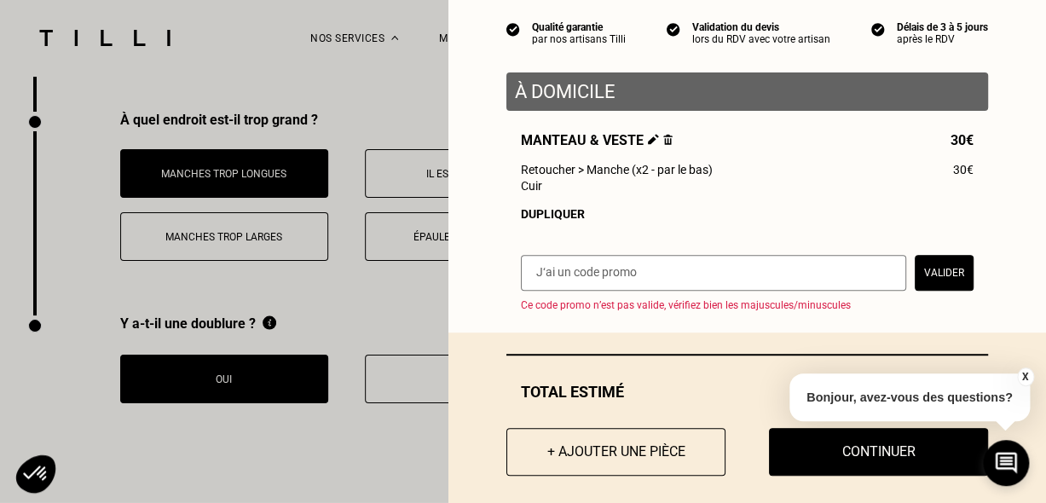
click at [746, 291] on input "text" at bounding box center [713, 273] width 385 height 36
type input "SOEURREPARE100"
click at [944, 297] on div "SOEURREPARE100 Valider Ce code promo n’est pas valide, vérifiez bien les majusc…" at bounding box center [747, 283] width 482 height 56
click at [942, 287] on button "Valider" at bounding box center [944, 273] width 59 height 36
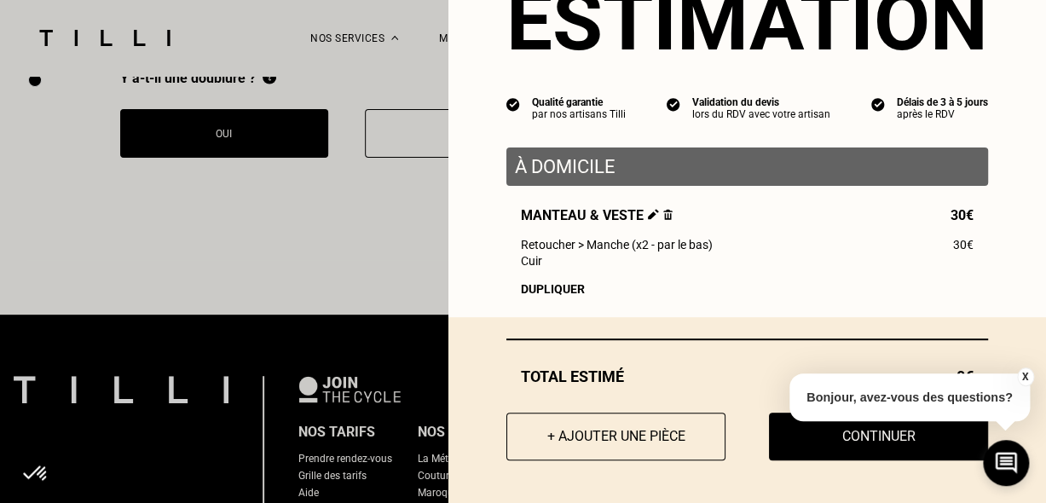
scroll to position [4624, 0]
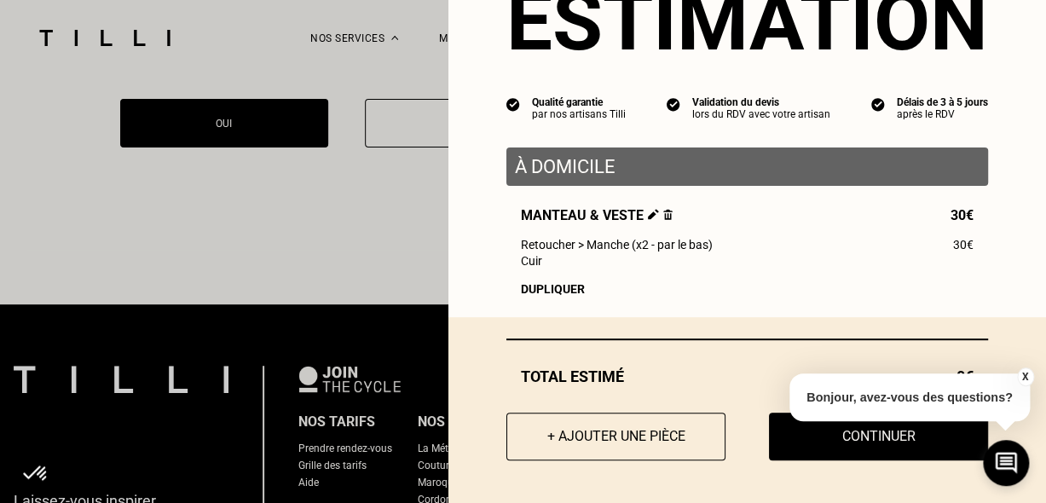
click at [1026, 377] on button "X" at bounding box center [1024, 376] width 17 height 19
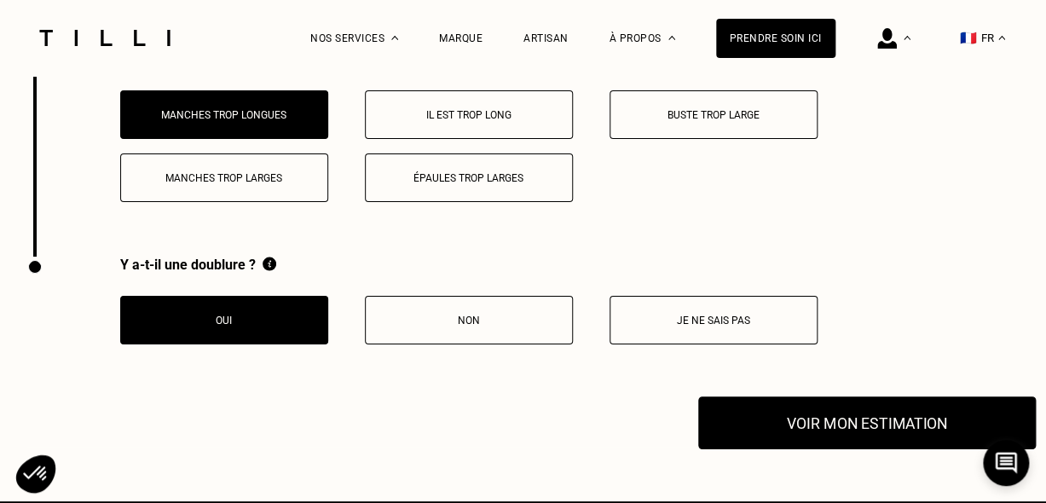
scroll to position [4453, 0]
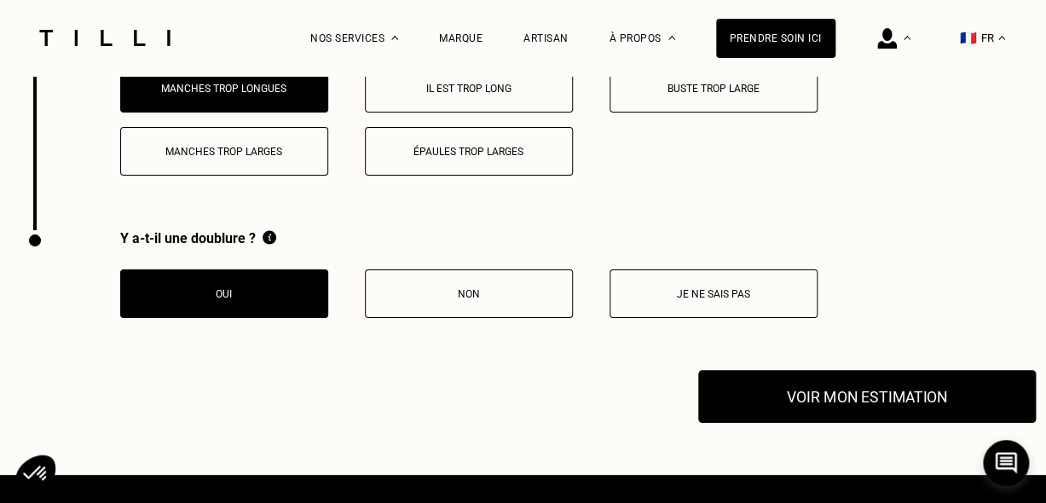
click at [869, 392] on button "Voir mon estimation" at bounding box center [867, 397] width 338 height 53
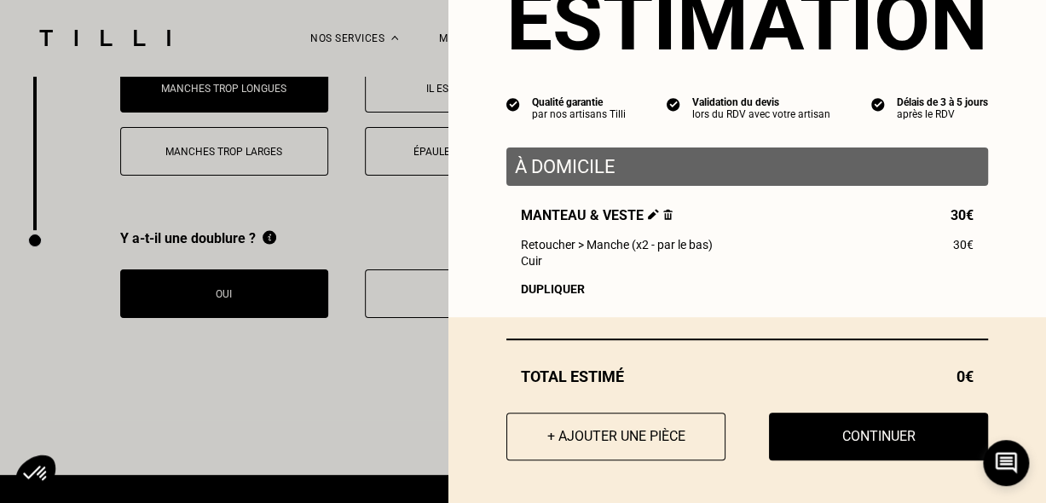
scroll to position [87, 0]
click at [648, 211] on img at bounding box center [653, 214] width 11 height 11
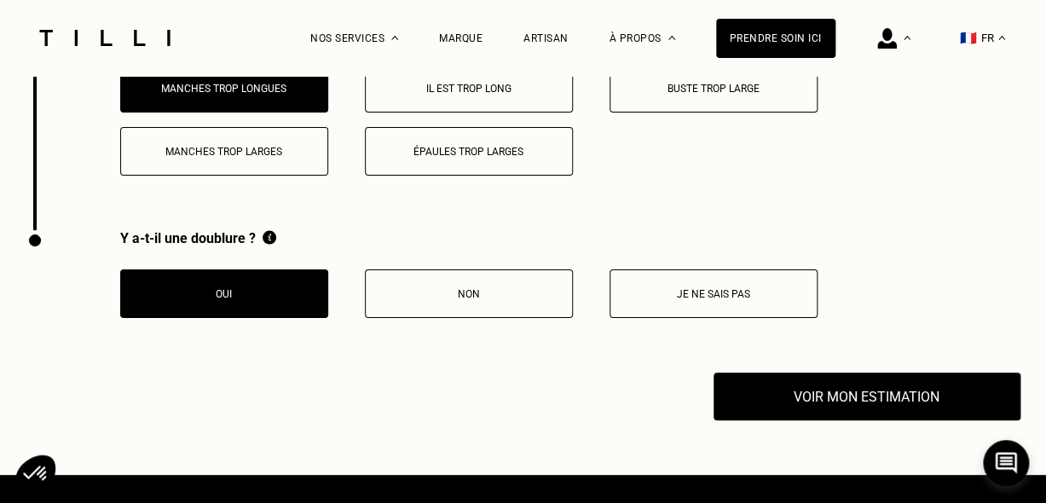
select select "FR"
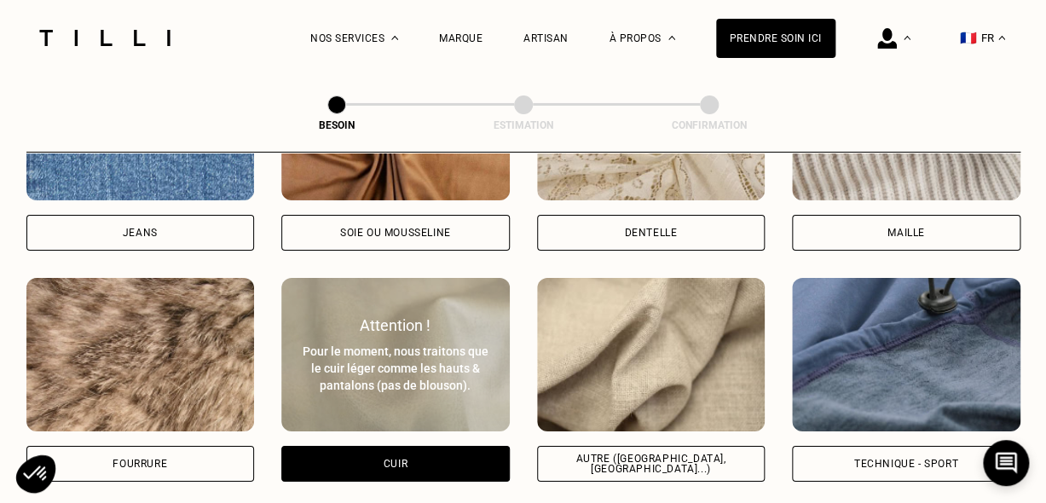
scroll to position [2386, 0]
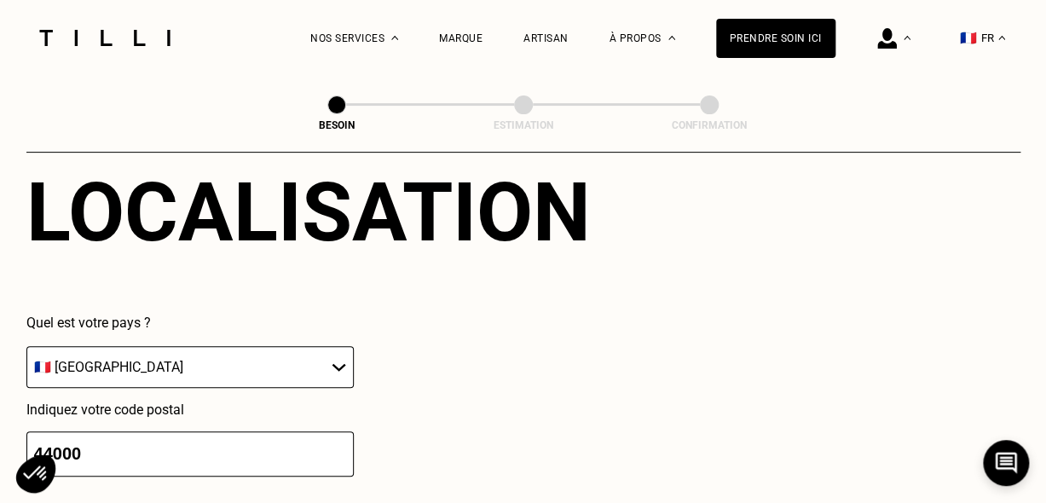
drag, startPoint x: 264, startPoint y: 440, endPoint x: 0, endPoint y: 478, distance: 267.0
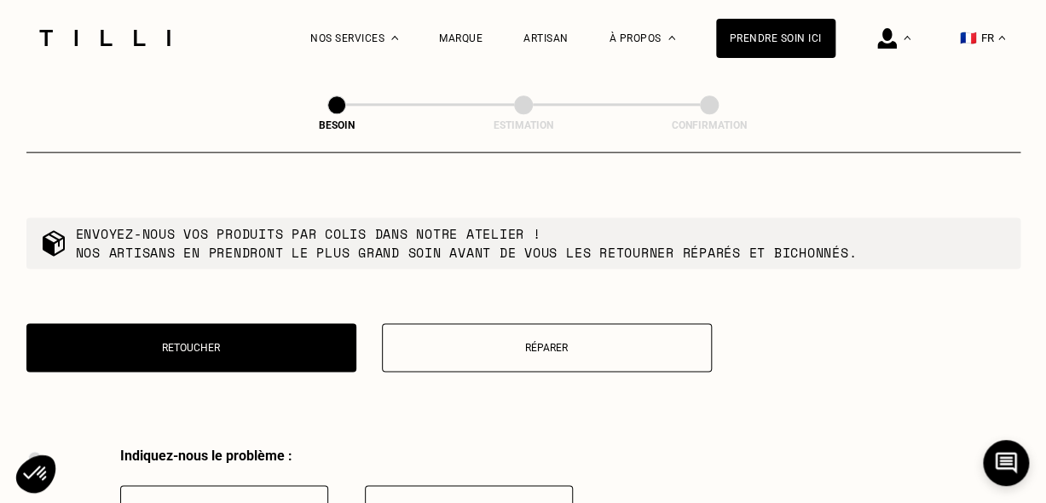
scroll to position [2971, 0]
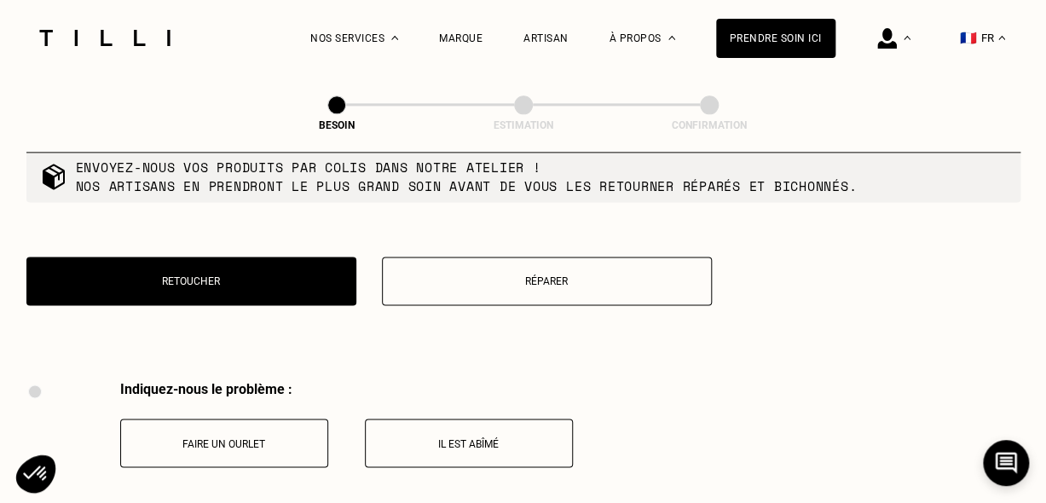
type input "85000"
